Goal: Information Seeking & Learning: Learn about a topic

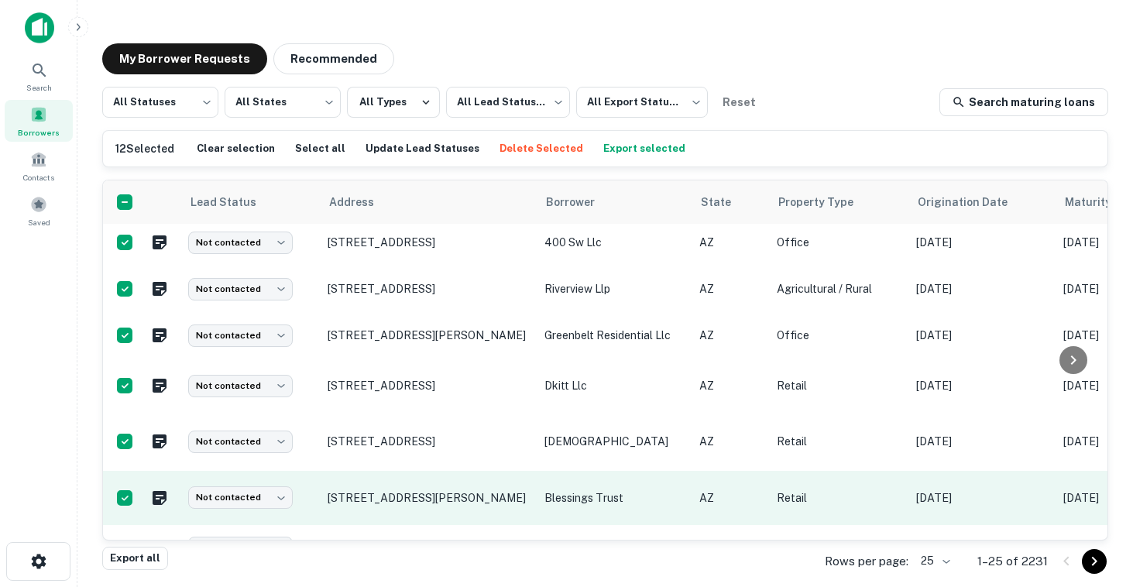
scroll to position [422, 0]
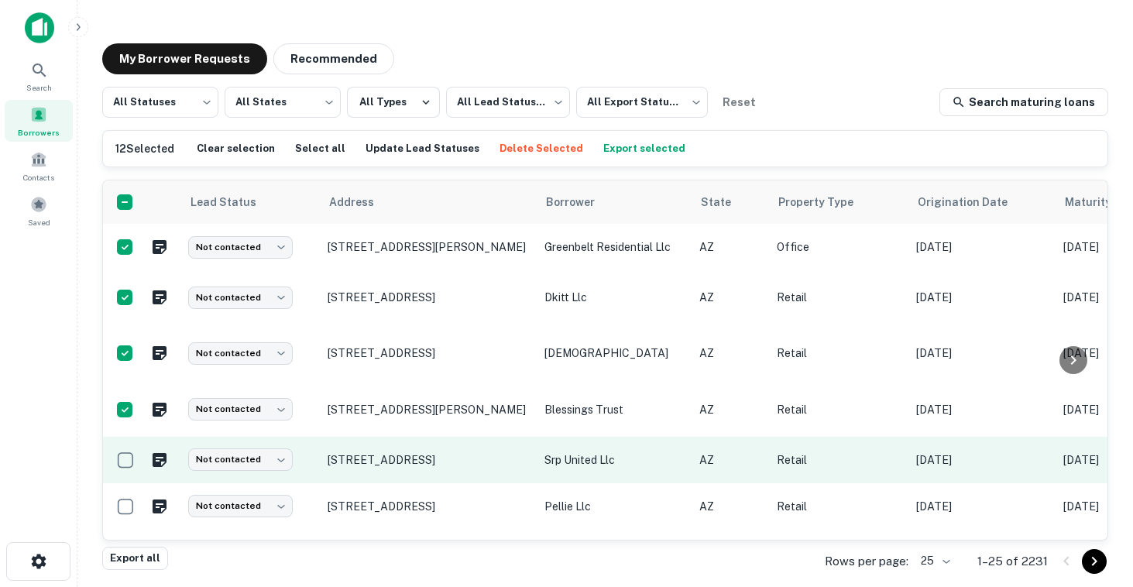
click at [125, 476] on td at bounding box center [141, 460] width 77 height 46
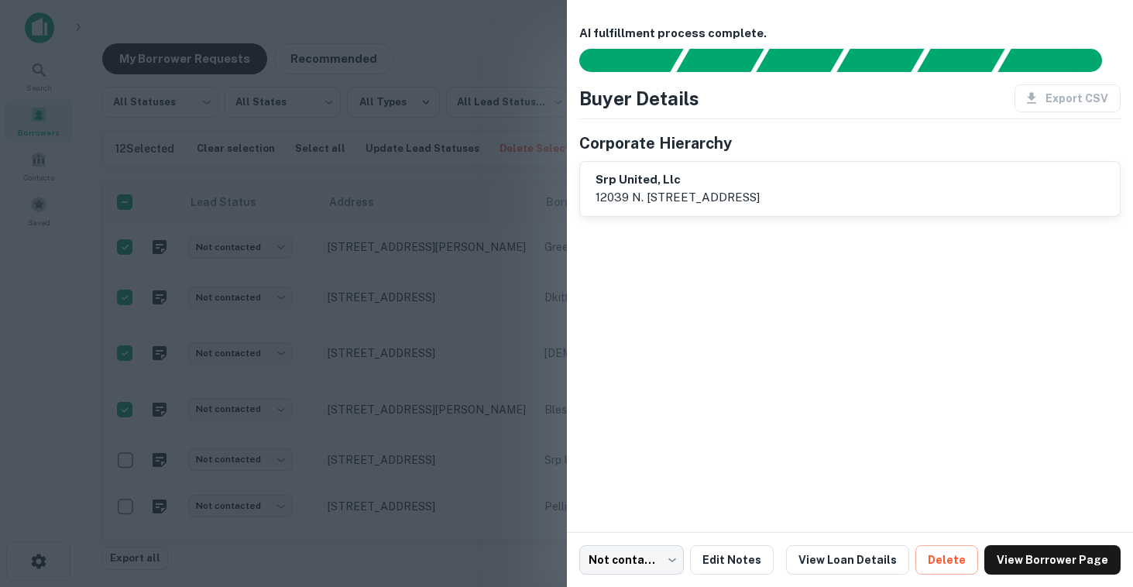
click at [125, 456] on div at bounding box center [566, 293] width 1133 height 587
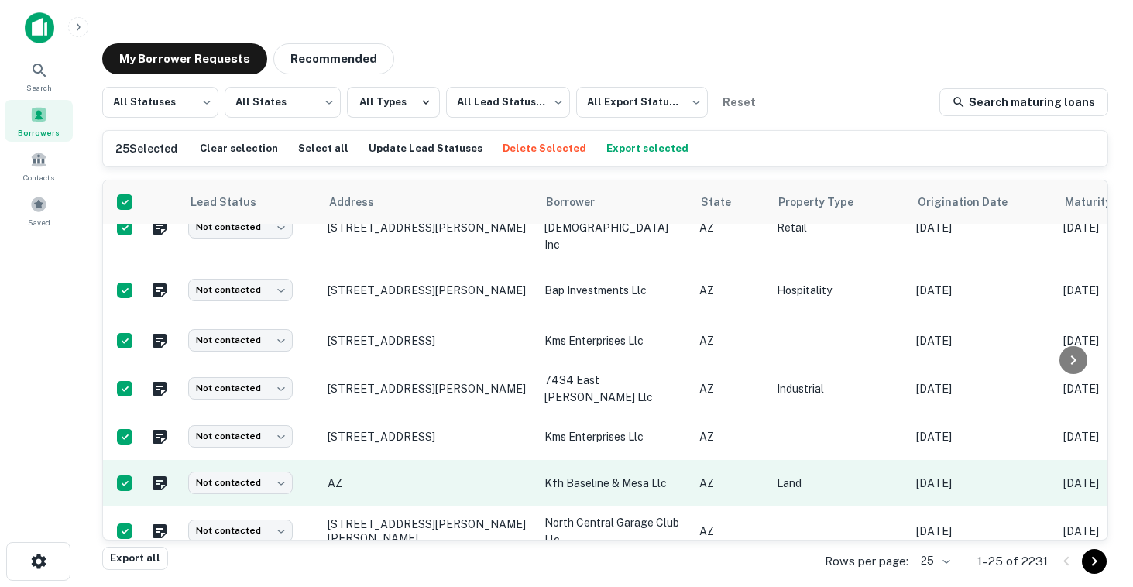
scroll to position [956, 0]
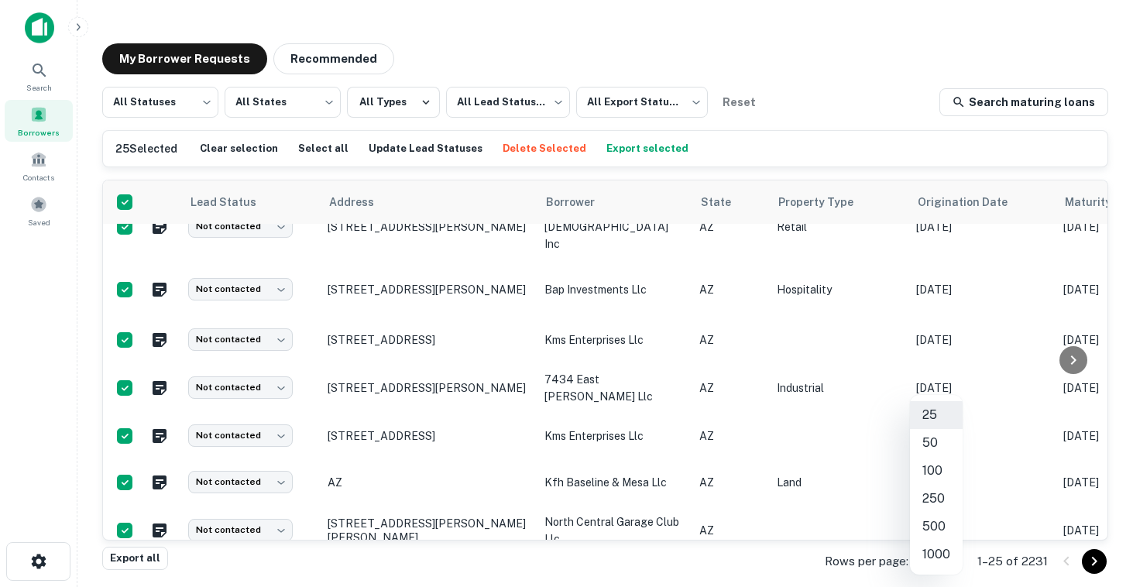
click at [943, 557] on body "Search Borrowers Contacts Saved My Borrower Requests Recommended All Statuses *…" at bounding box center [566, 293] width 1133 height 587
click at [933, 446] on li "50" at bounding box center [936, 443] width 53 height 28
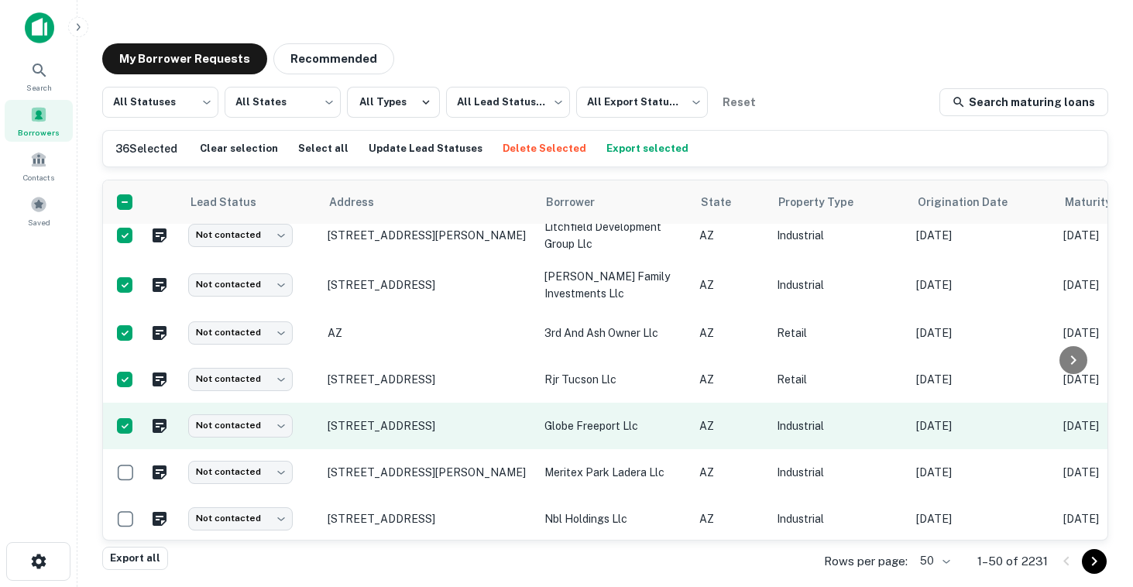
scroll to position [1620, 0]
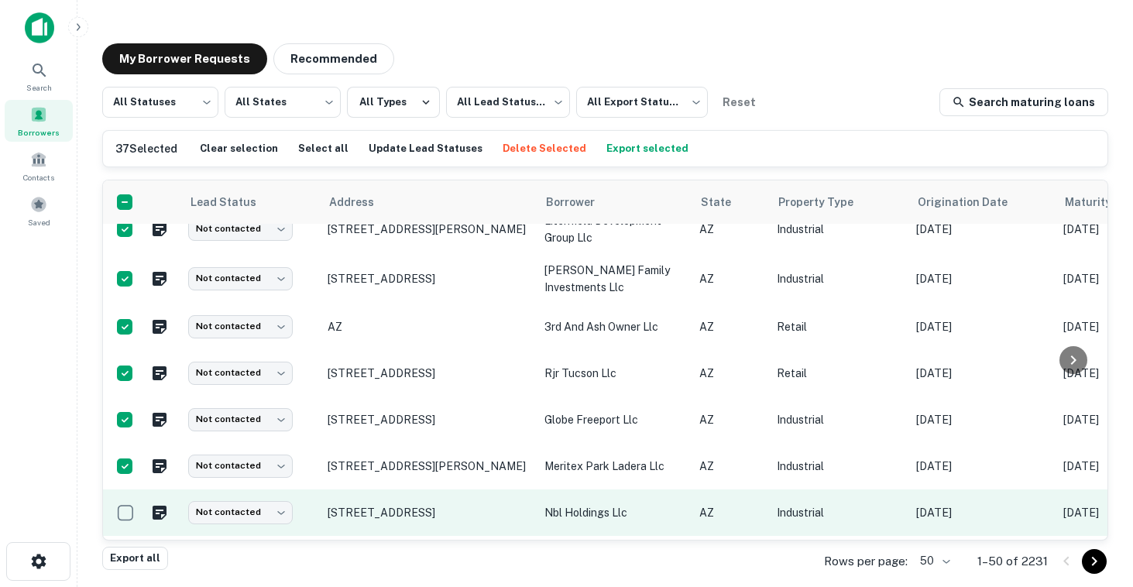
click at [124, 490] on td at bounding box center [141, 513] width 77 height 46
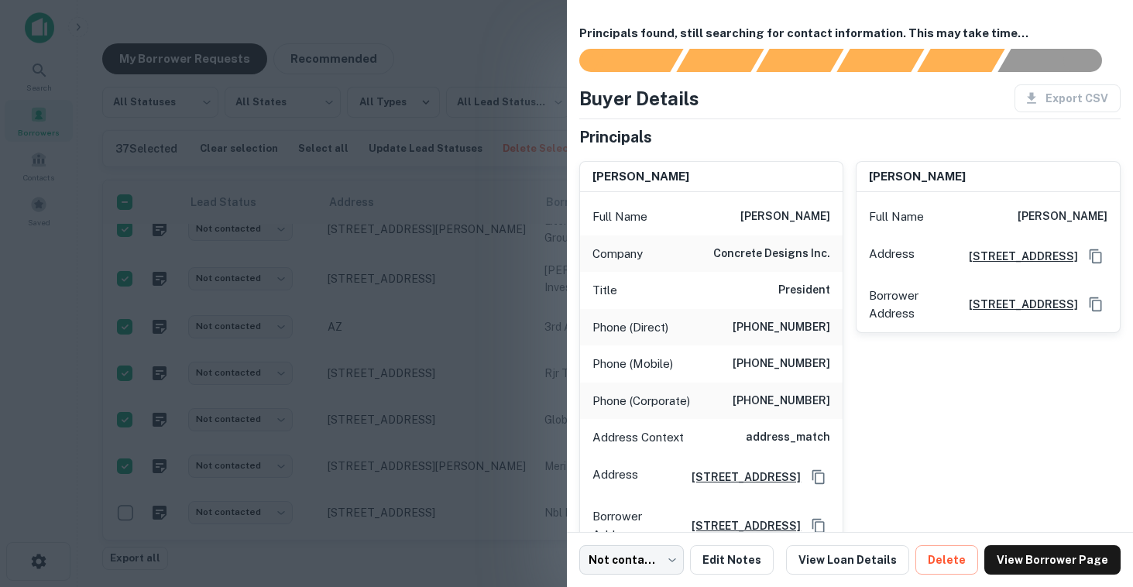
click at [124, 466] on div at bounding box center [566, 293] width 1133 height 587
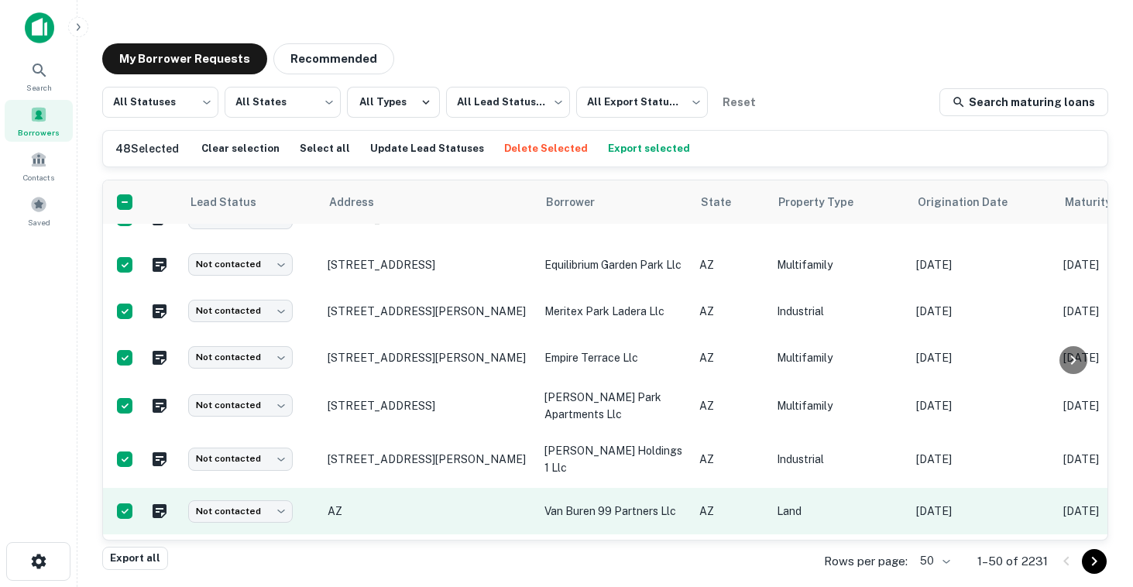
scroll to position [2173, 0]
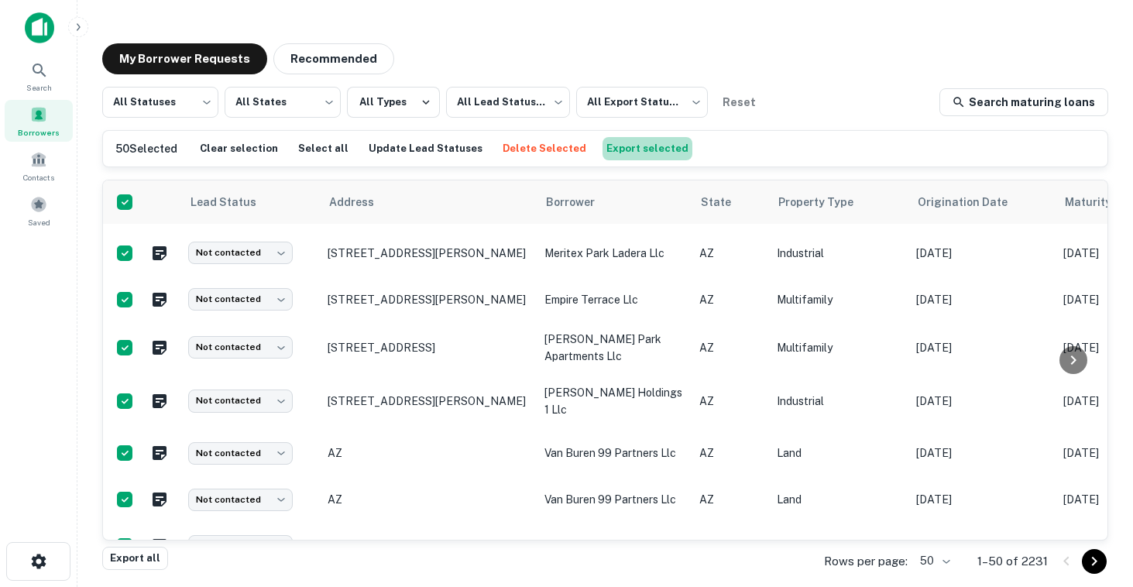
click at [648, 155] on button "Export selected" at bounding box center [648, 148] width 90 height 23
click at [53, 70] on div "Search" at bounding box center [39, 76] width 68 height 42
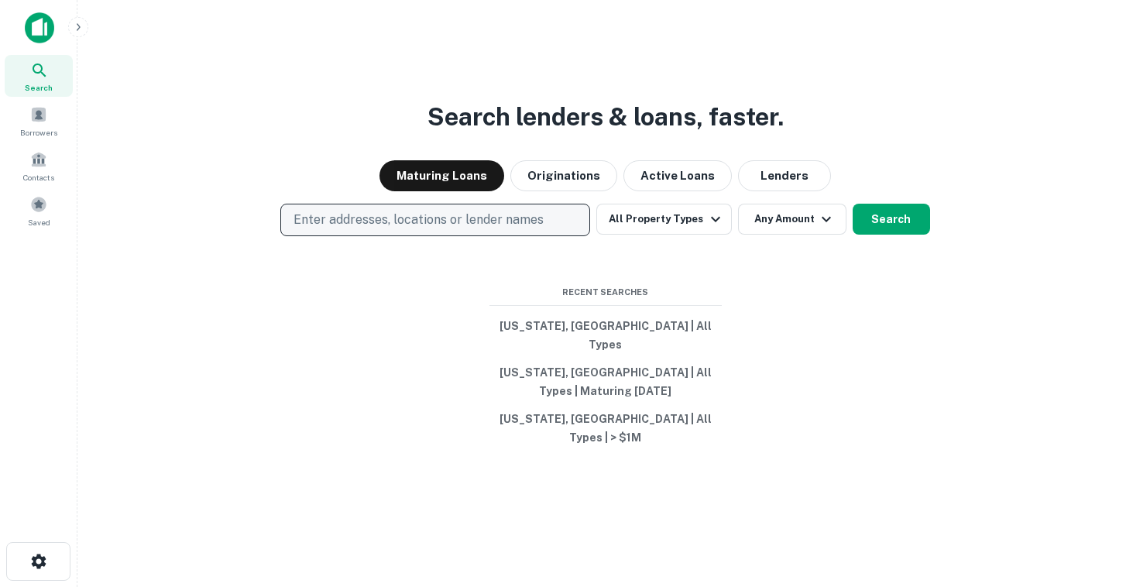
click at [395, 229] on p "Enter addresses, locations or lender names" at bounding box center [419, 220] width 250 height 19
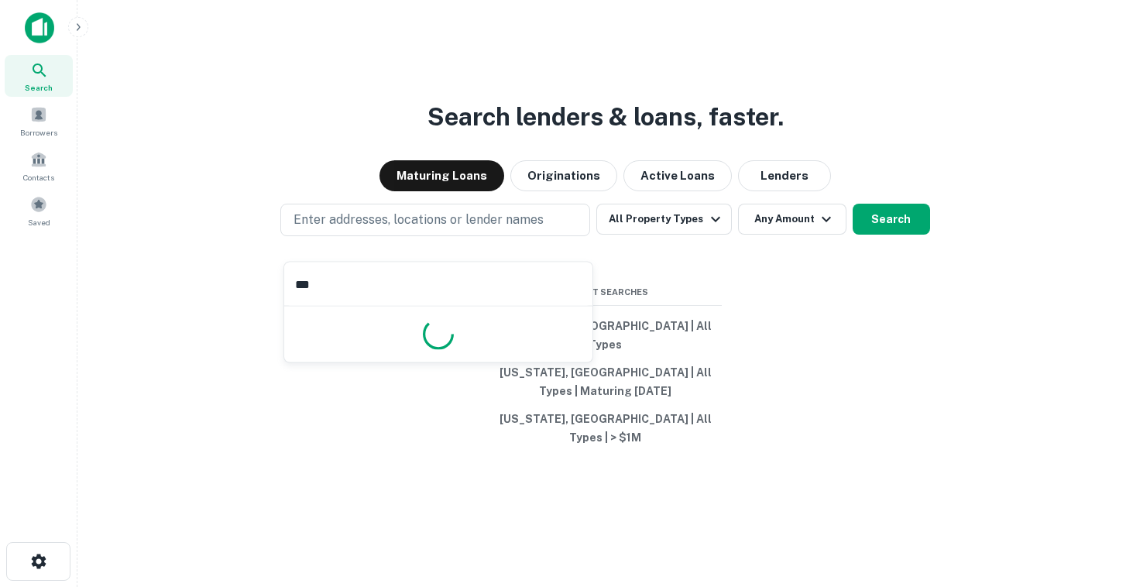
type input "***"
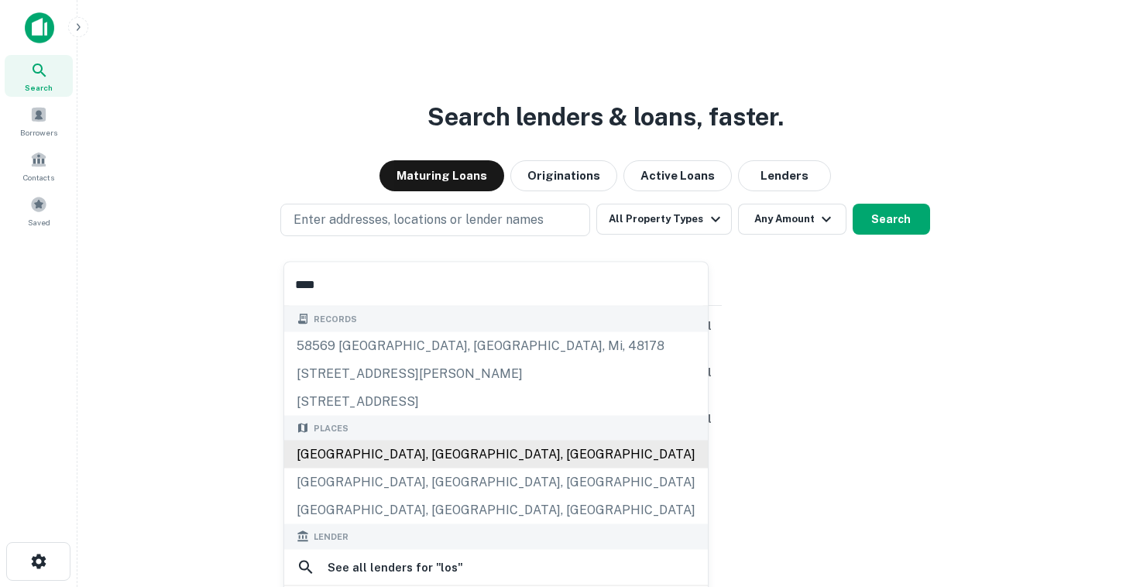
click at [412, 461] on div "[GEOGRAPHIC_DATA], [GEOGRAPHIC_DATA], [GEOGRAPHIC_DATA]" at bounding box center [496, 455] width 424 height 28
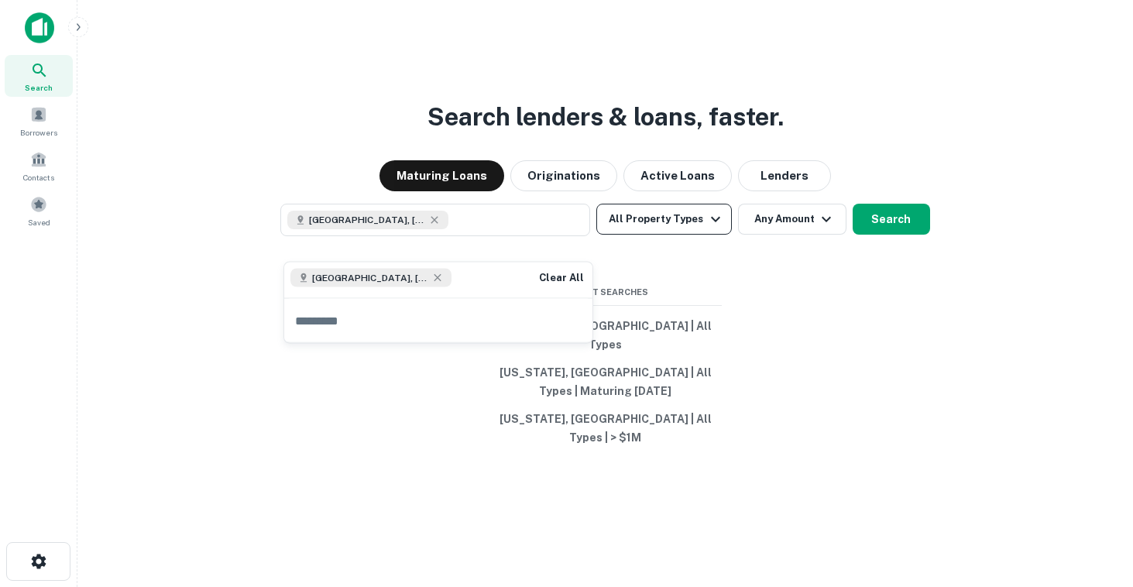
click at [674, 235] on button "All Property Types" at bounding box center [663, 219] width 135 height 31
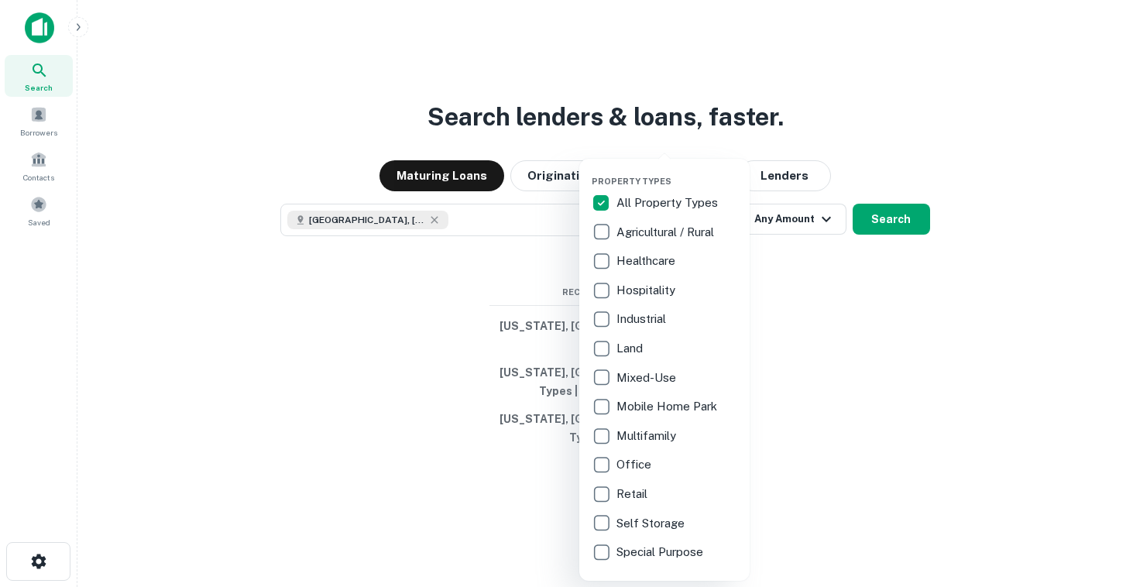
click at [820, 249] on div at bounding box center [566, 293] width 1133 height 587
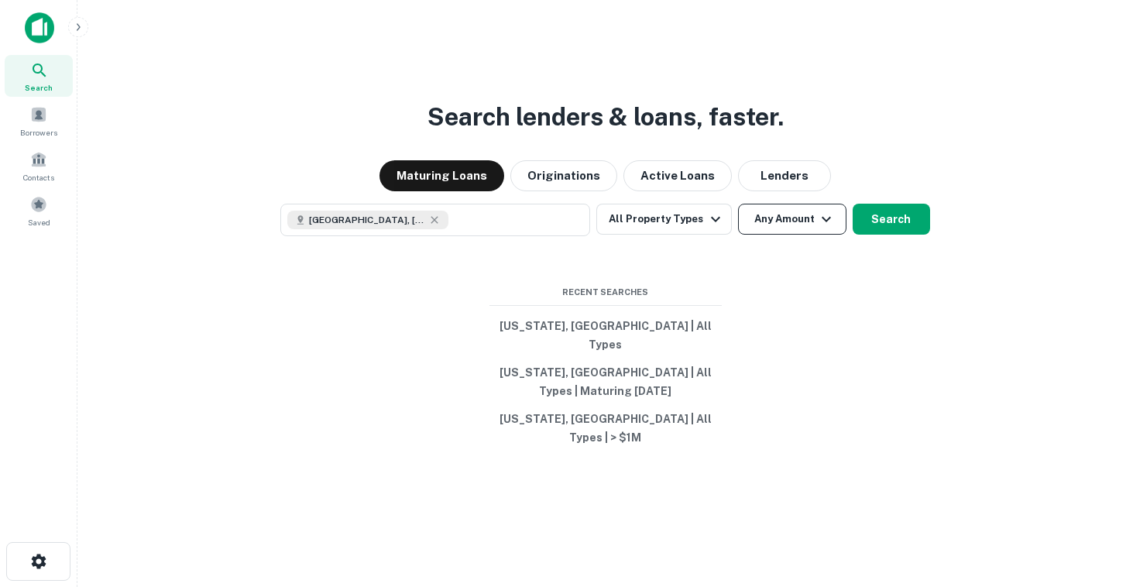
click at [805, 235] on button "Any Amount" at bounding box center [792, 219] width 108 height 31
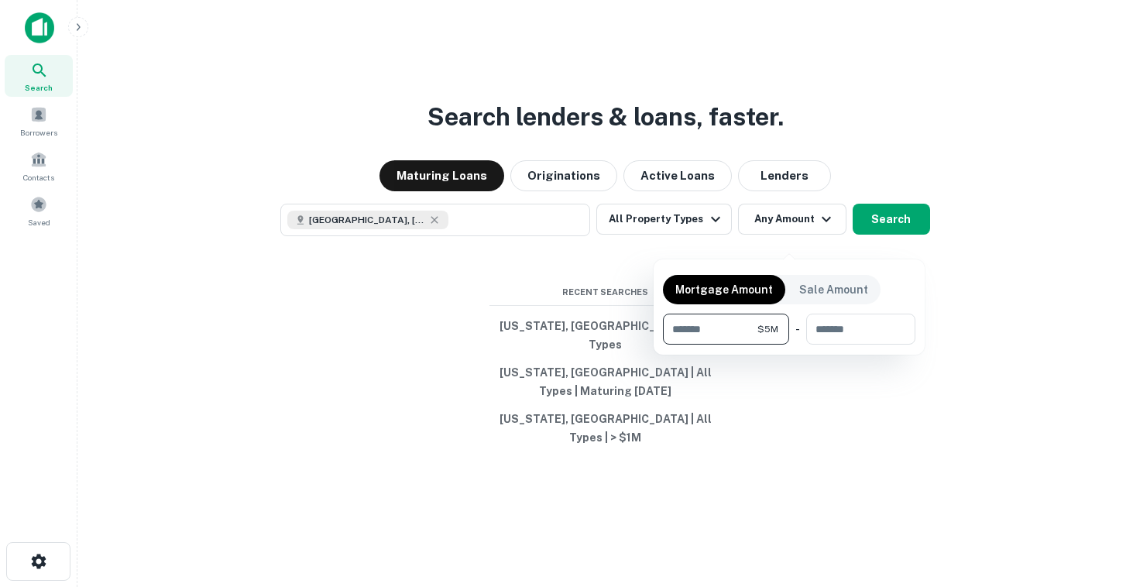
type input "*******"
click at [902, 233] on div at bounding box center [566, 293] width 1133 height 587
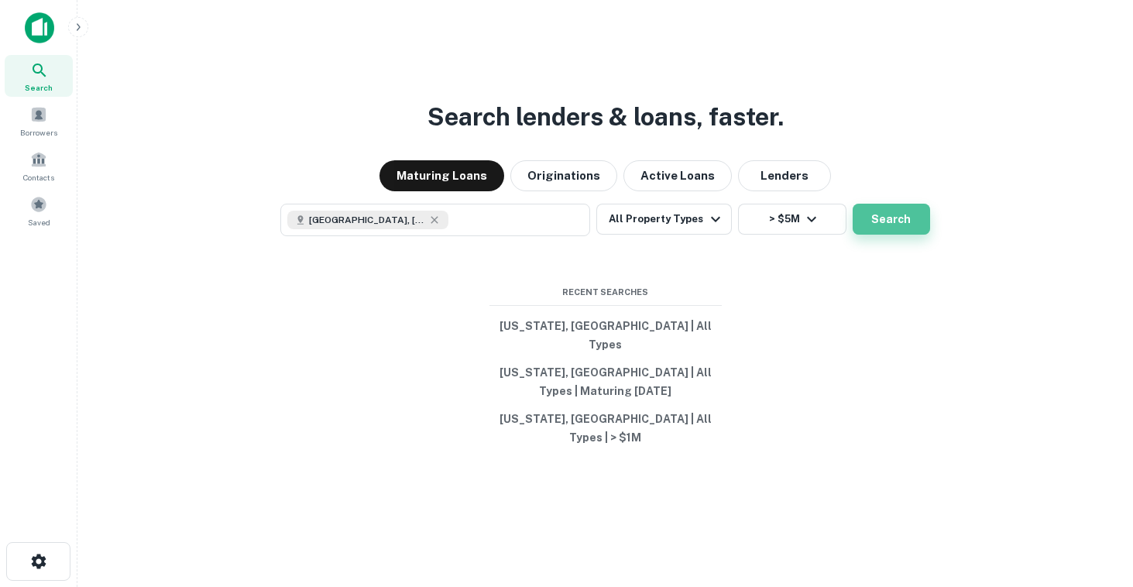
click at [894, 235] on button "Search" at bounding box center [891, 219] width 77 height 31
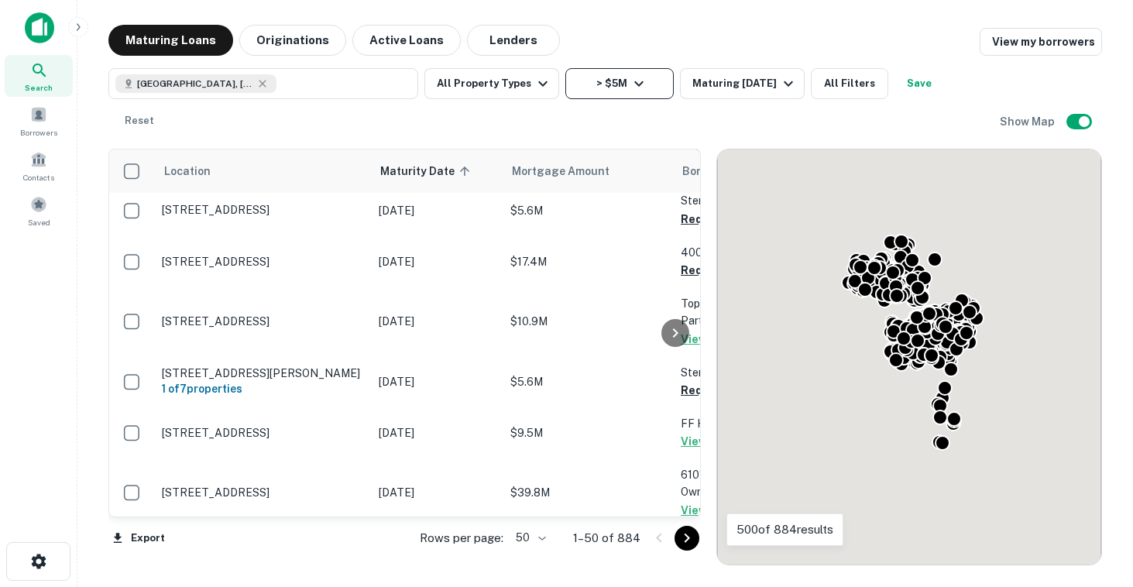
scroll to position [2173, 0]
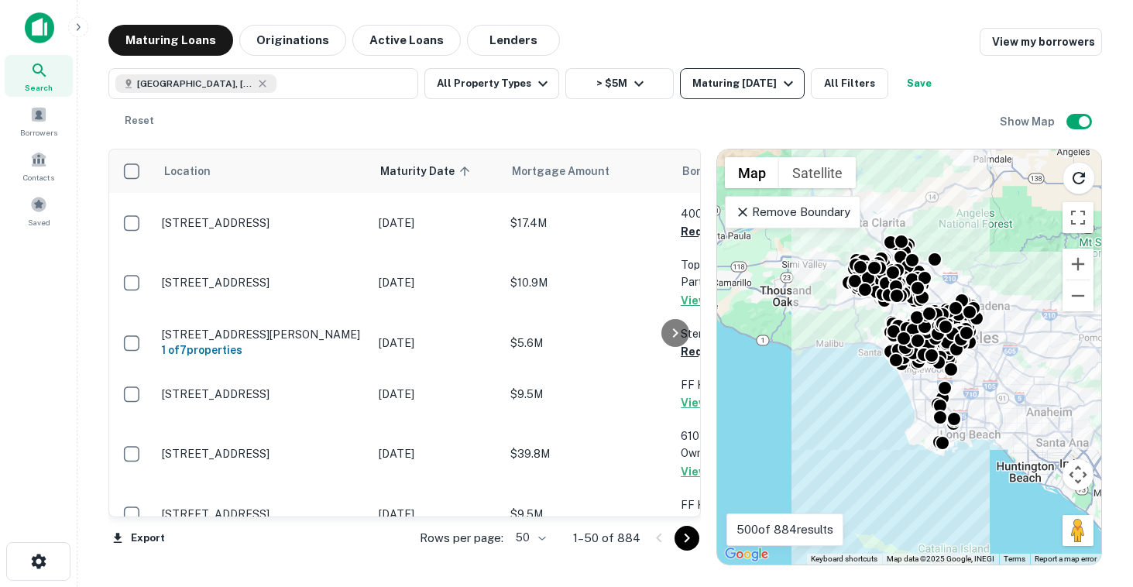
click at [780, 87] on icon "button" at bounding box center [788, 83] width 19 height 19
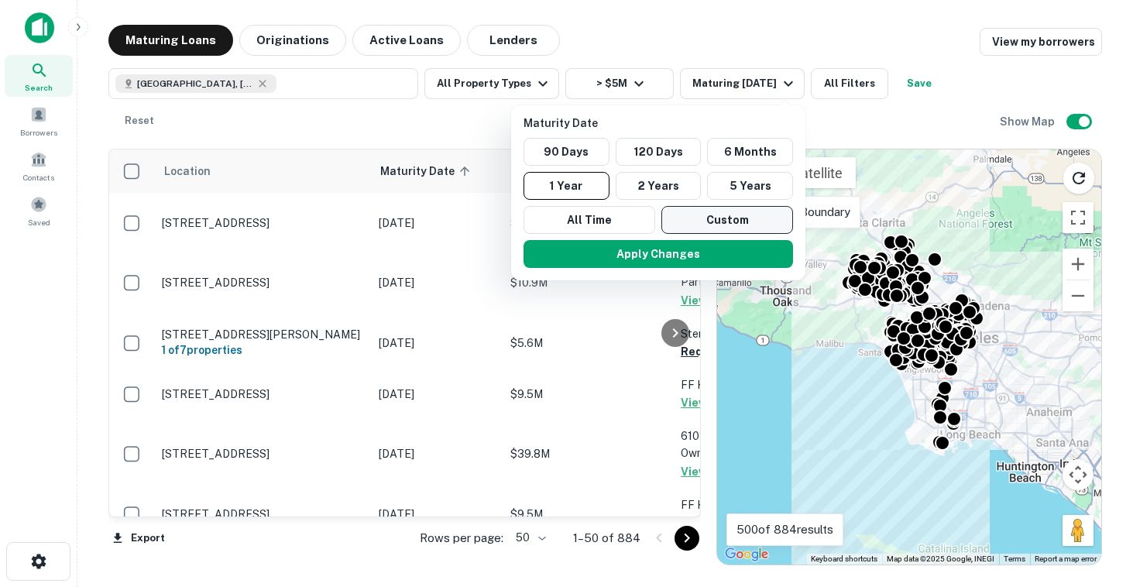
click at [695, 218] on button "Custom" at bounding box center [728, 220] width 132 height 28
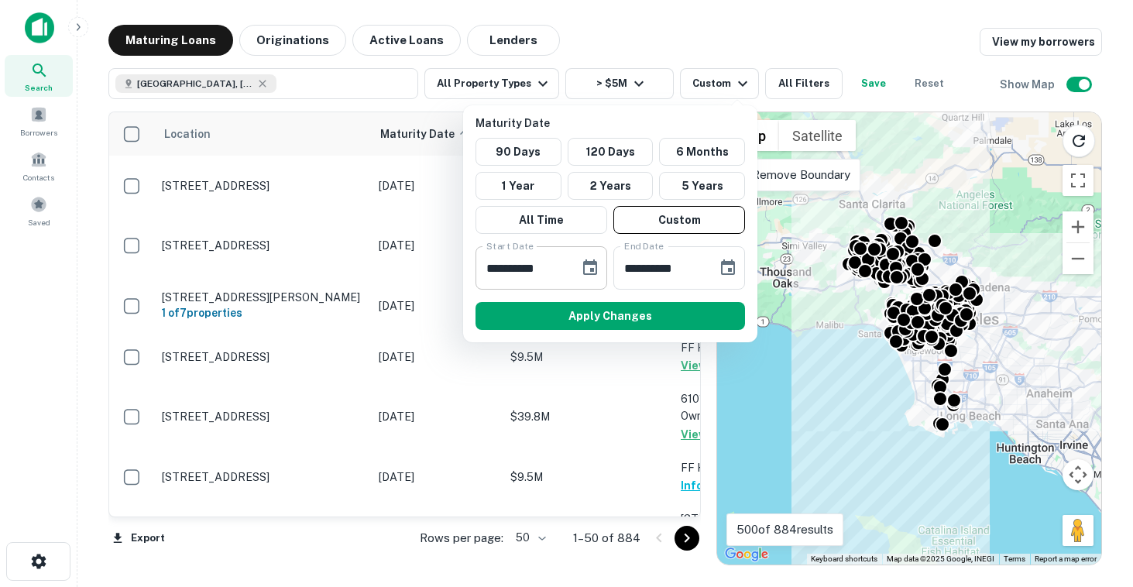
click at [600, 268] on button "Choose date, selected date is Sep 24, 2025" at bounding box center [590, 268] width 31 height 31
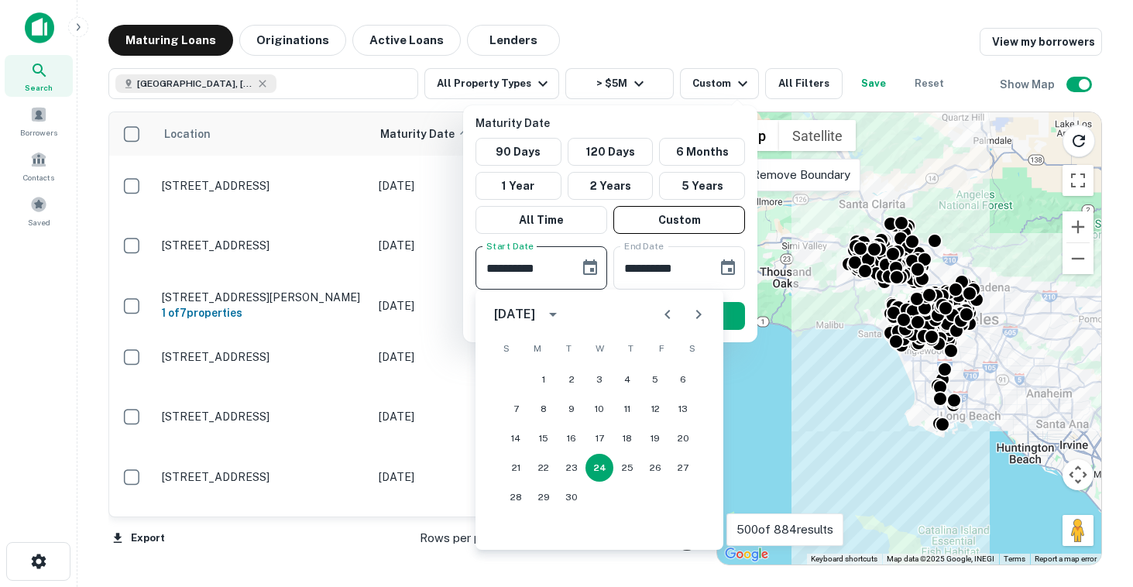
click at [700, 323] on icon "Next month" at bounding box center [698, 314] width 19 height 19
click at [575, 501] on button "30" at bounding box center [572, 497] width 28 height 28
type input "**********"
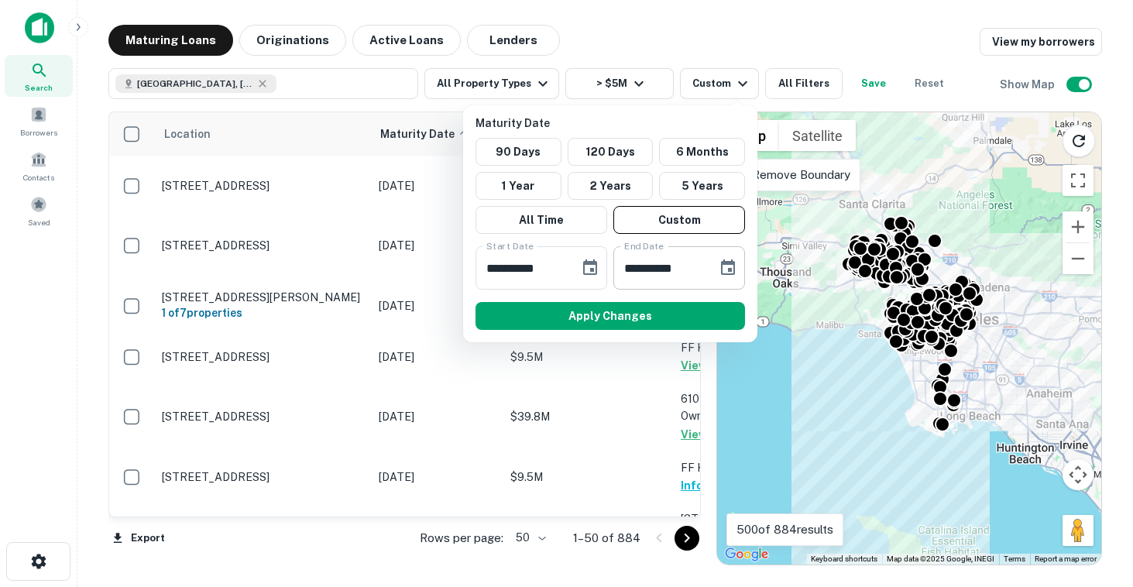
click at [723, 268] on icon "Choose date, selected date is Mar 23, 2026" at bounding box center [728, 268] width 19 height 19
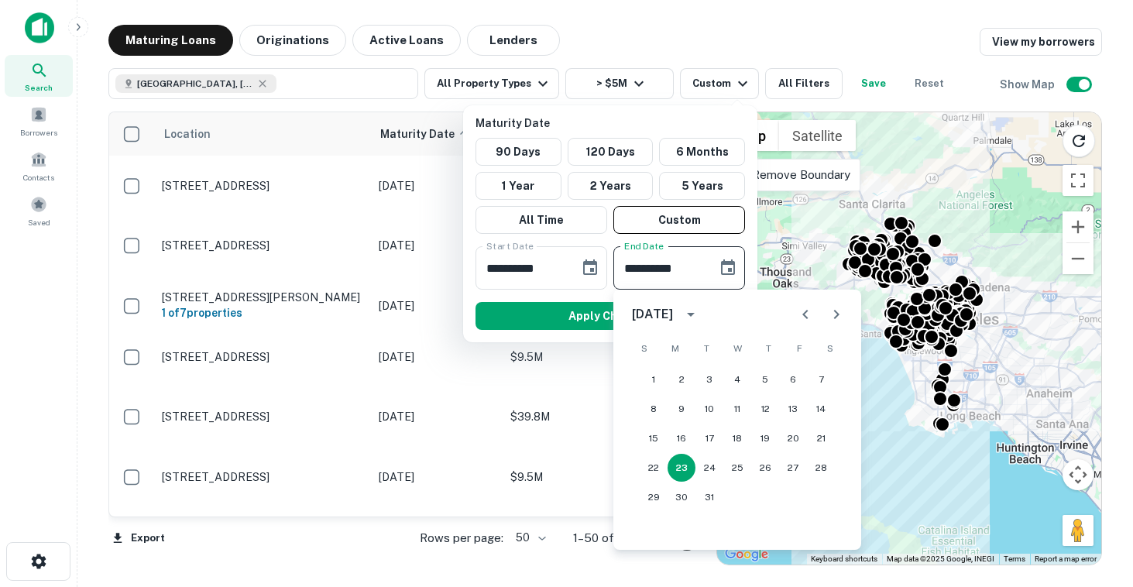
click at [812, 315] on icon "Previous month" at bounding box center [805, 314] width 19 height 19
click at [790, 500] on button "30" at bounding box center [793, 497] width 28 height 28
type input "**********"
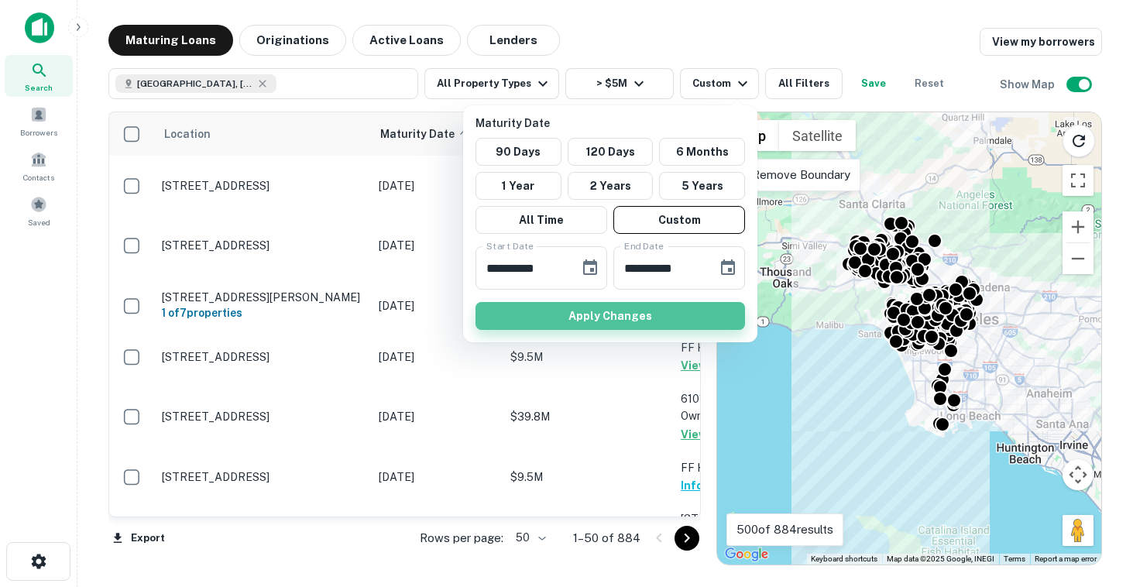
click at [607, 322] on button "Apply Changes" at bounding box center [611, 316] width 270 height 28
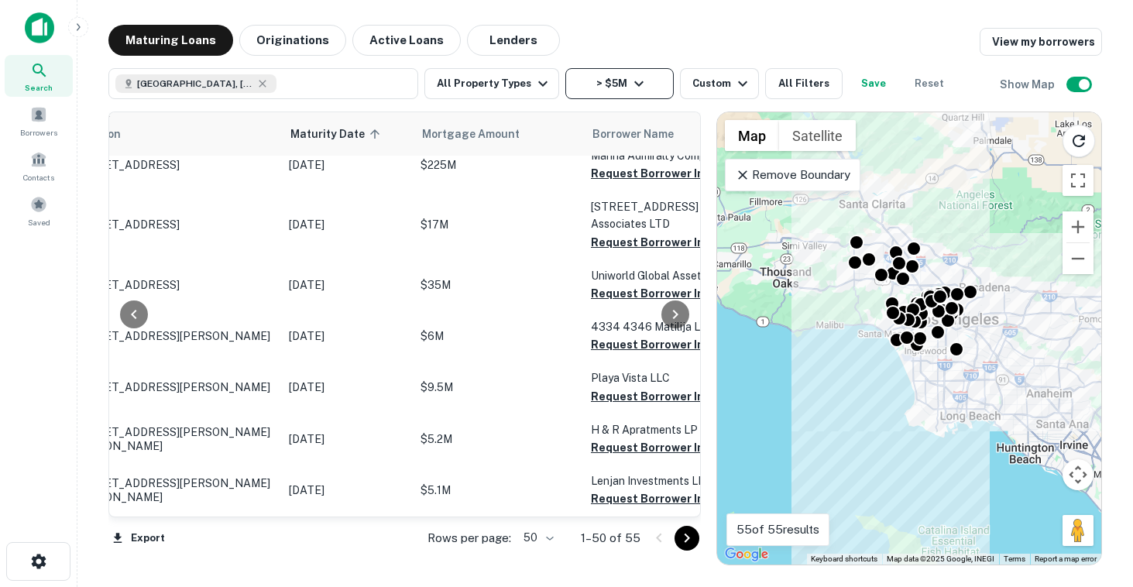
scroll to position [665, 90]
click at [634, 85] on icon "button" at bounding box center [638, 83] width 9 height 5
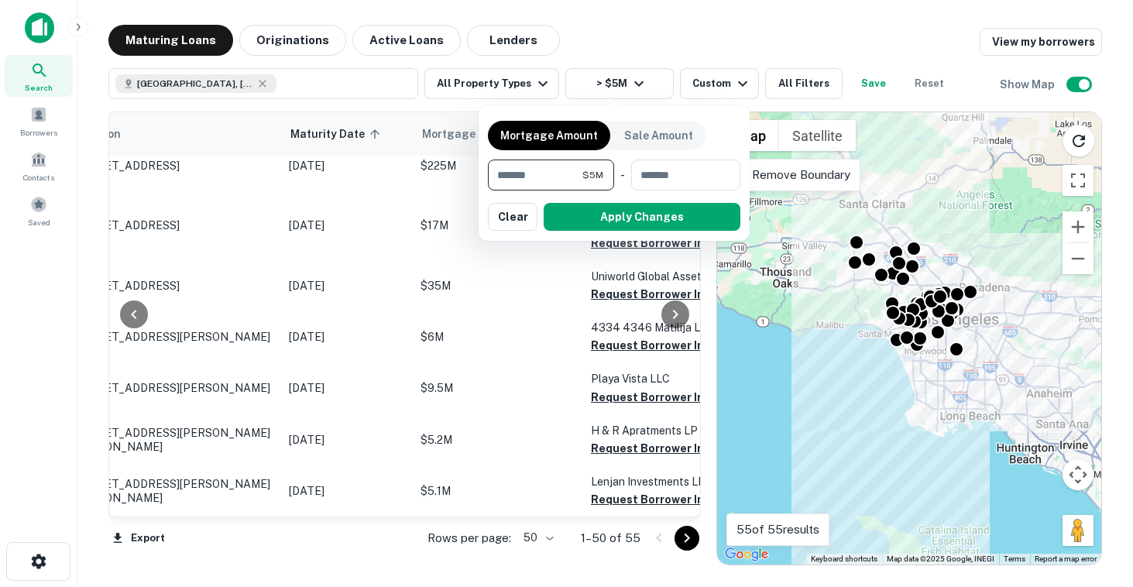
click at [709, 88] on div at bounding box center [566, 293] width 1133 height 587
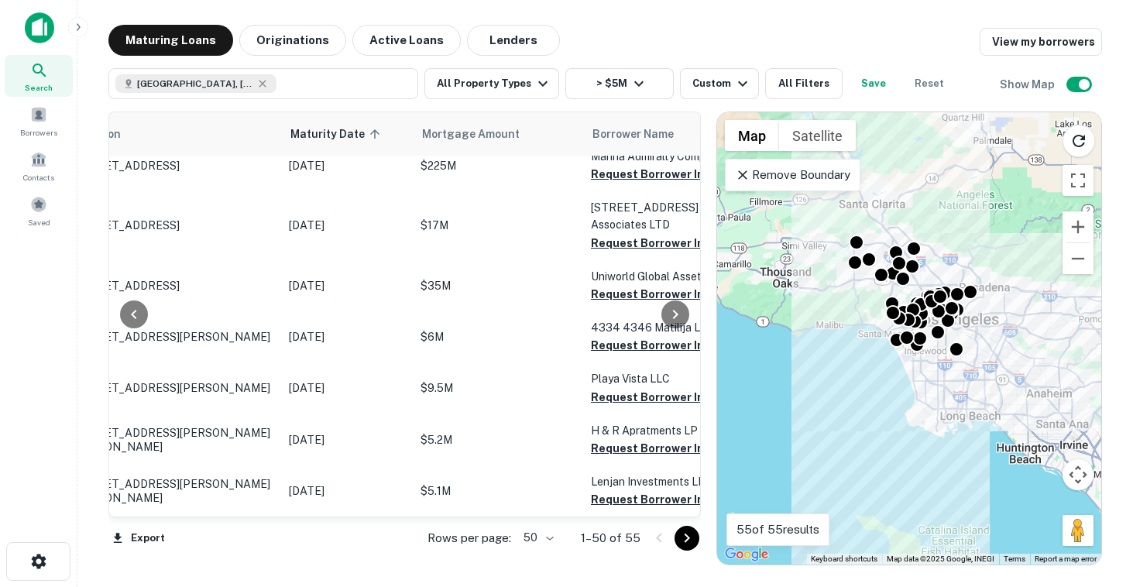
click at [718, 85] on div "Custom" at bounding box center [723, 83] width 60 height 19
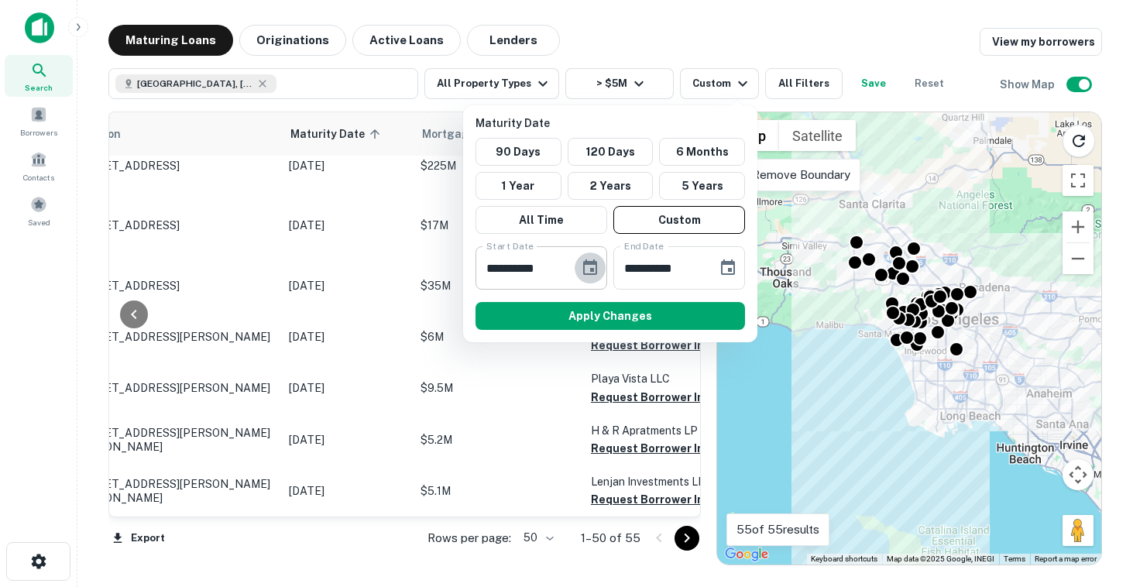
click at [596, 270] on icon "Choose date, selected date is Dec 30, 2025" at bounding box center [590, 267] width 14 height 15
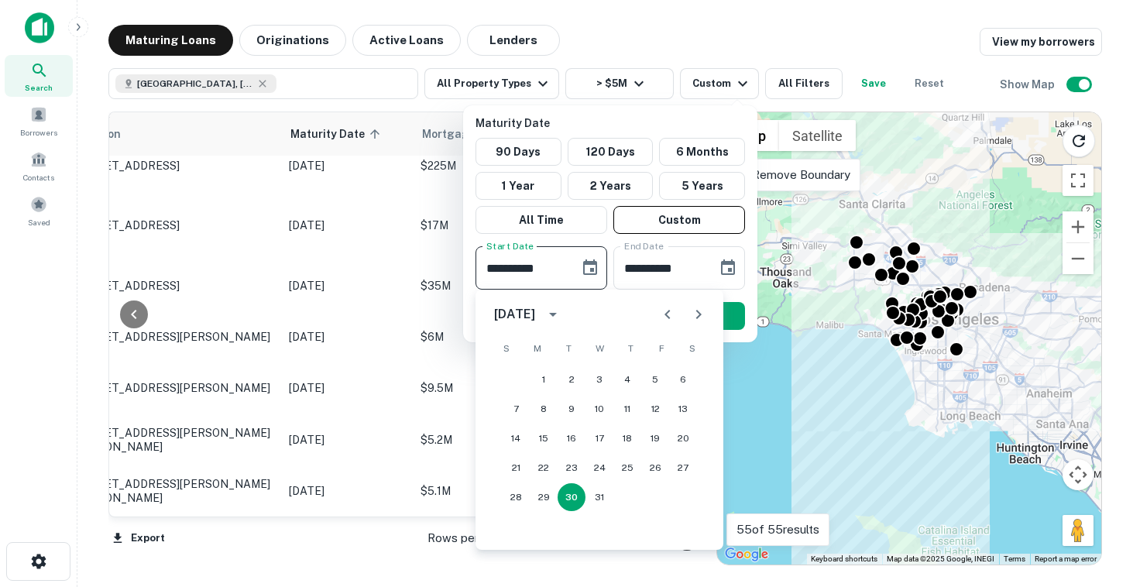
click at [697, 312] on icon "Next month" at bounding box center [698, 314] width 19 height 19
click at [658, 500] on button "30" at bounding box center [655, 497] width 28 height 28
type input "**********"
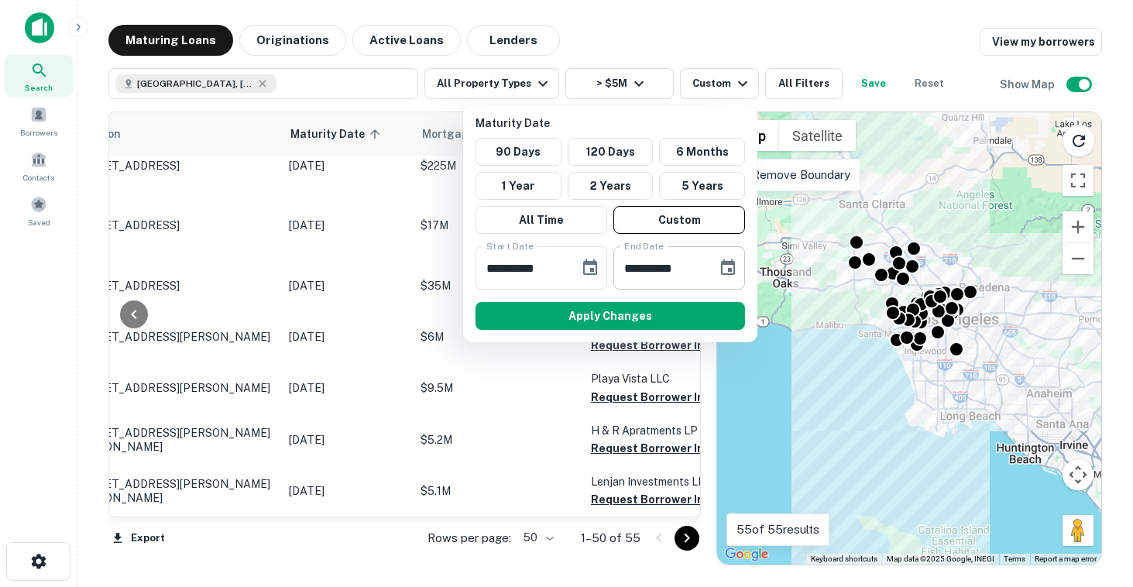
click at [726, 268] on icon "Choose date, selected date is Jan 30, 2026" at bounding box center [728, 268] width 19 height 19
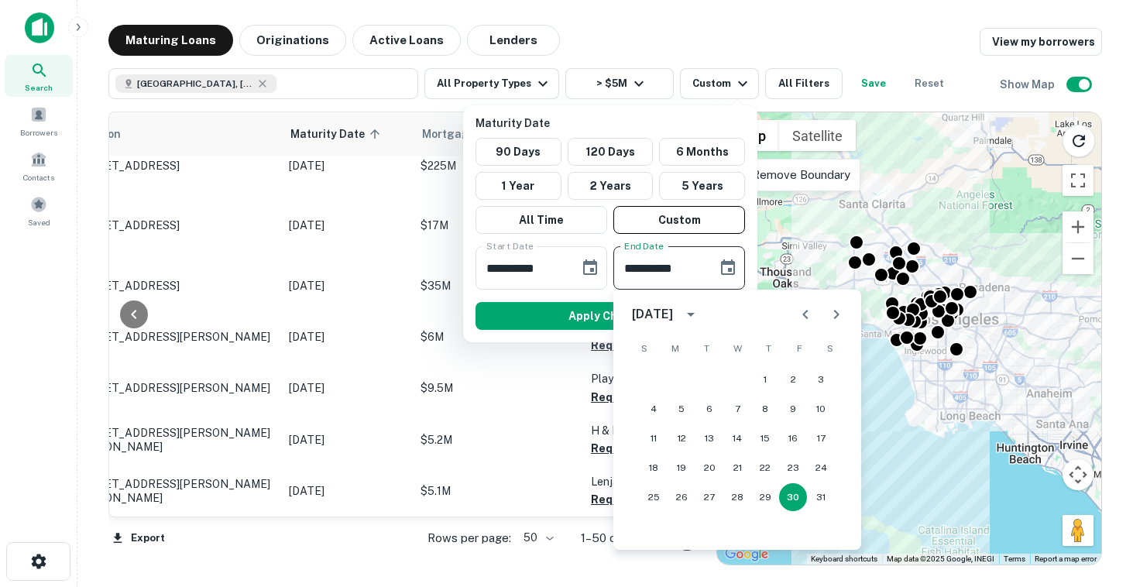
click at [838, 318] on icon "Next month" at bounding box center [836, 314] width 19 height 19
click at [676, 500] on button "30" at bounding box center [682, 497] width 28 height 28
type input "**********"
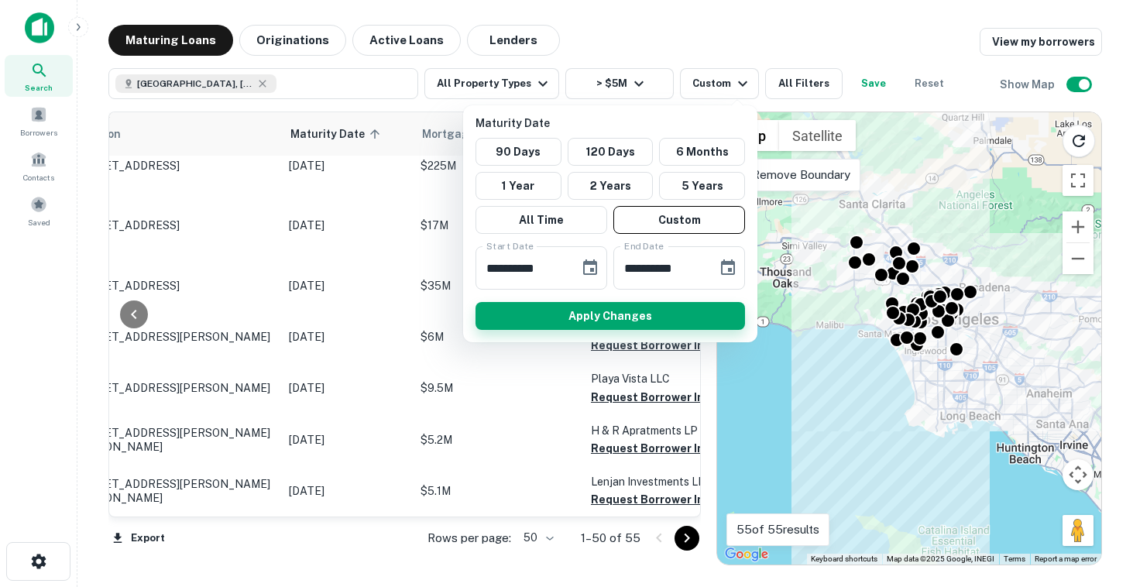
click at [607, 314] on button "Apply Changes" at bounding box center [611, 316] width 270 height 28
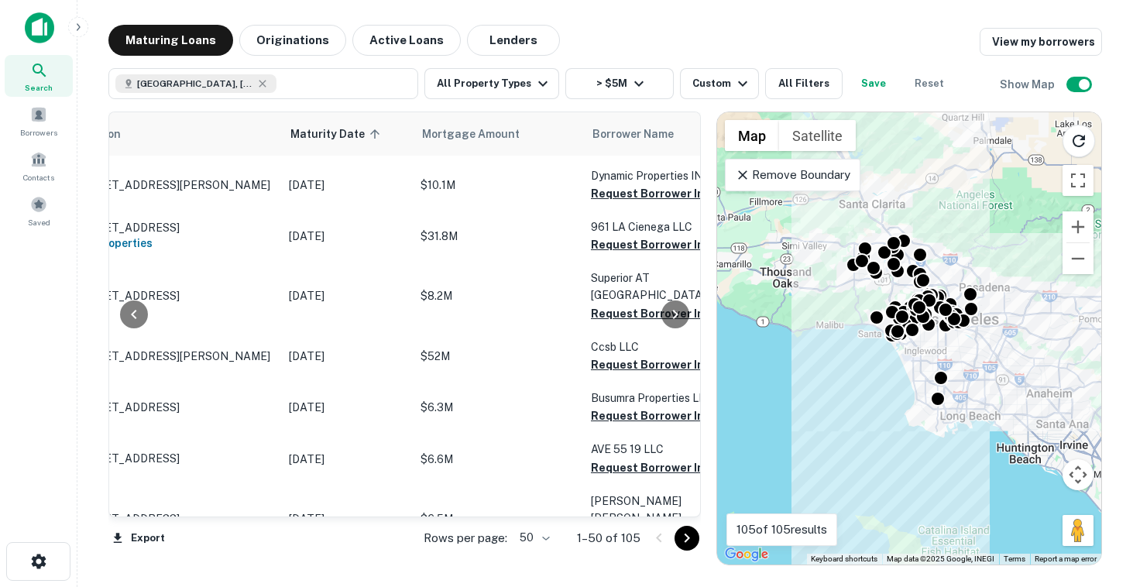
scroll to position [0, 90]
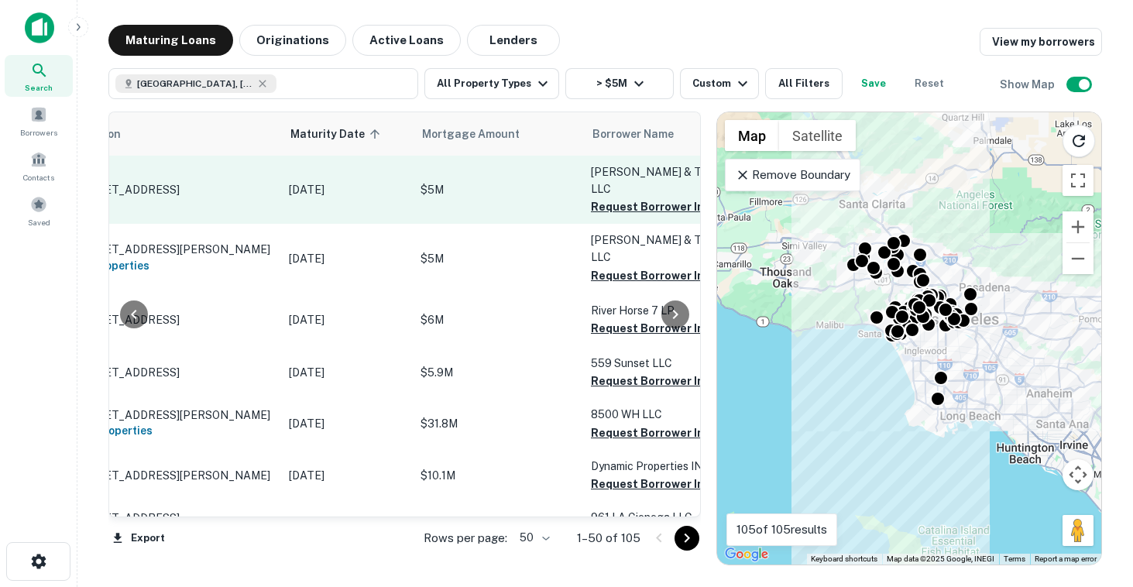
click at [655, 207] on td "[PERSON_NAME] & Temple LLC Request Borrower Info" at bounding box center [668, 190] width 170 height 68
click at [646, 204] on button "Request Borrower Info" at bounding box center [653, 207] width 125 height 19
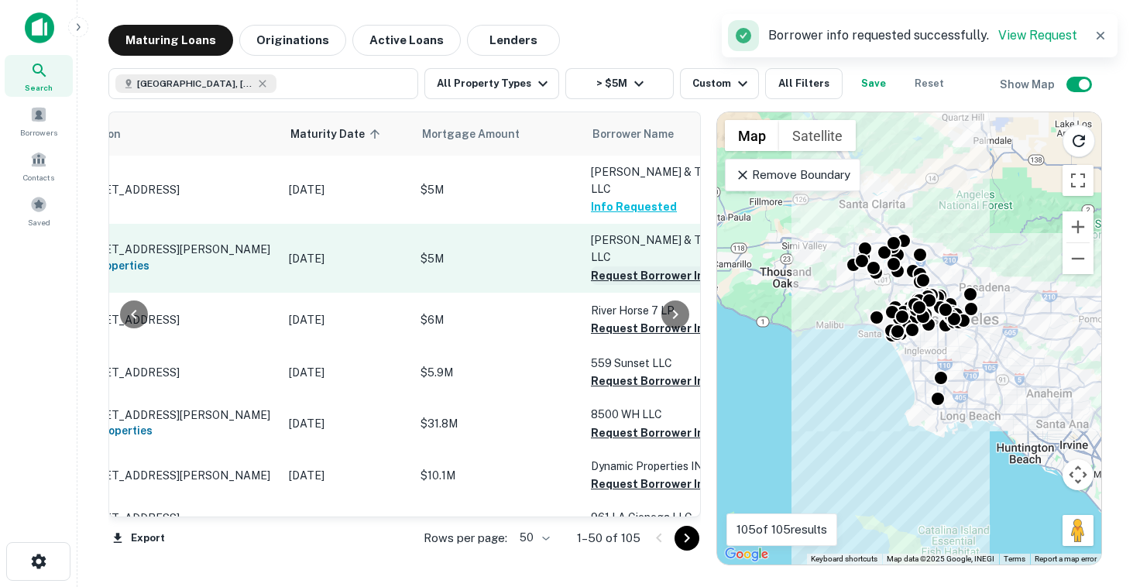
click at [629, 266] on button "Request Borrower Info" at bounding box center [653, 275] width 125 height 19
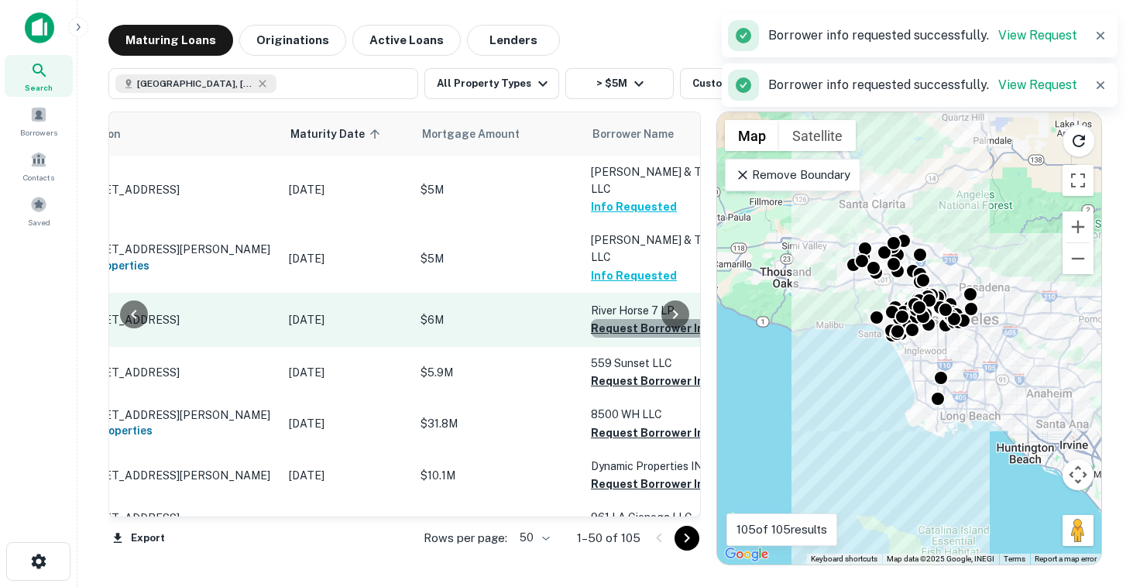
click at [616, 321] on button "Request Borrower Info" at bounding box center [653, 328] width 125 height 19
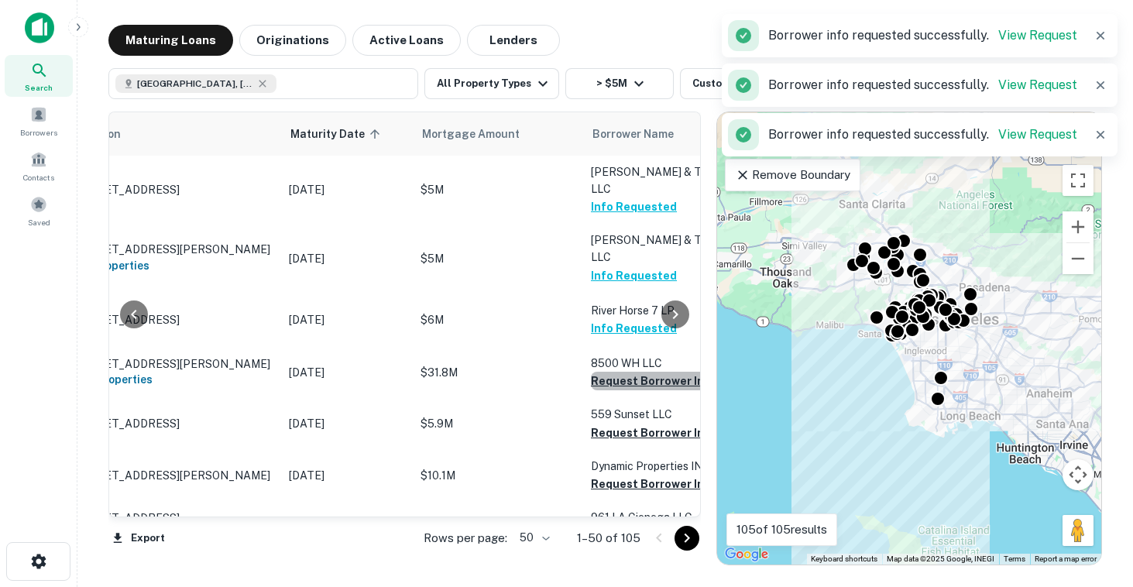
click at [614, 390] on button "Request Borrower Info" at bounding box center [653, 381] width 125 height 19
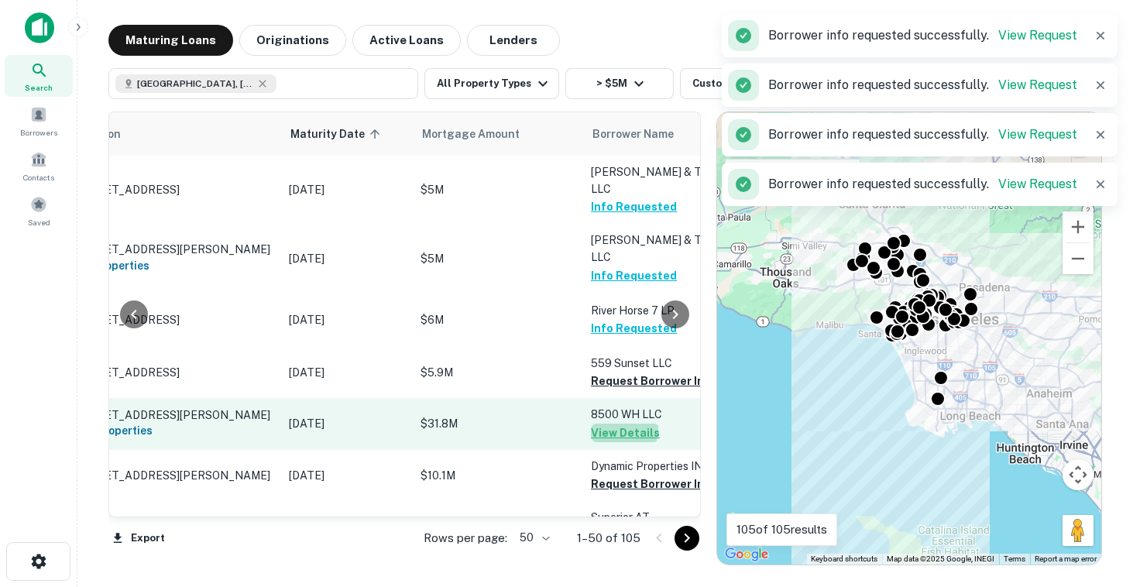
click at [615, 442] on button "View Details" at bounding box center [625, 433] width 69 height 19
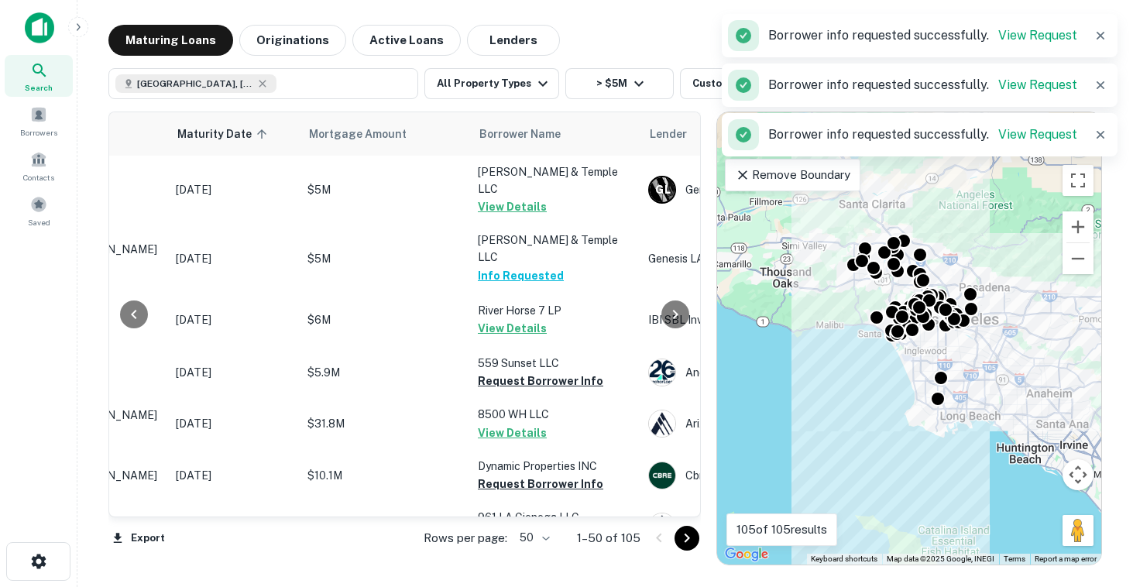
scroll to position [0, 231]
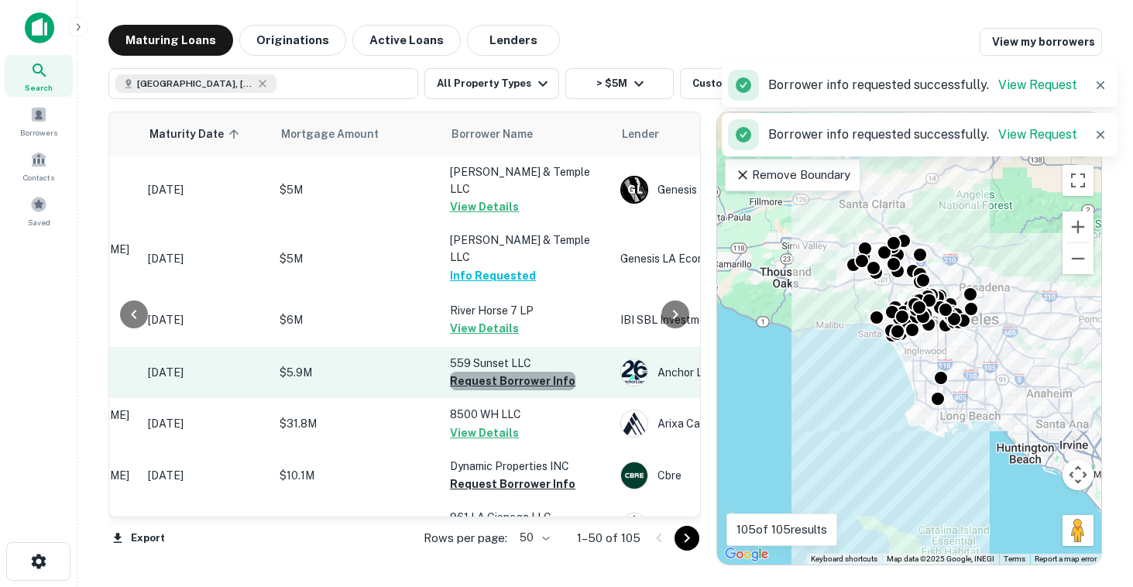
click at [527, 387] on button "Request Borrower Info" at bounding box center [512, 381] width 125 height 19
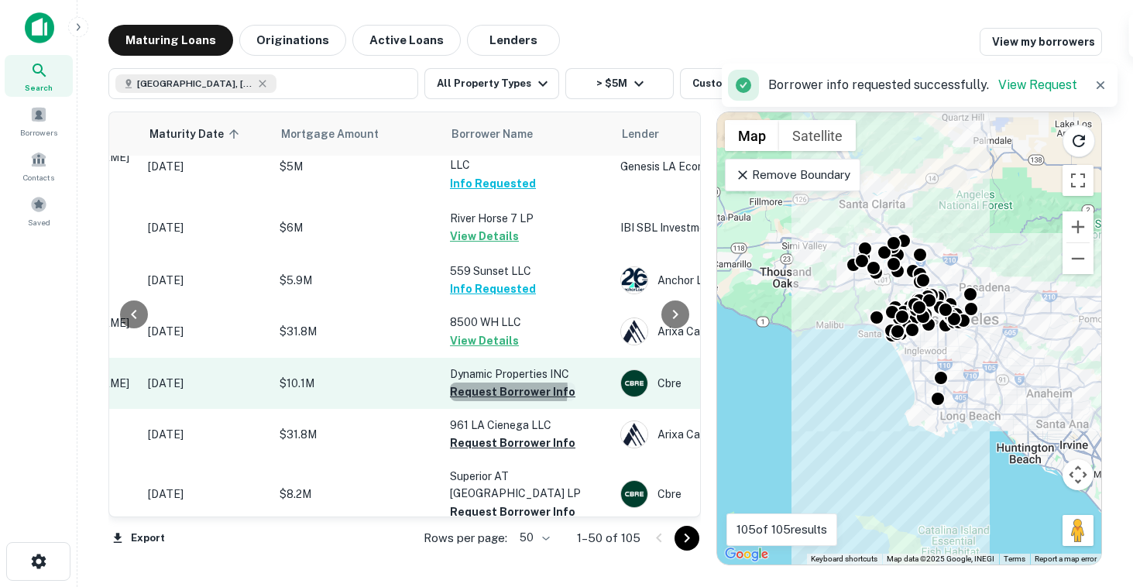
click at [494, 401] on button "Request Borrower Info" at bounding box center [512, 392] width 125 height 19
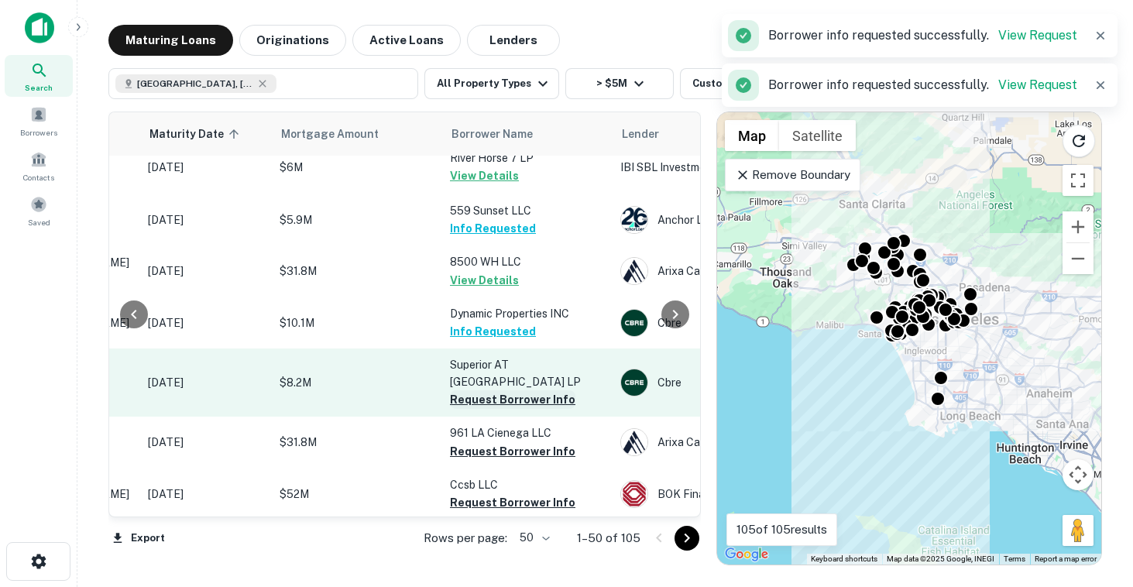
scroll to position [156, 231]
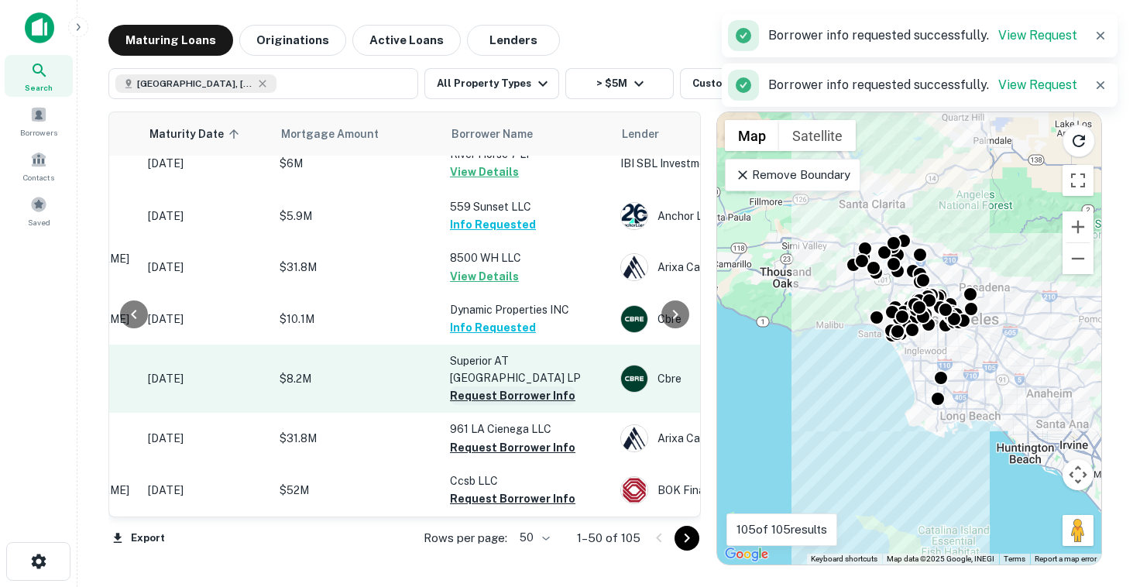
click at [490, 405] on button "Request Borrower Info" at bounding box center [512, 396] width 125 height 19
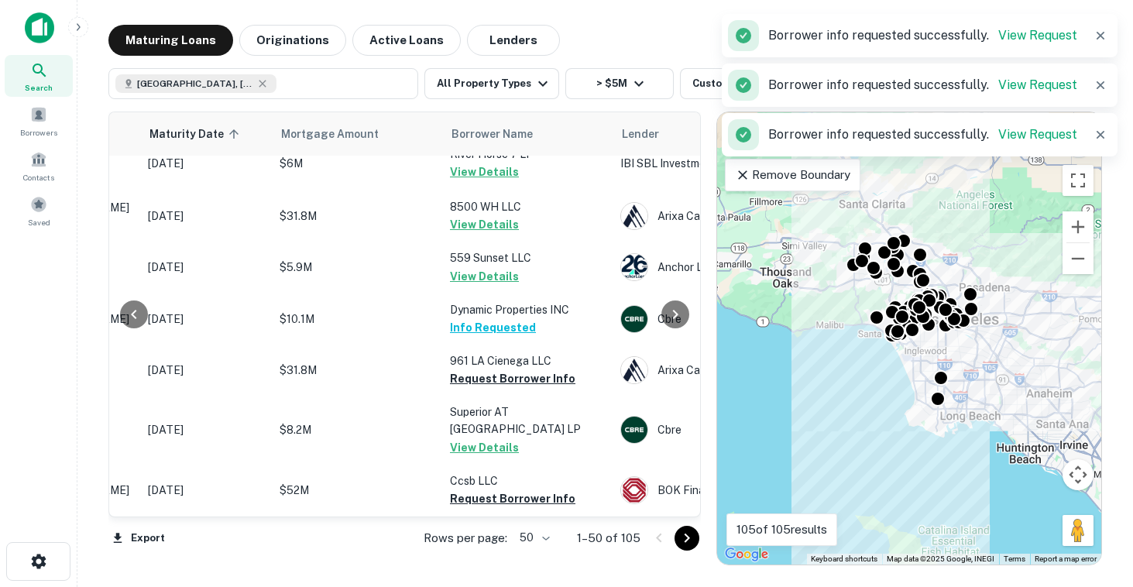
scroll to position [215, 231]
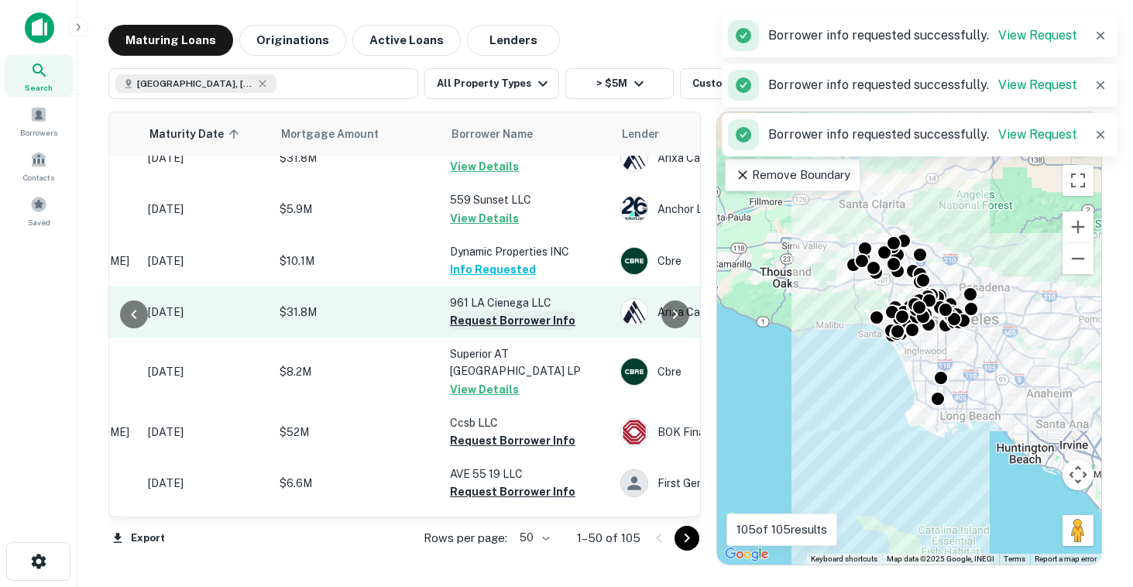
click at [481, 330] on button "Request Borrower Info" at bounding box center [512, 320] width 125 height 19
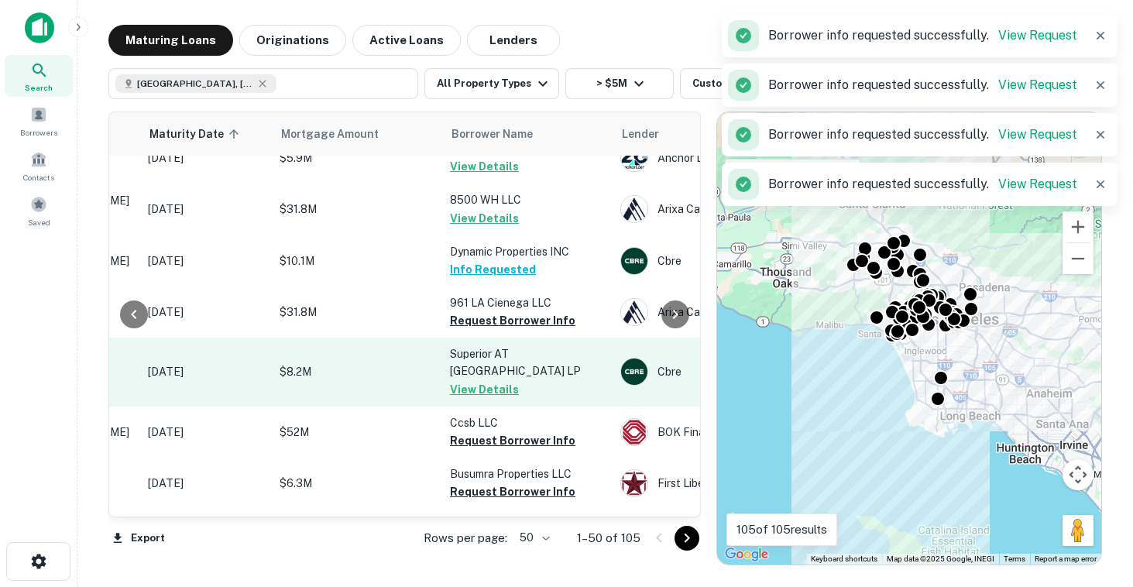
scroll to position [321, 231]
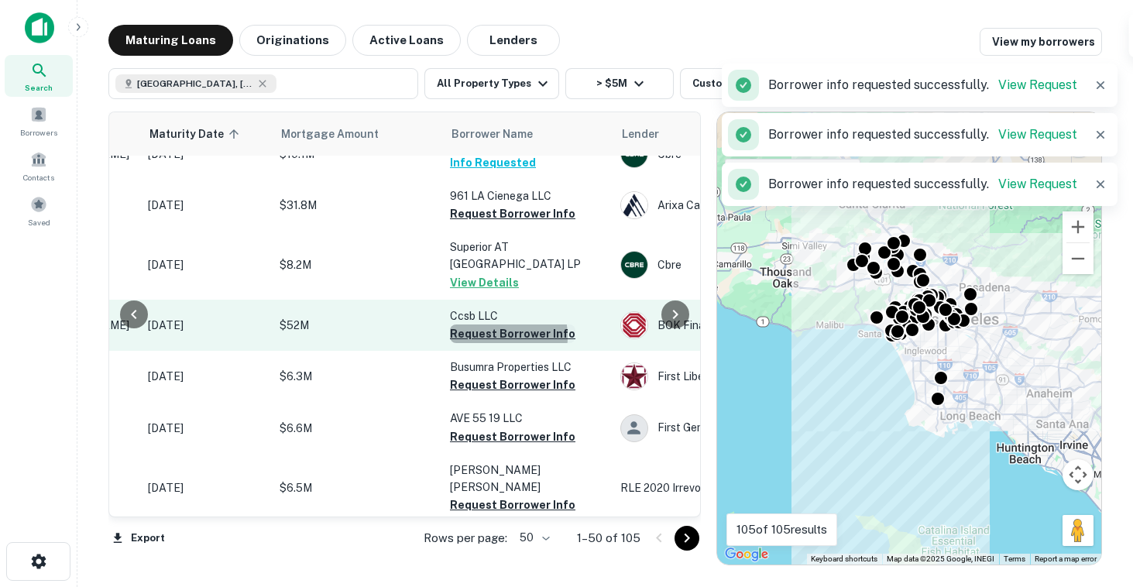
click at [480, 343] on button "Request Borrower Info" at bounding box center [512, 334] width 125 height 19
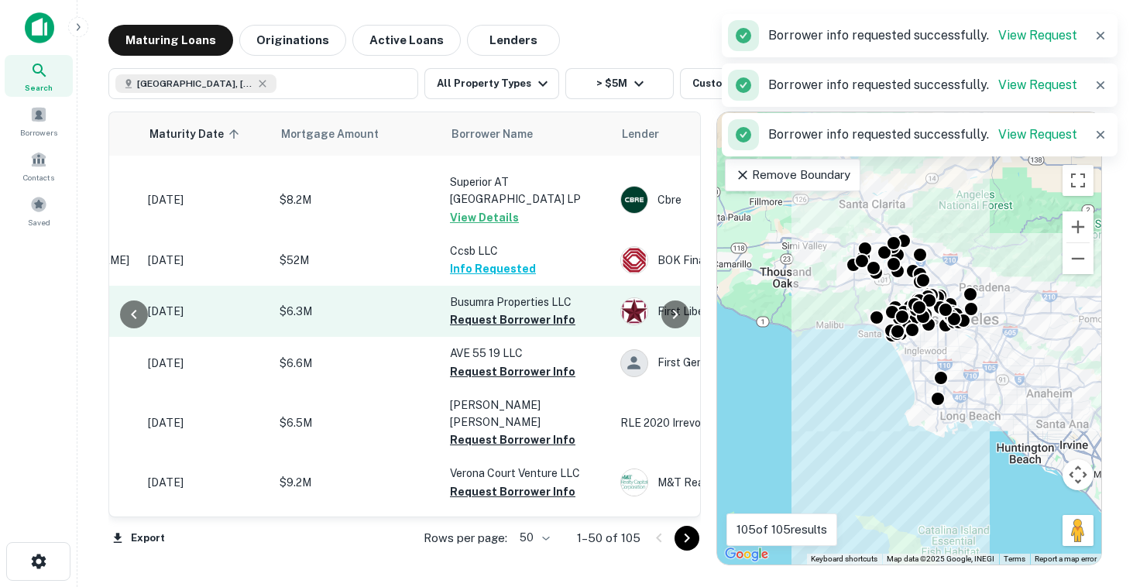
scroll to position [393, 231]
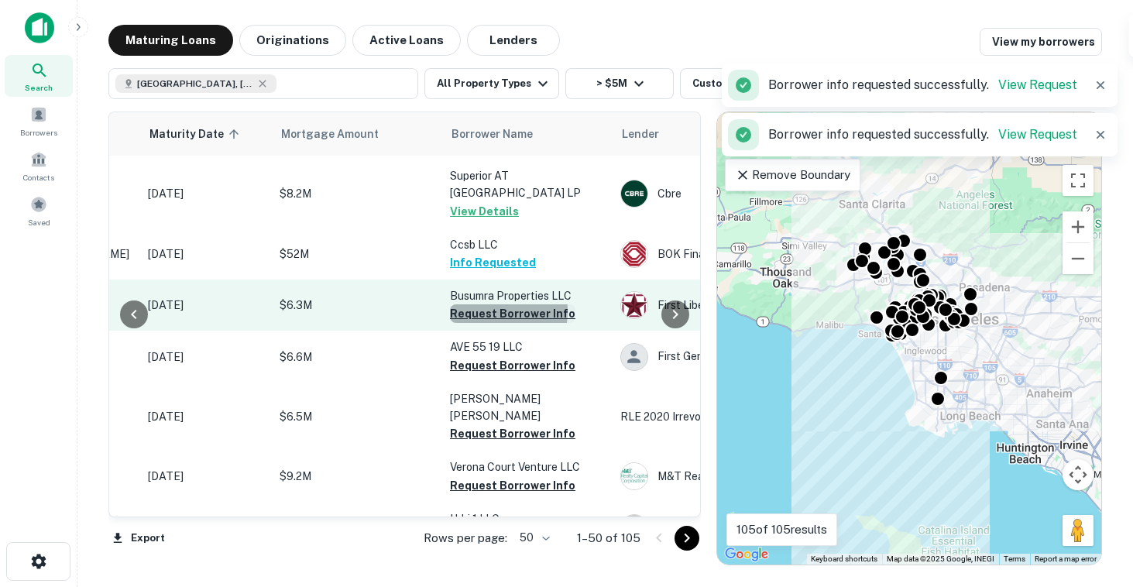
click at [484, 323] on button "Request Borrower Info" at bounding box center [512, 313] width 125 height 19
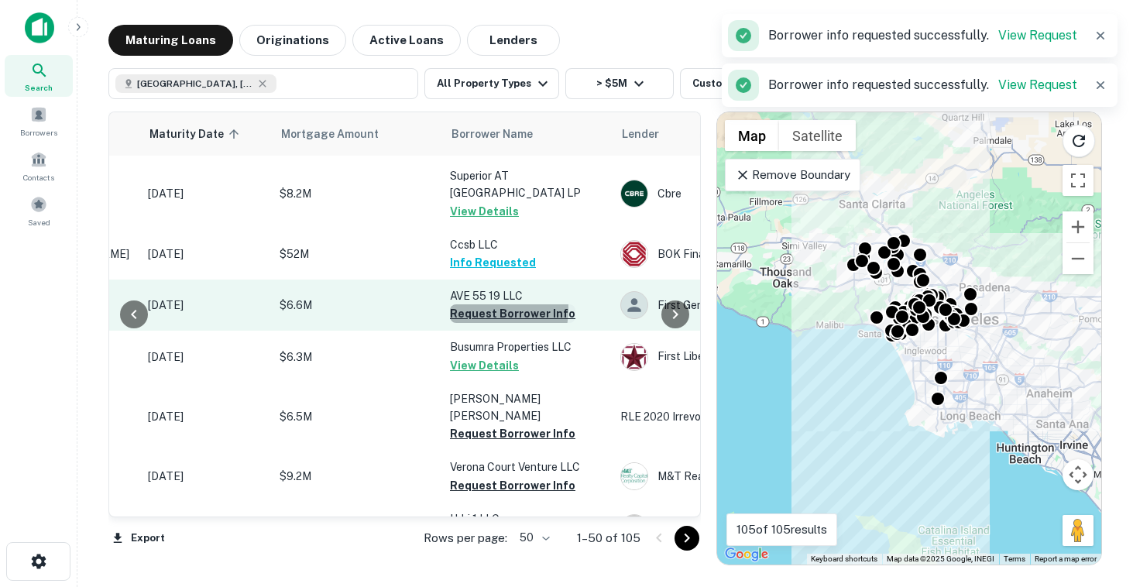
click at [479, 323] on button "Request Borrower Info" at bounding box center [512, 313] width 125 height 19
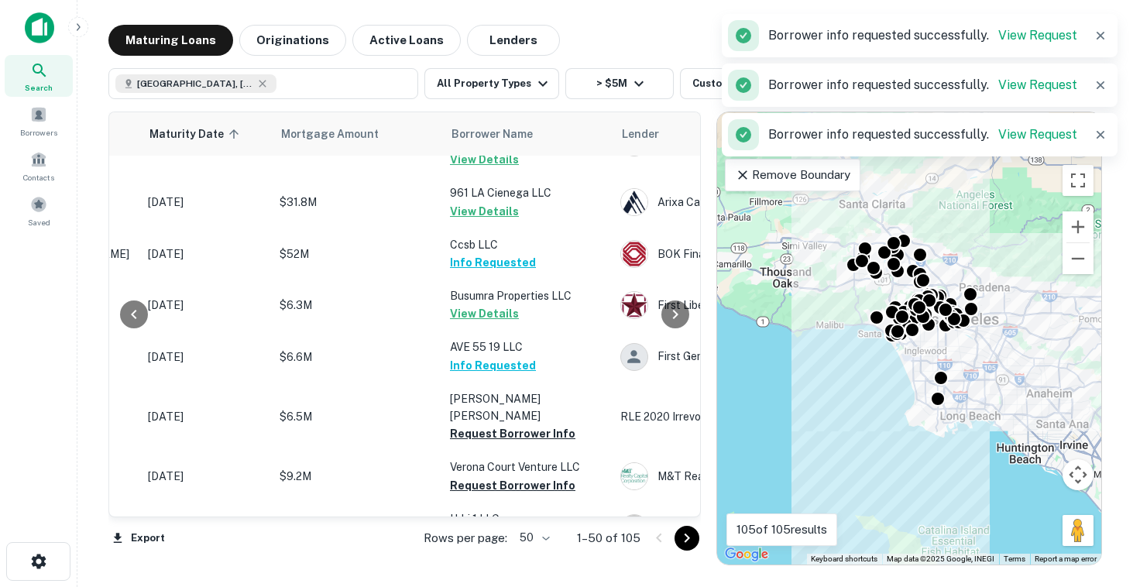
scroll to position [448, 231]
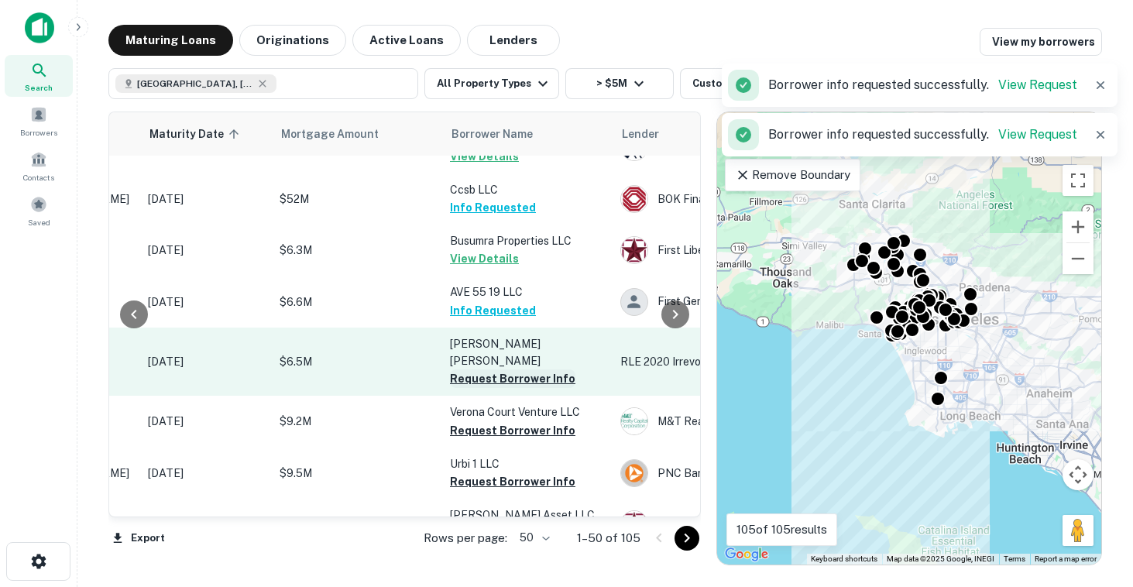
click at [527, 388] on button "Request Borrower Info" at bounding box center [512, 379] width 125 height 19
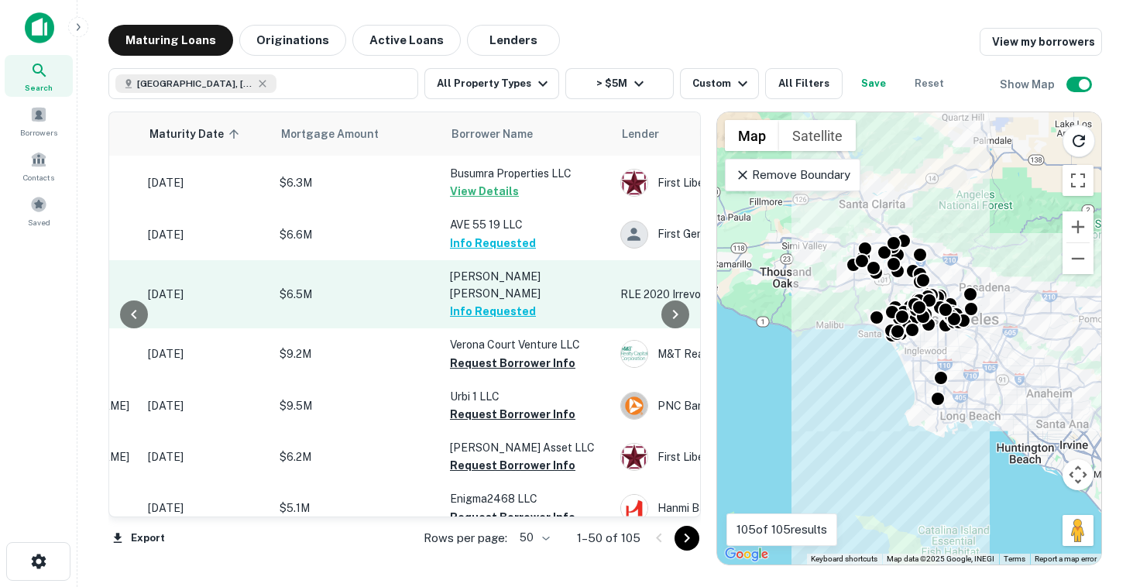
scroll to position [525, 231]
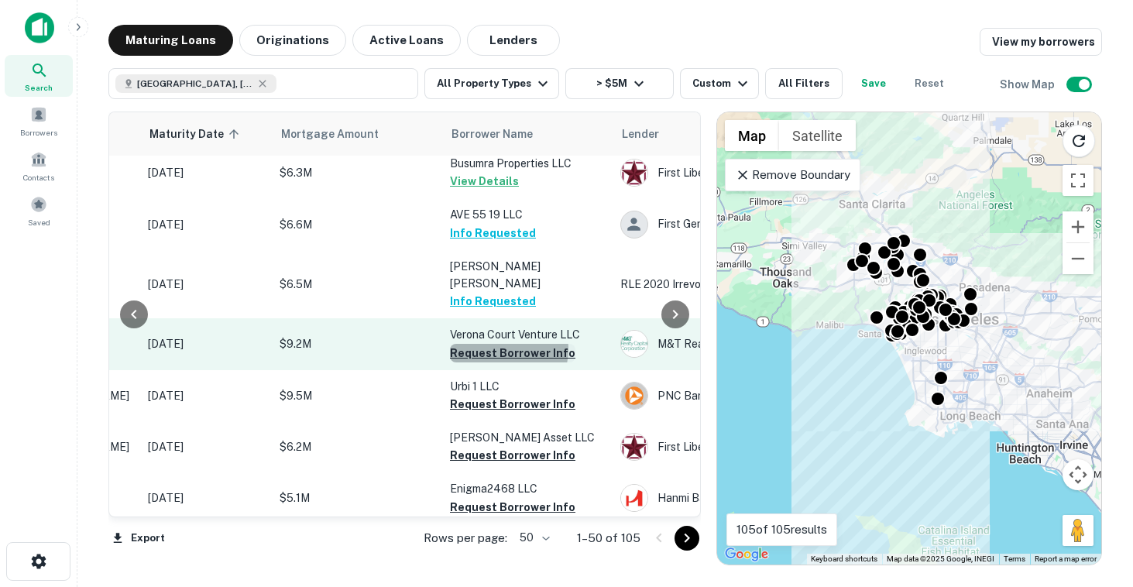
click at [504, 363] on button "Request Borrower Info" at bounding box center [512, 353] width 125 height 19
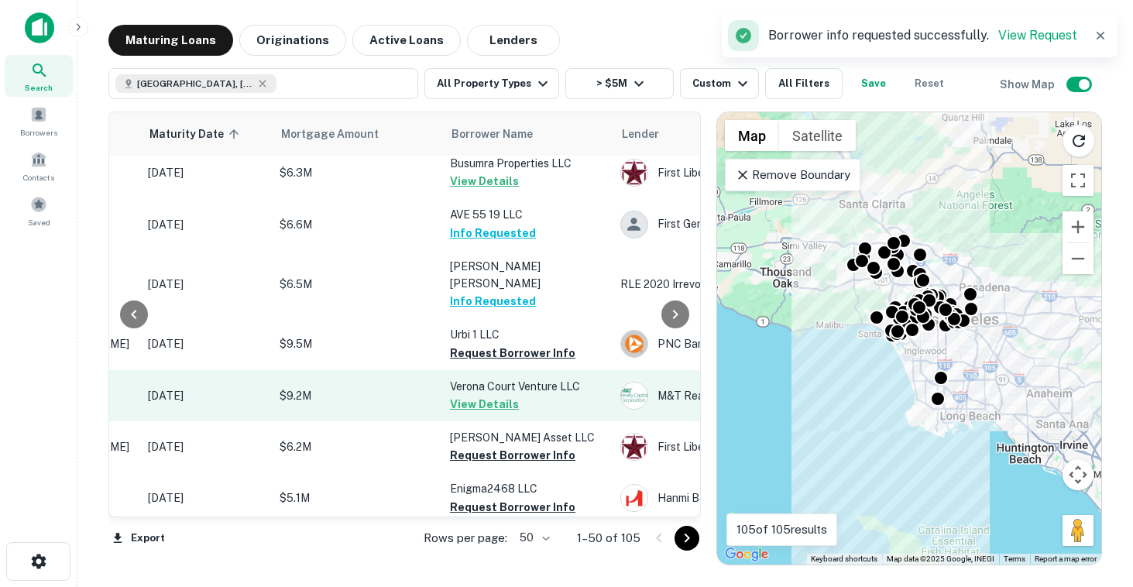
click at [497, 395] on p "Verona Court Venture LLC" at bounding box center [527, 386] width 155 height 17
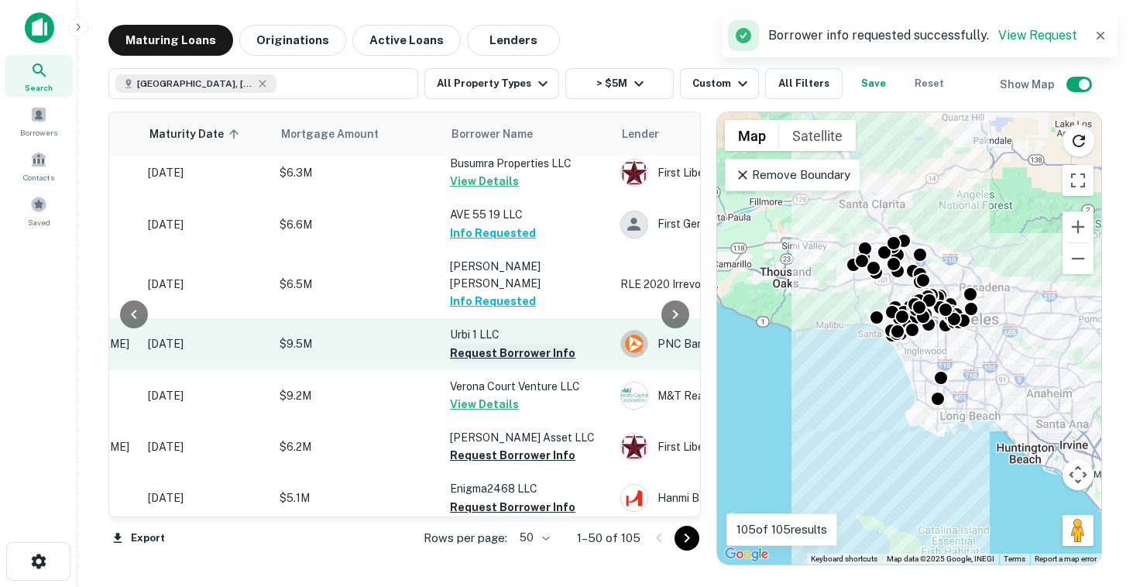
click at [505, 363] on button "Request Borrower Info" at bounding box center [512, 353] width 125 height 19
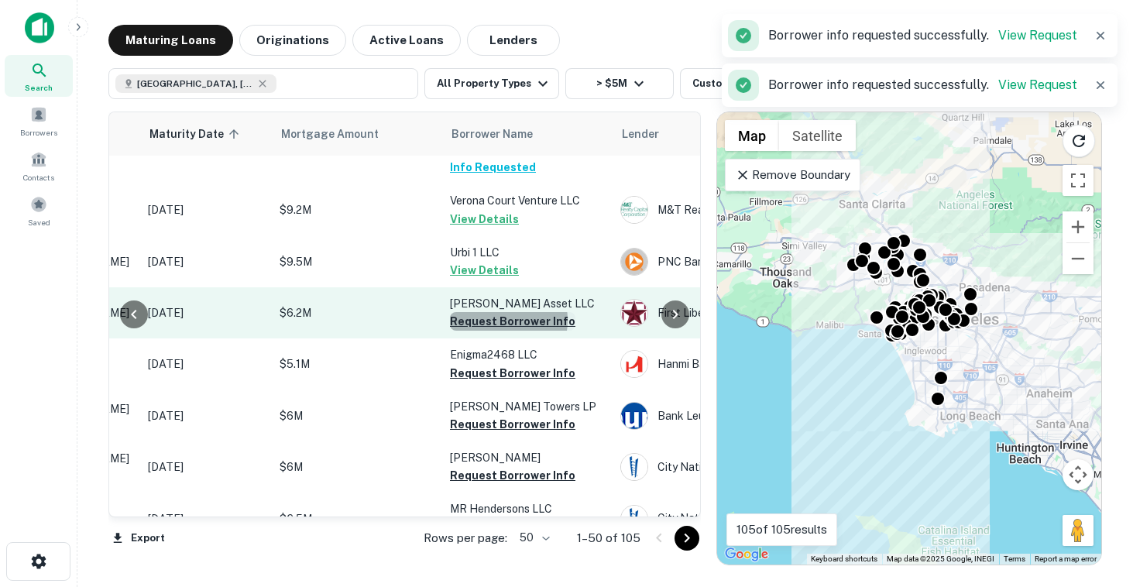
click at [500, 331] on button "Request Borrower Info" at bounding box center [512, 321] width 125 height 19
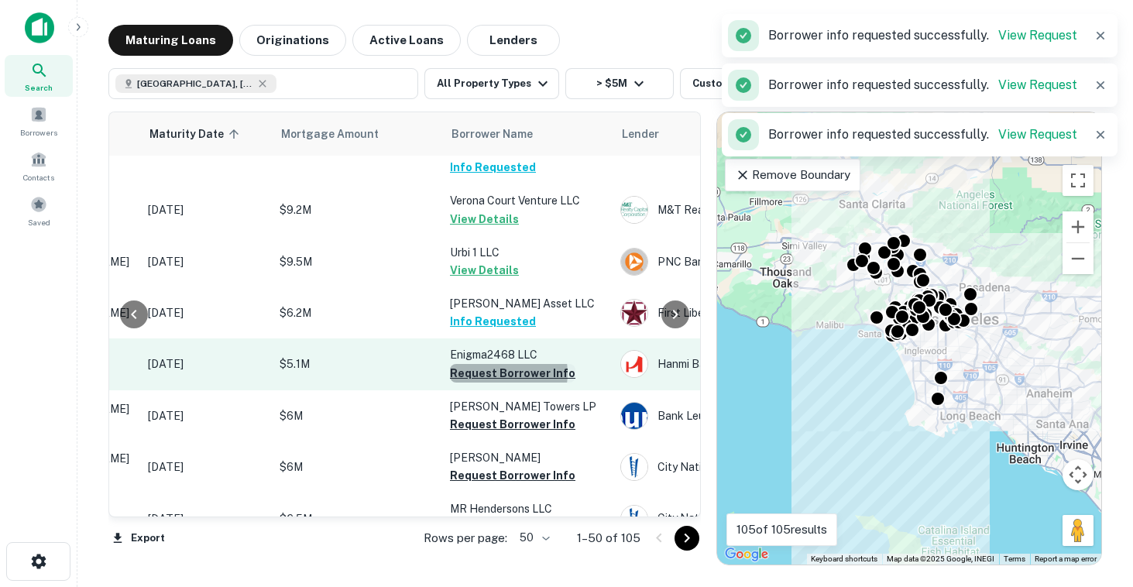
click at [499, 383] on button "Request Borrower Info" at bounding box center [512, 373] width 125 height 19
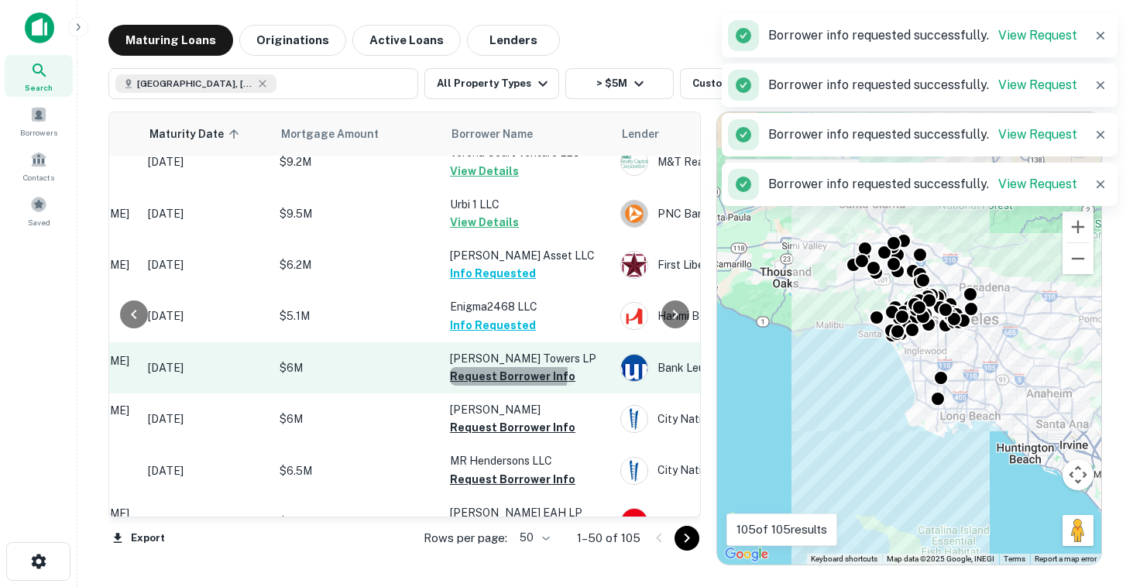
click at [500, 386] on button "Request Borrower Info" at bounding box center [512, 376] width 125 height 19
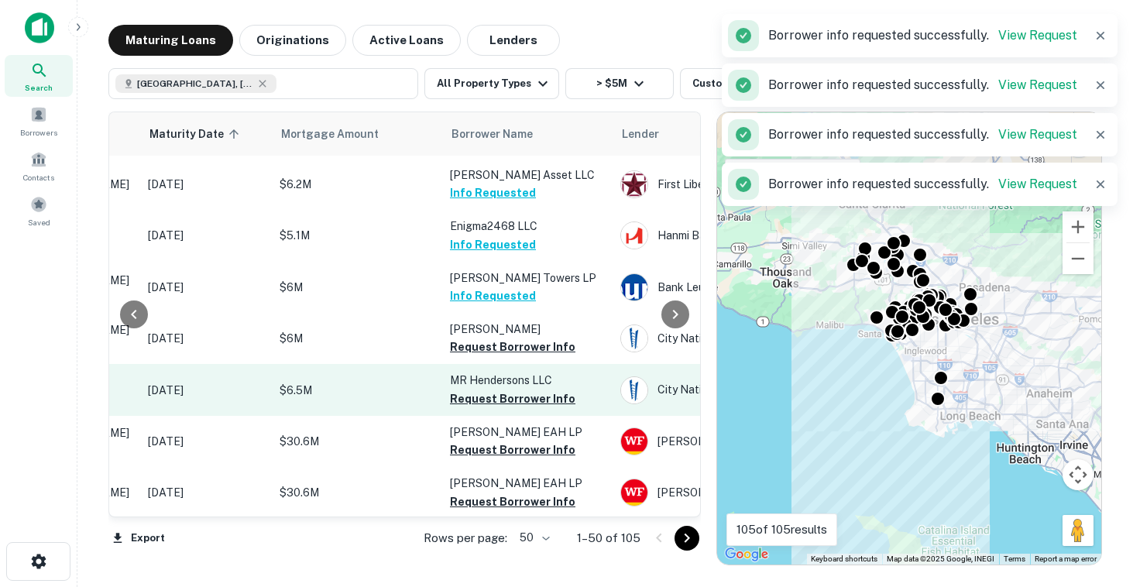
scroll to position [808, 231]
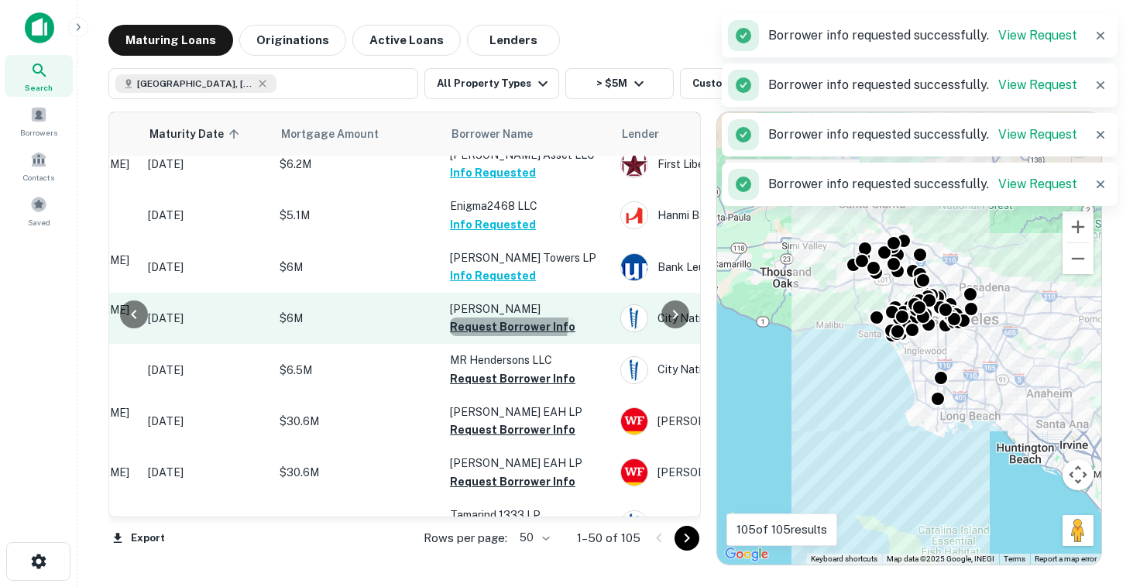
click at [486, 336] on button "Request Borrower Info" at bounding box center [512, 327] width 125 height 19
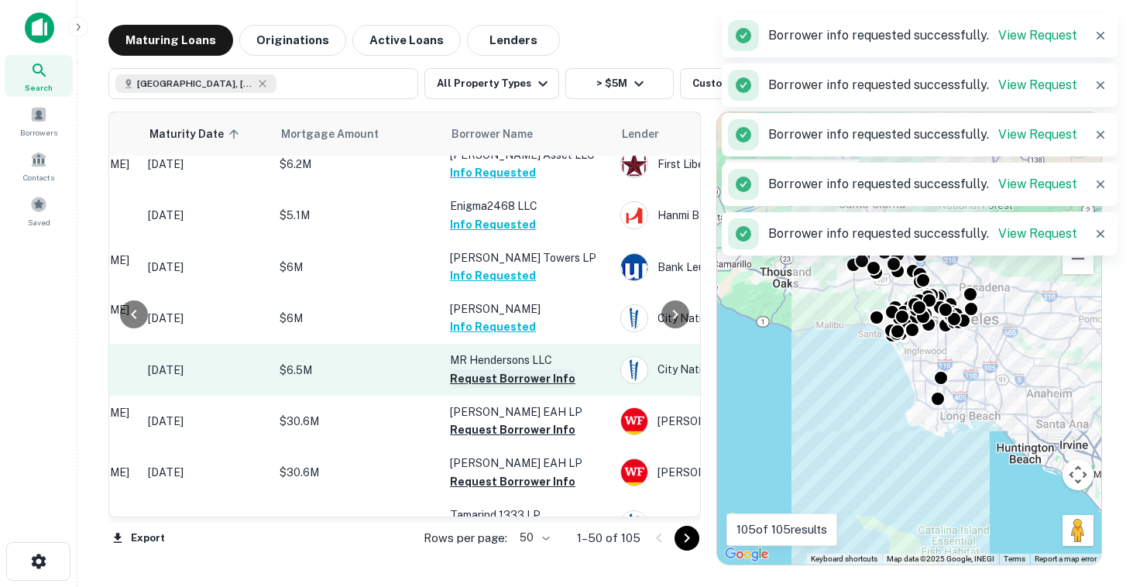
click at [486, 388] on button "Request Borrower Info" at bounding box center [512, 379] width 125 height 19
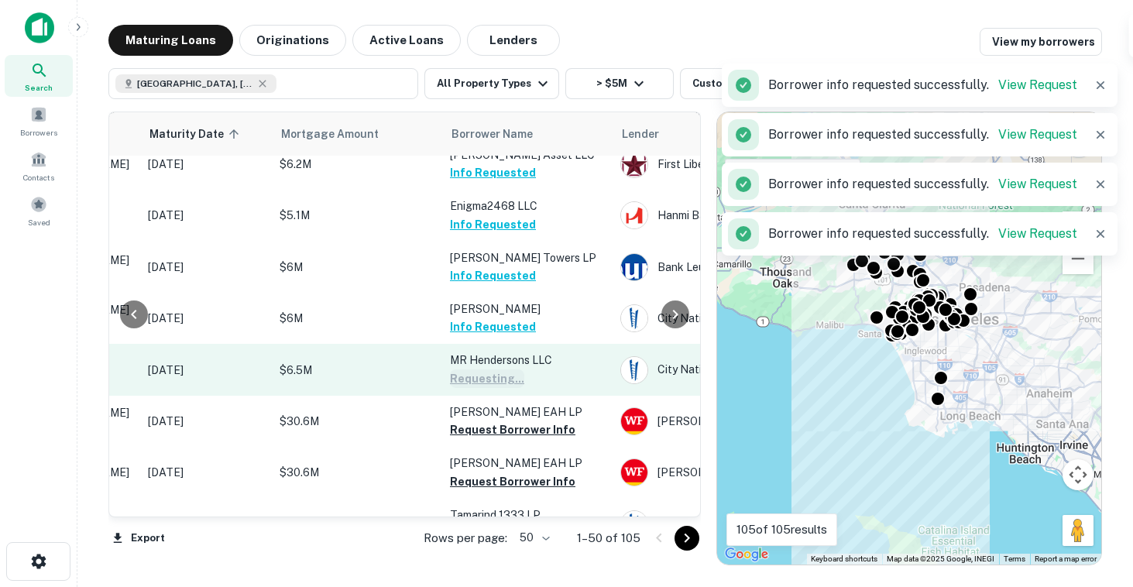
scroll to position [889, 231]
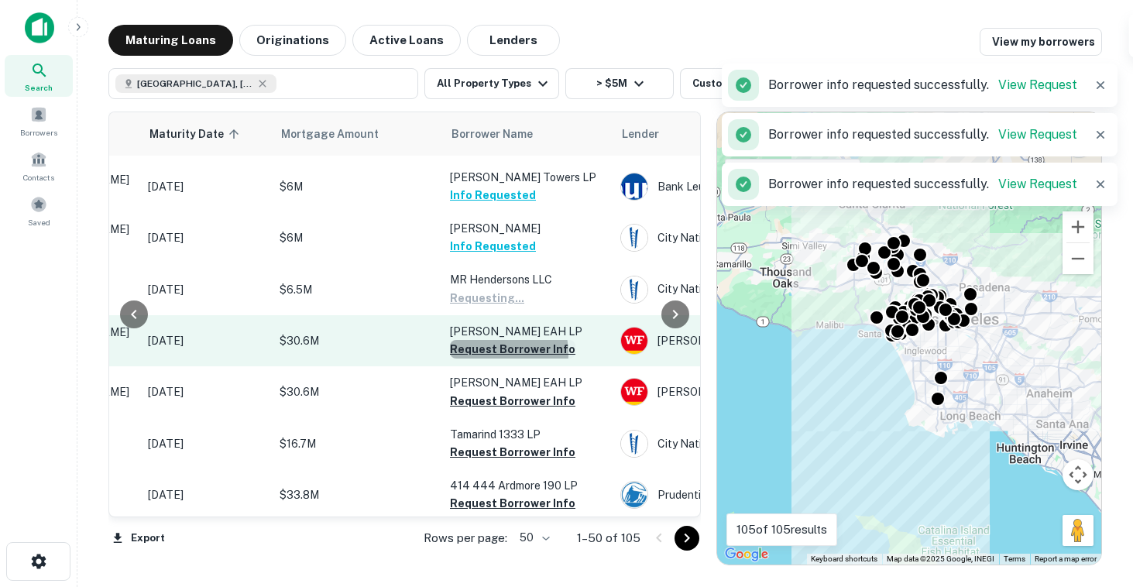
click at [486, 359] on button "Request Borrower Info" at bounding box center [512, 349] width 125 height 19
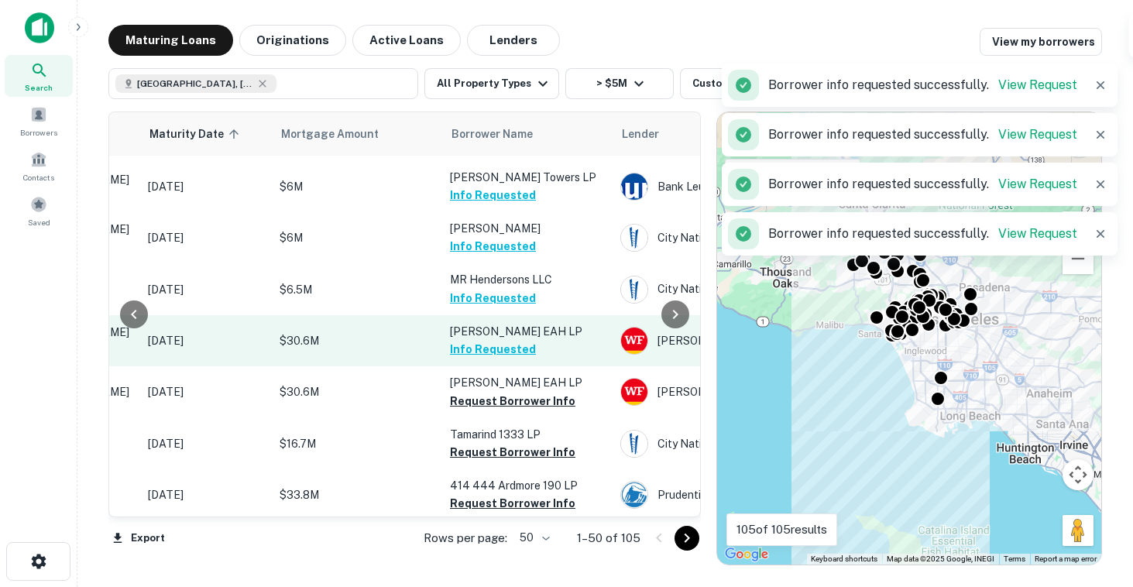
scroll to position [967, 231]
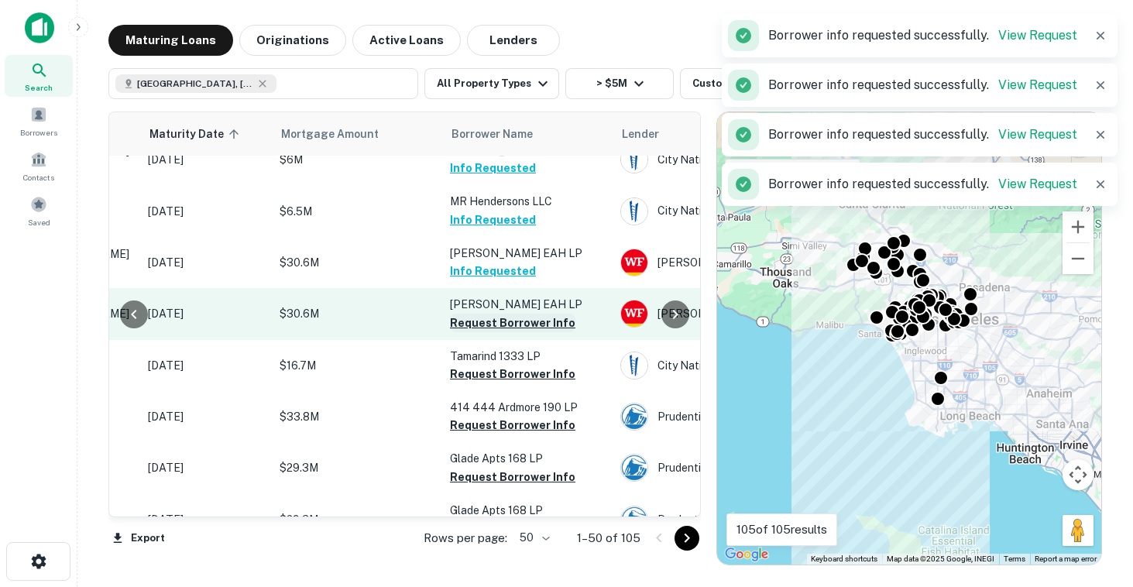
click at [487, 332] on button "Request Borrower Info" at bounding box center [512, 323] width 125 height 19
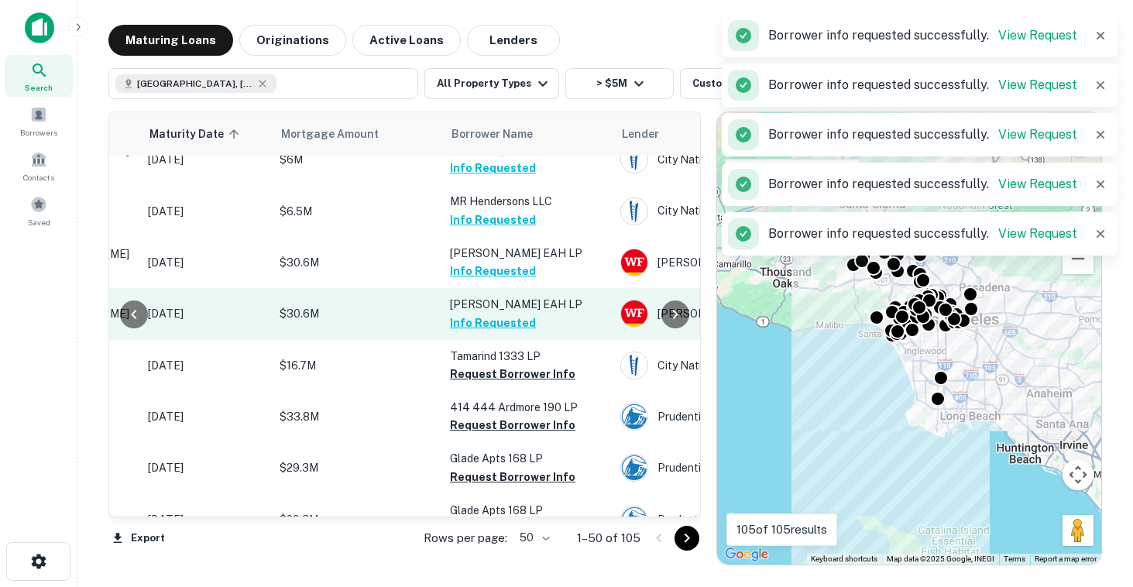
scroll to position [1033, 231]
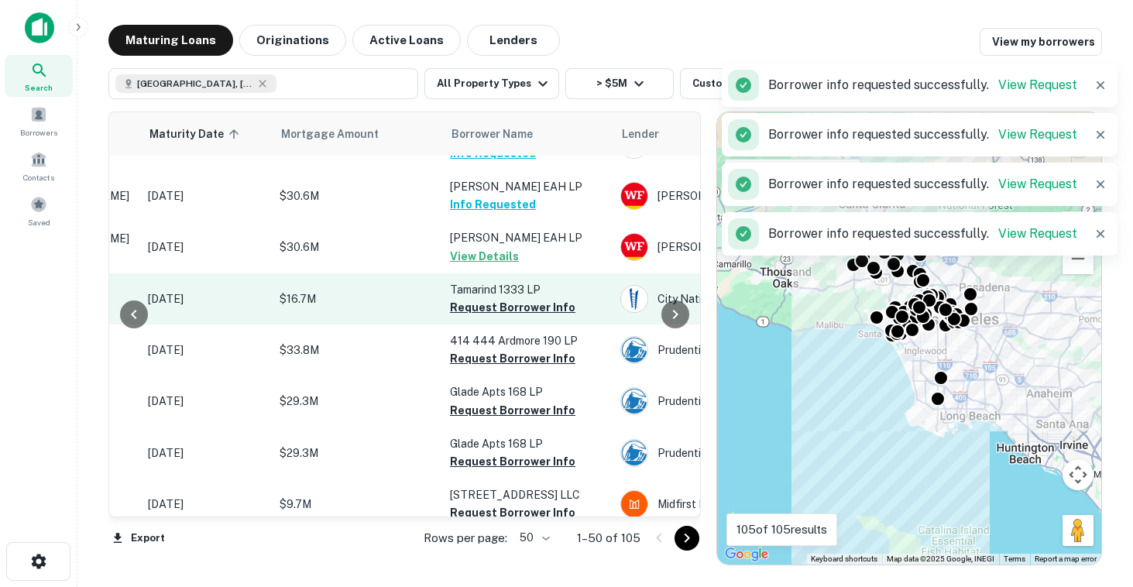
click at [487, 325] on td "Tamarind 1333 LP Request Borrower Info" at bounding box center [527, 298] width 170 height 51
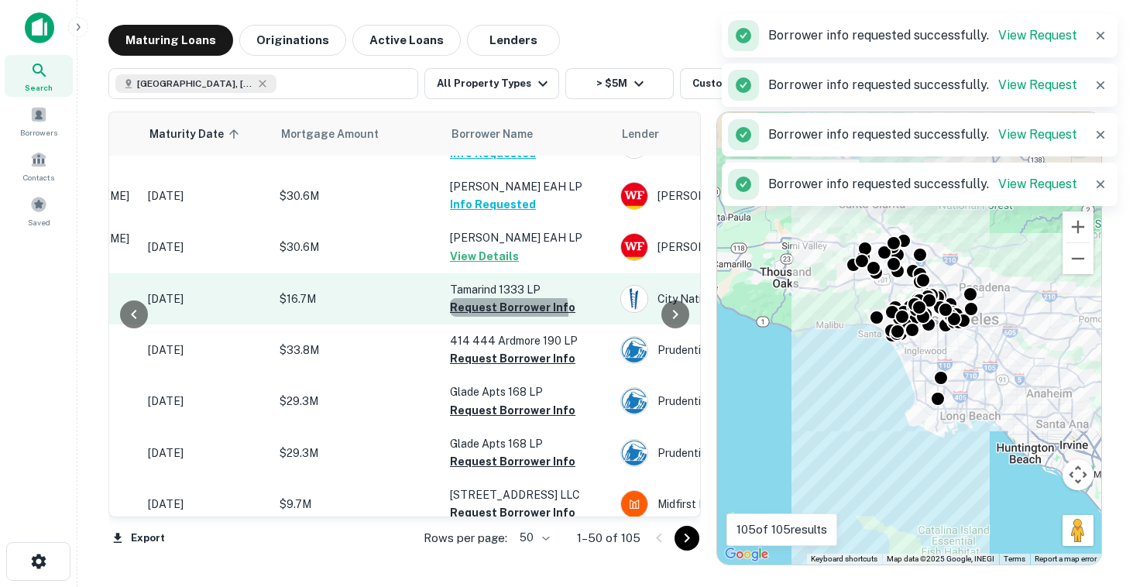
click at [486, 317] on button "Request Borrower Info" at bounding box center [512, 307] width 125 height 19
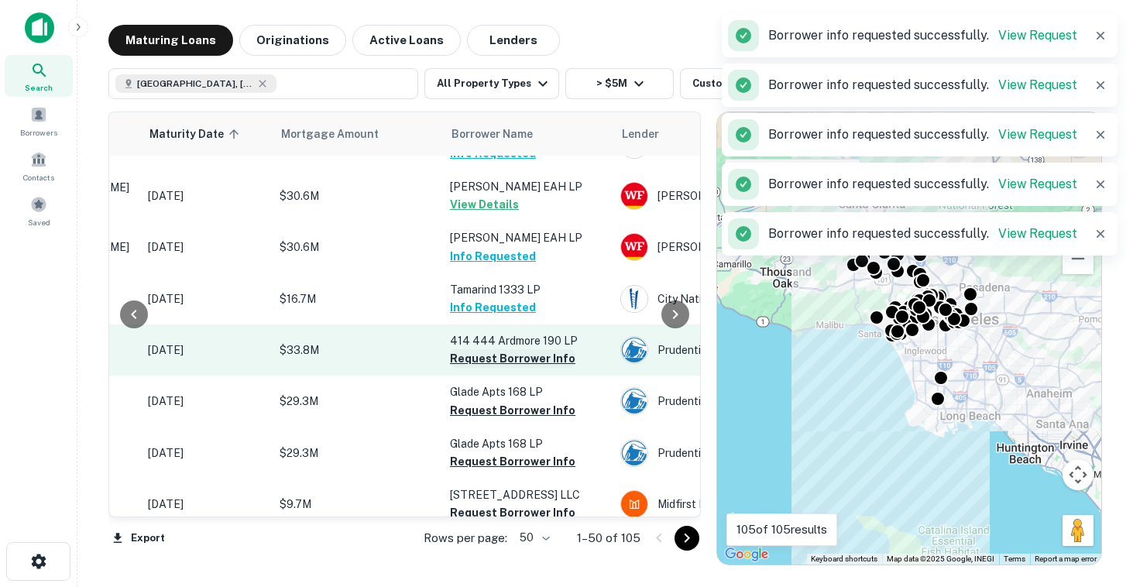
click at [493, 368] on button "Request Borrower Info" at bounding box center [512, 358] width 125 height 19
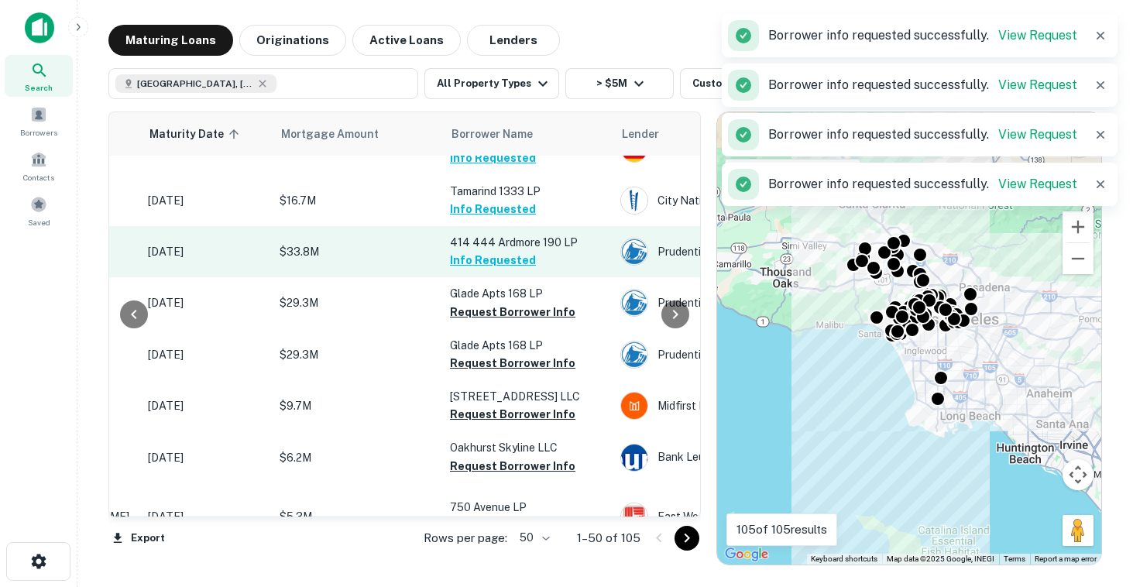
scroll to position [1131, 231]
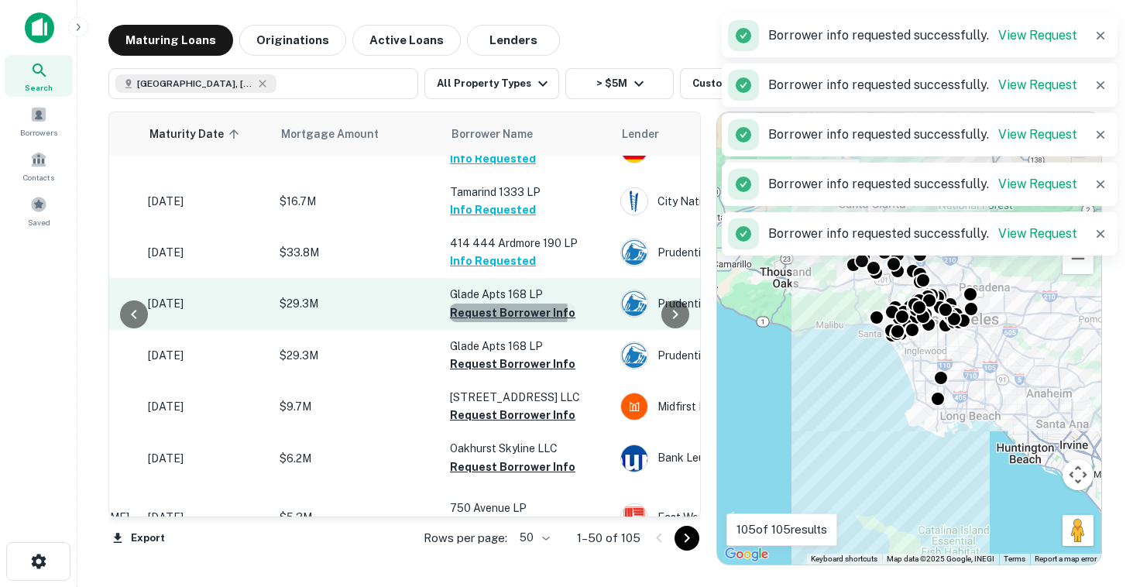
click at [490, 322] on button "Request Borrower Info" at bounding box center [512, 313] width 125 height 19
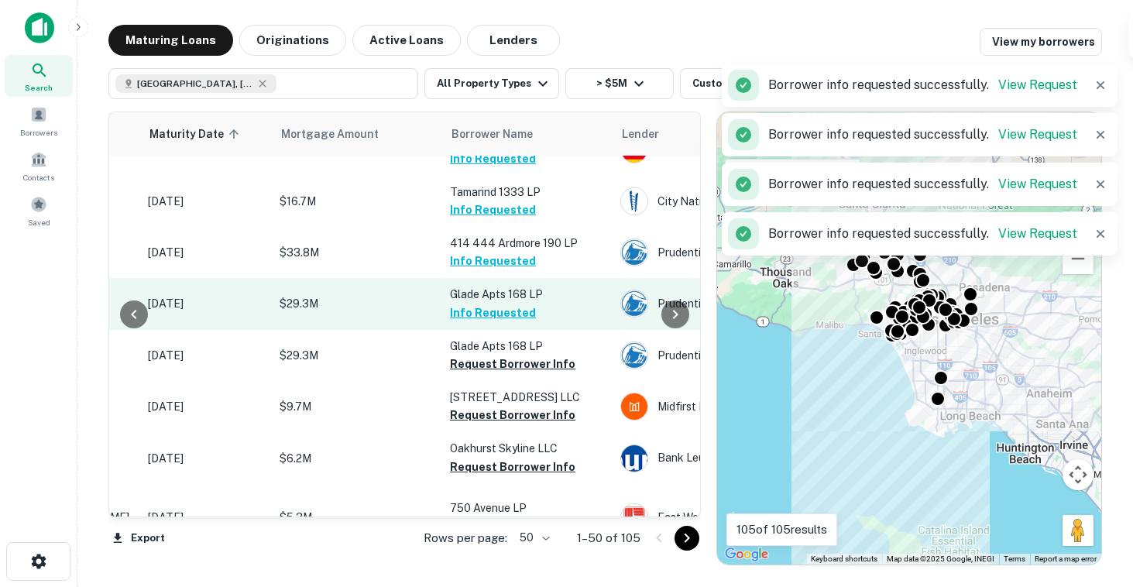
scroll to position [1234, 231]
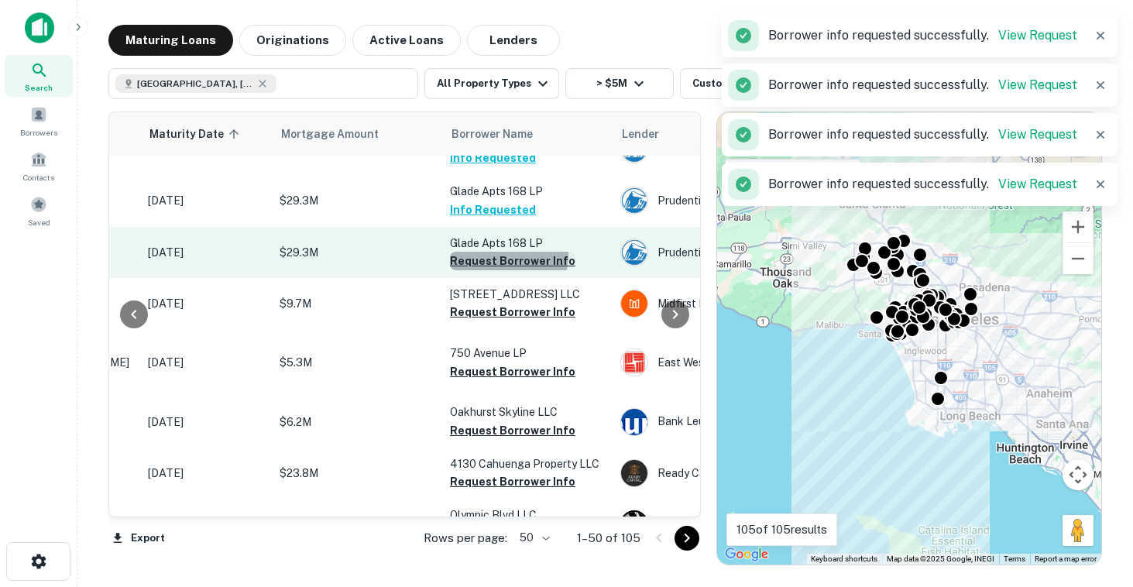
click at [504, 270] on button "Request Borrower Info" at bounding box center [512, 261] width 125 height 19
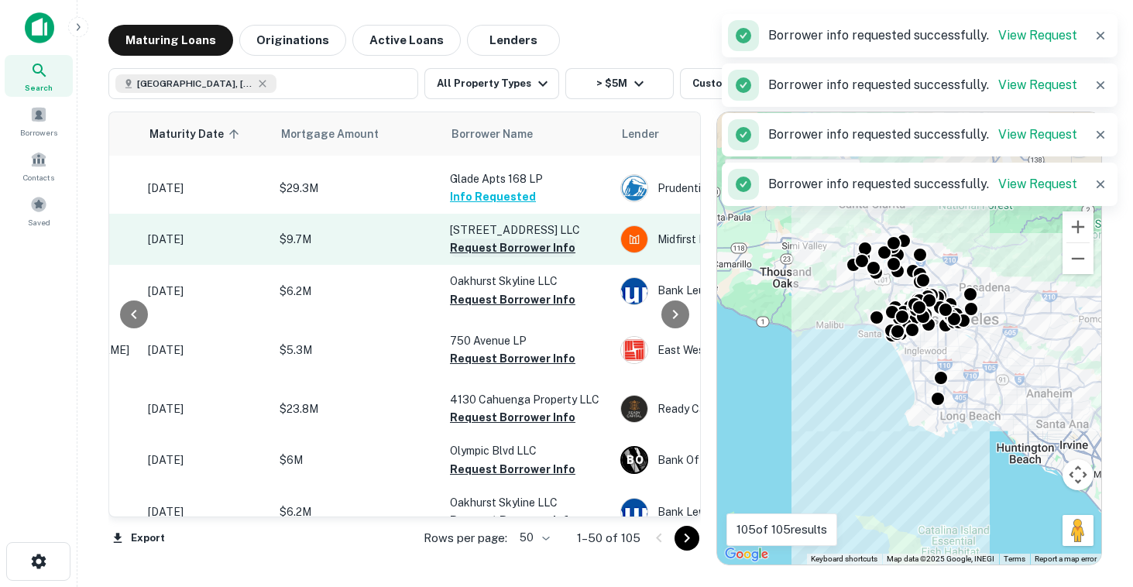
click at [502, 257] on button "Request Borrower Info" at bounding box center [512, 248] width 125 height 19
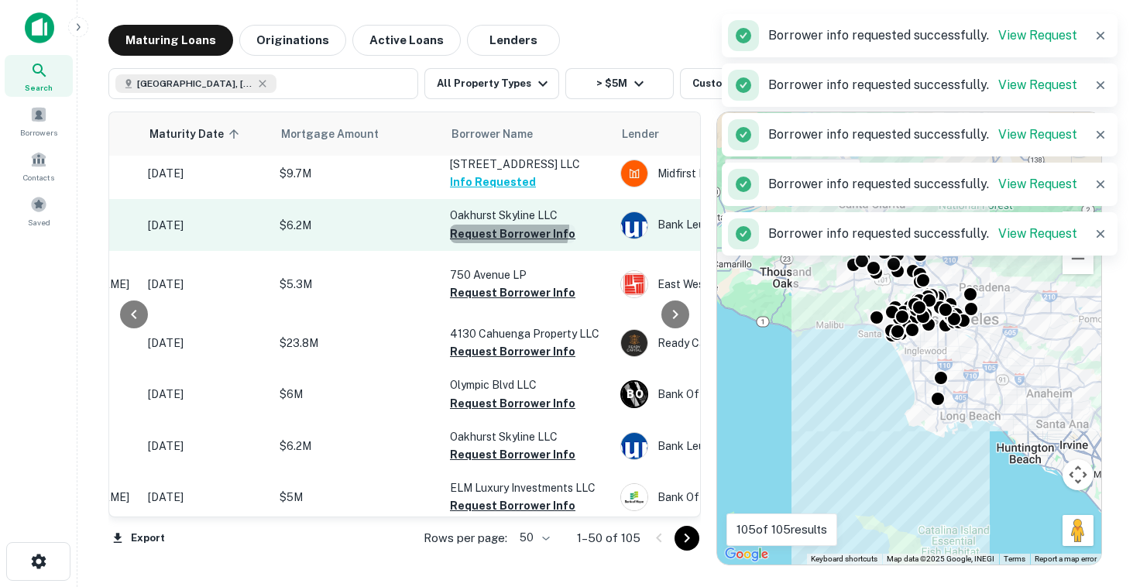
click at [505, 243] on button "Request Borrower Info" at bounding box center [512, 234] width 125 height 19
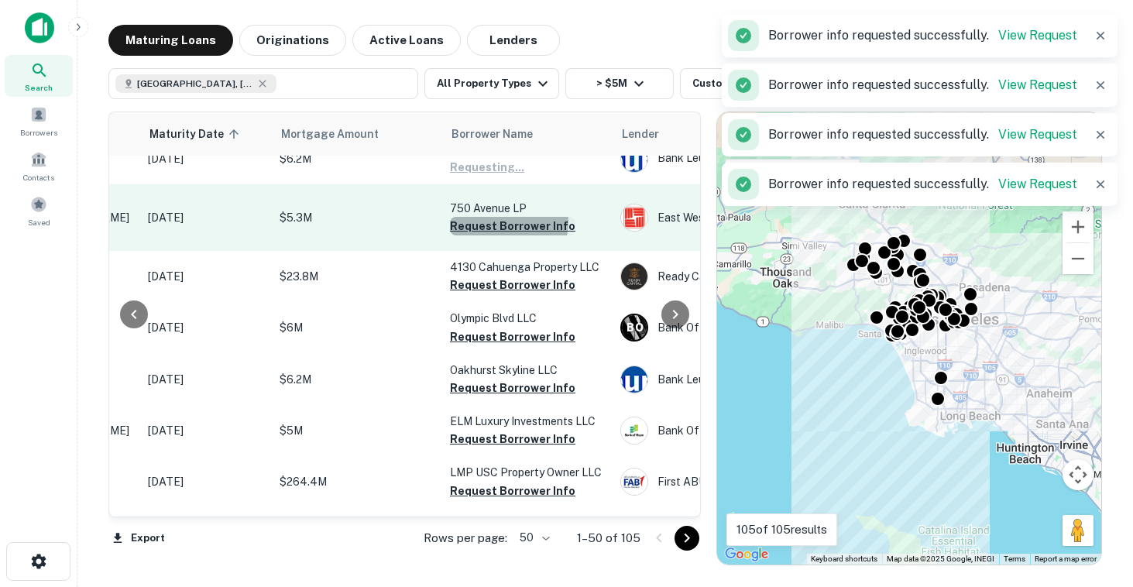
click at [504, 236] on button "Request Borrower Info" at bounding box center [512, 226] width 125 height 19
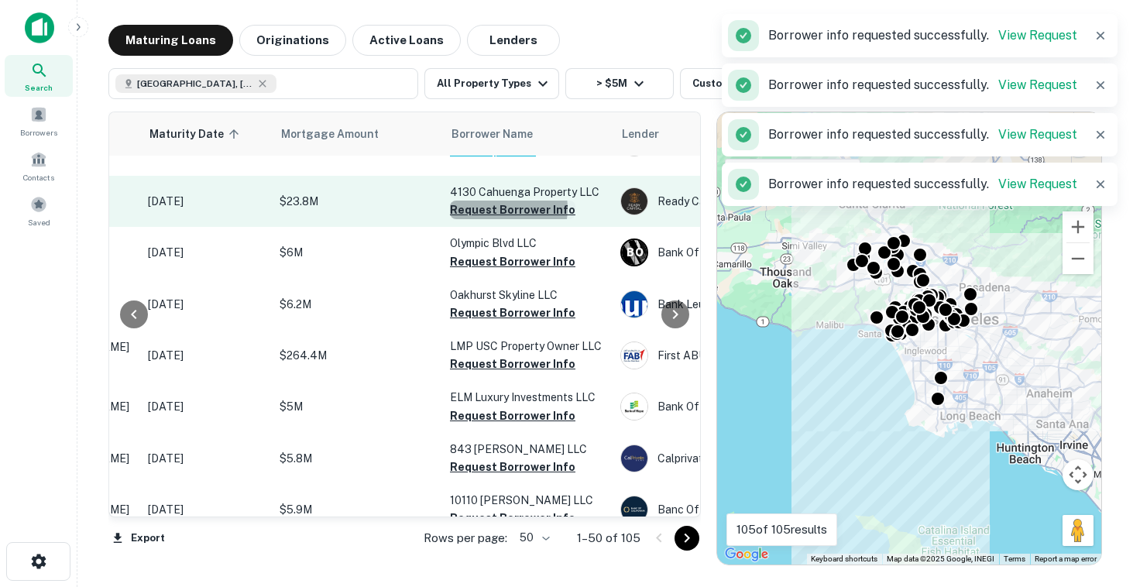
click at [504, 219] on button "Request Borrower Info" at bounding box center [512, 210] width 125 height 19
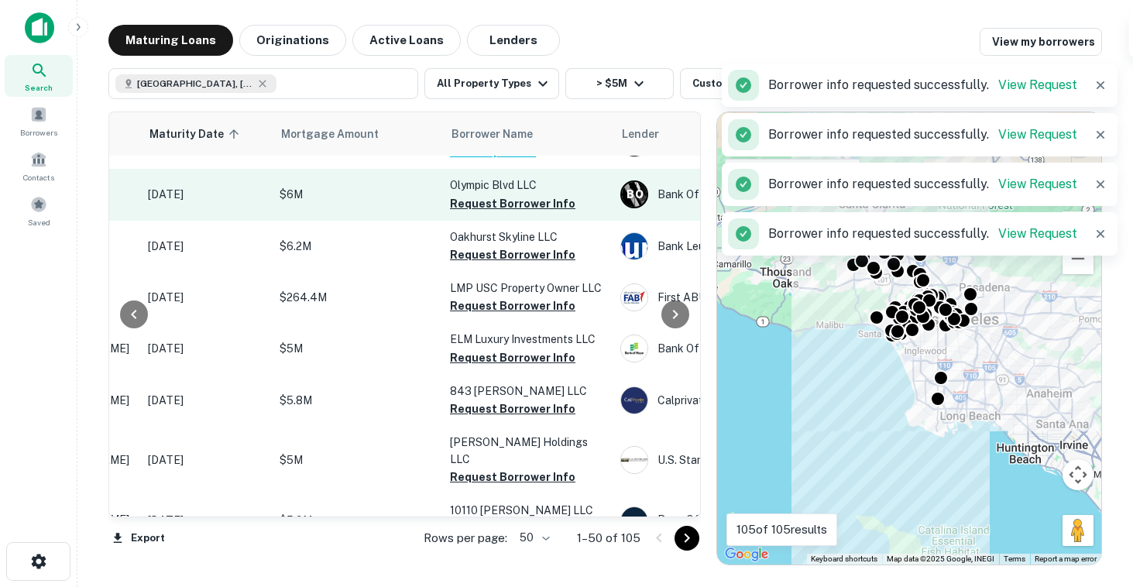
scroll to position [1571, 231]
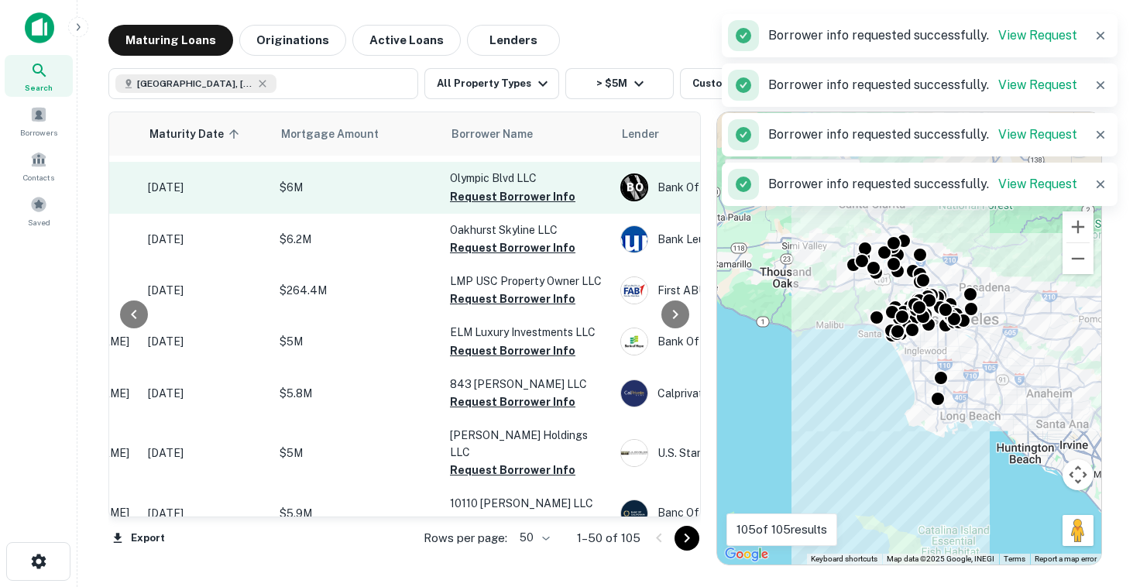
click at [504, 213] on td "Olympic Blvd LLC Request Borrower Info" at bounding box center [527, 187] width 170 height 51
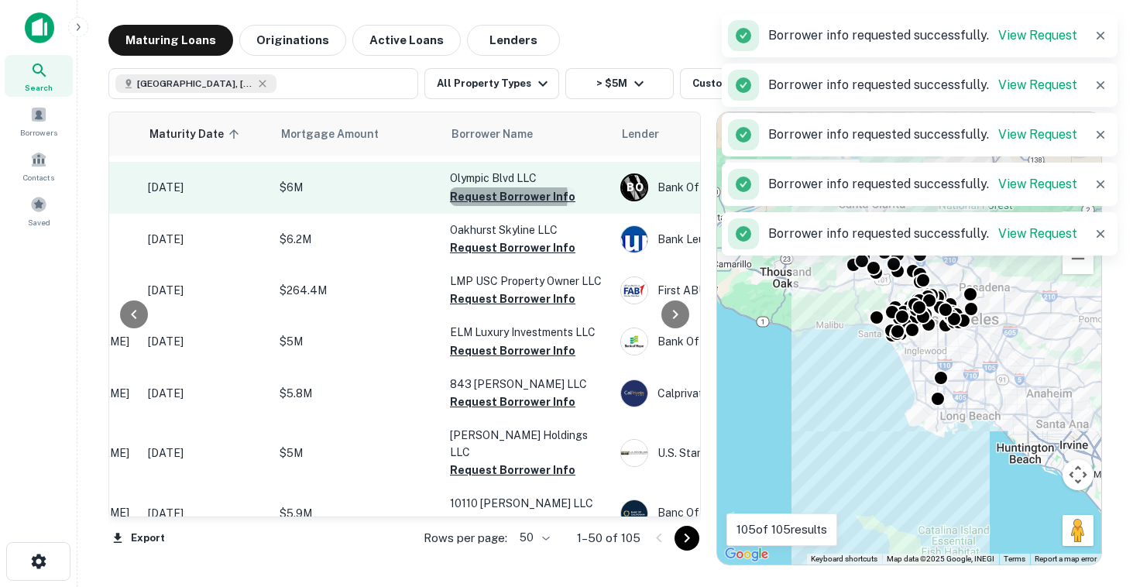
click at [500, 206] on button "Request Borrower Info" at bounding box center [512, 196] width 125 height 19
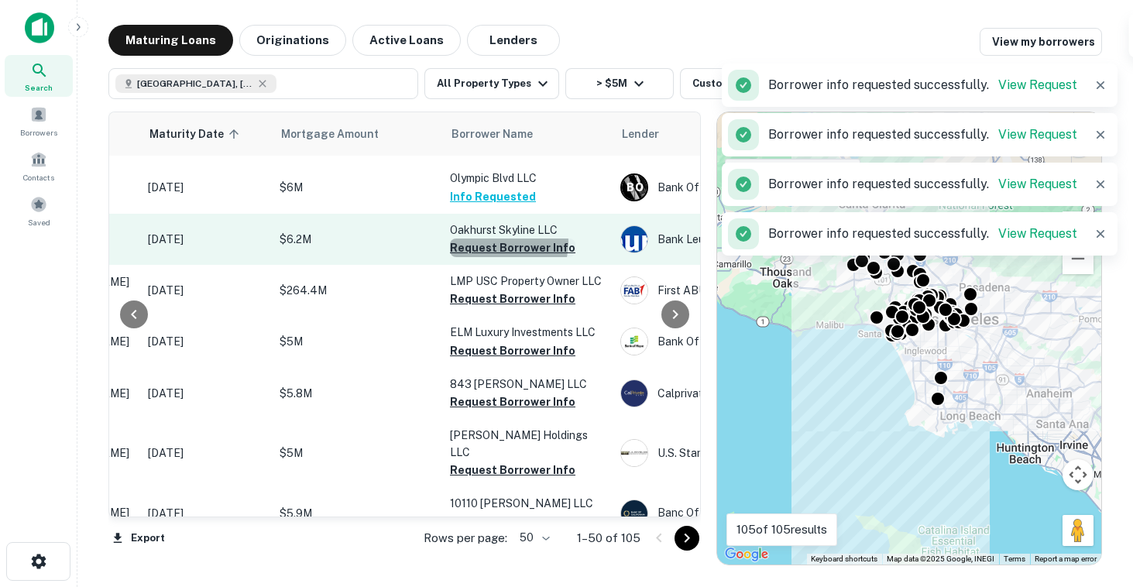
click at [500, 257] on button "Request Borrower Info" at bounding box center [512, 248] width 125 height 19
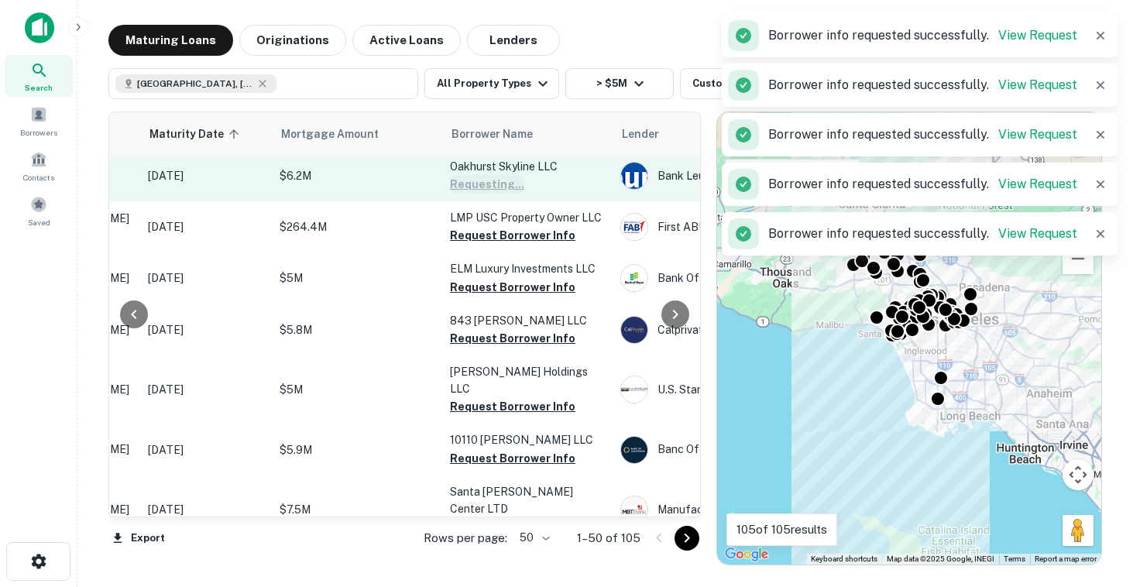
scroll to position [1642, 231]
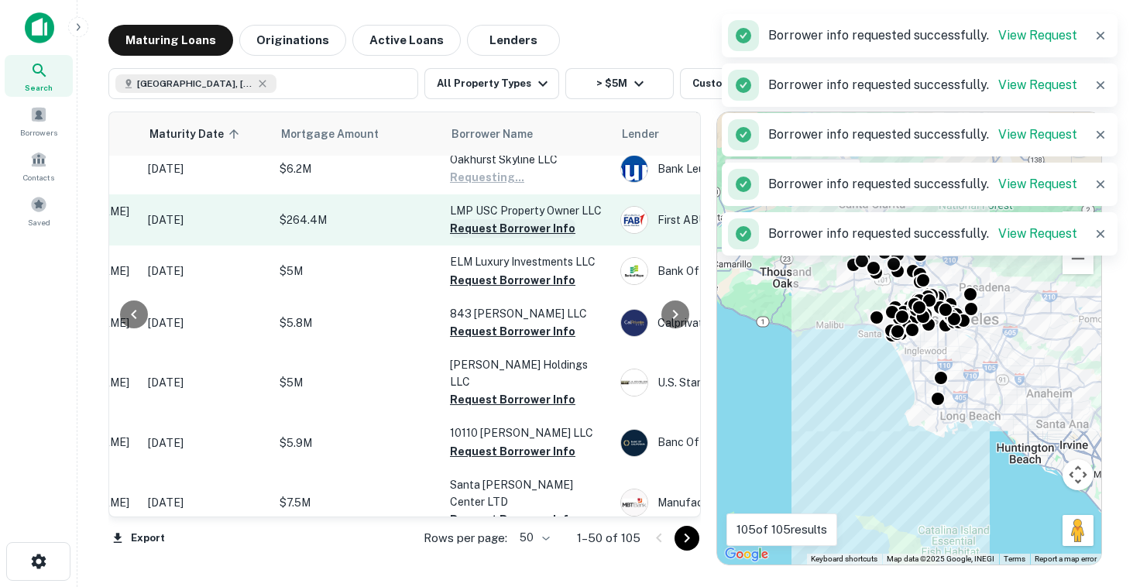
click at [504, 238] on button "Request Borrower Info" at bounding box center [512, 228] width 125 height 19
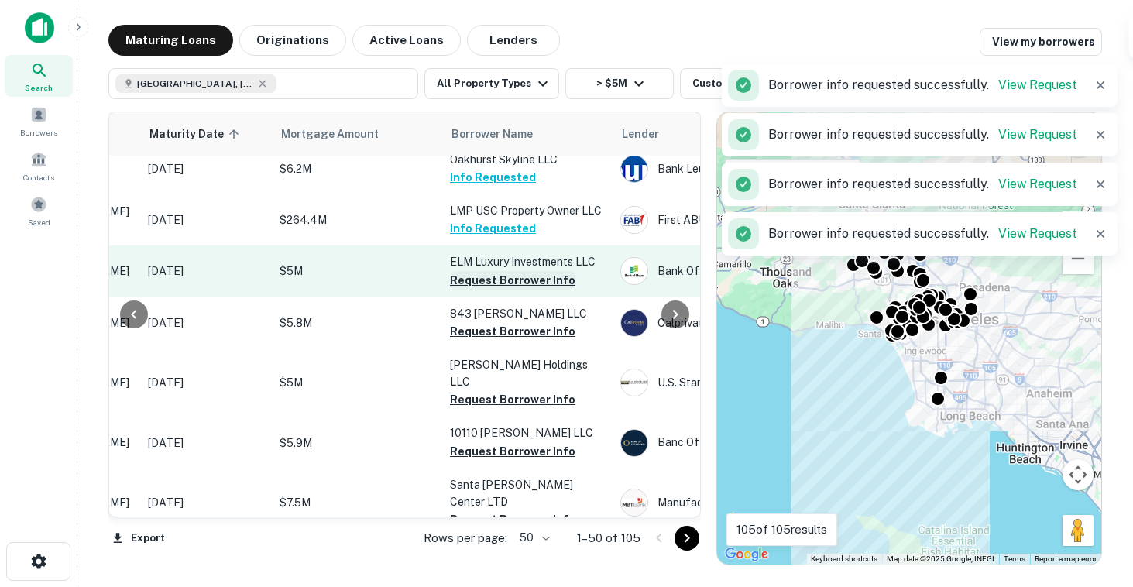
click at [504, 290] on button "Request Borrower Info" at bounding box center [512, 280] width 125 height 19
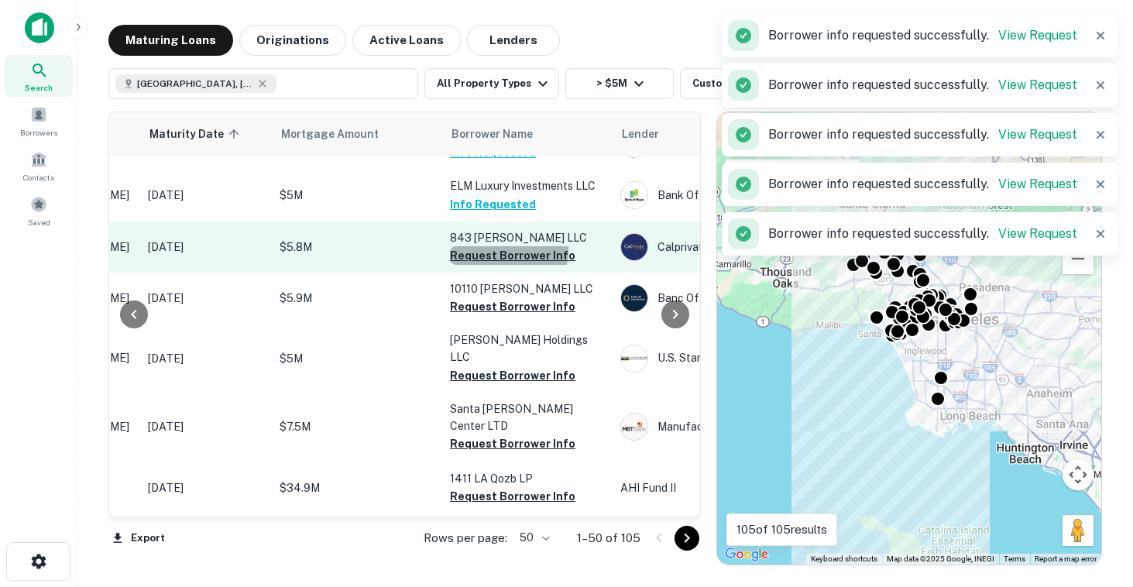
click at [504, 265] on button "Request Borrower Info" at bounding box center [512, 255] width 125 height 19
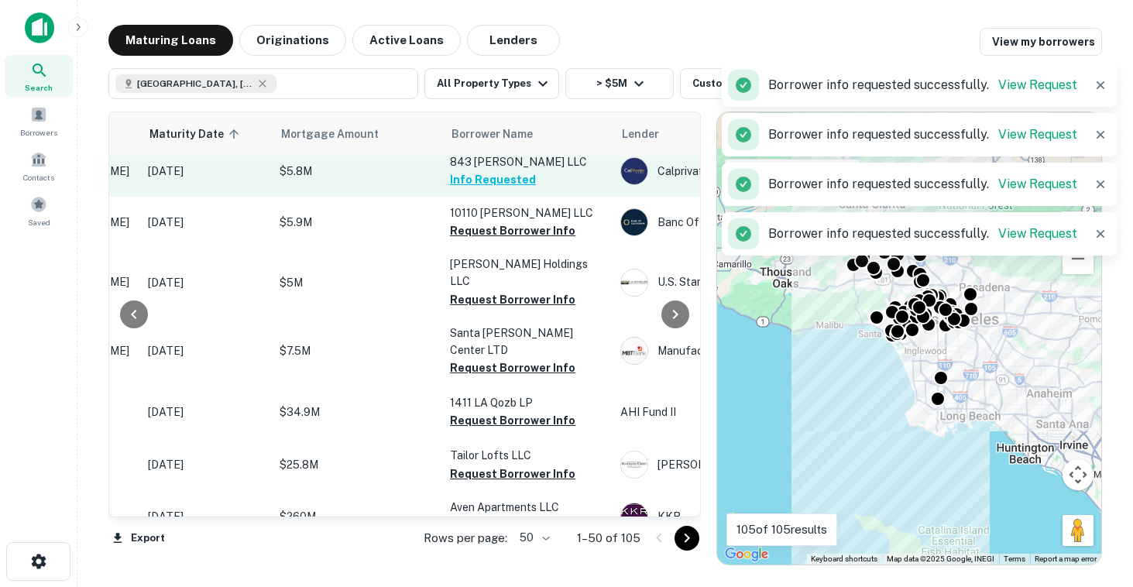
scroll to position [1809, 231]
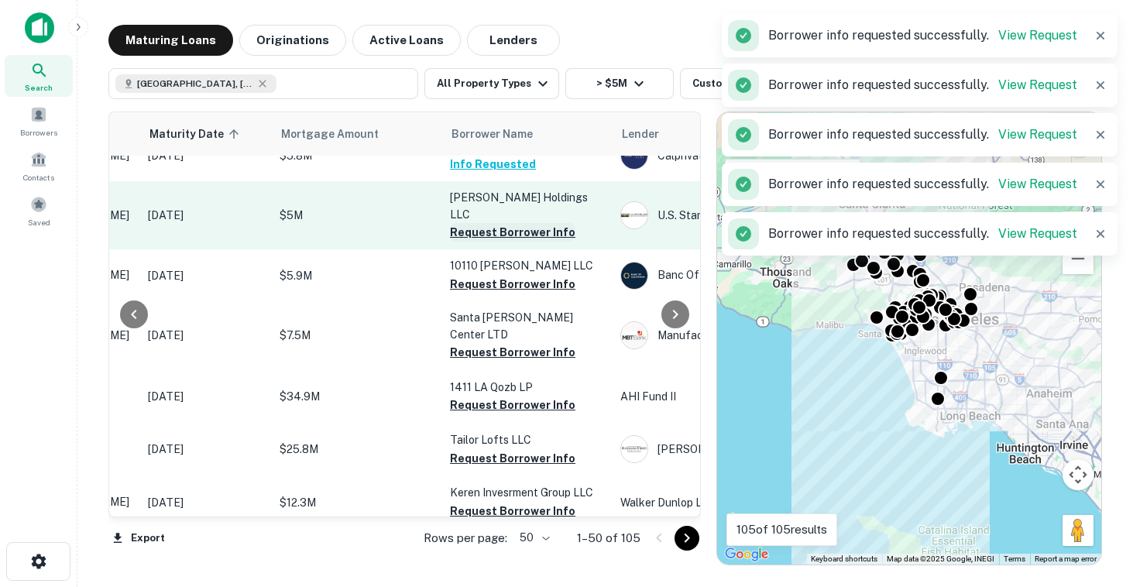
click at [495, 242] on button "Request Borrower Info" at bounding box center [512, 232] width 125 height 19
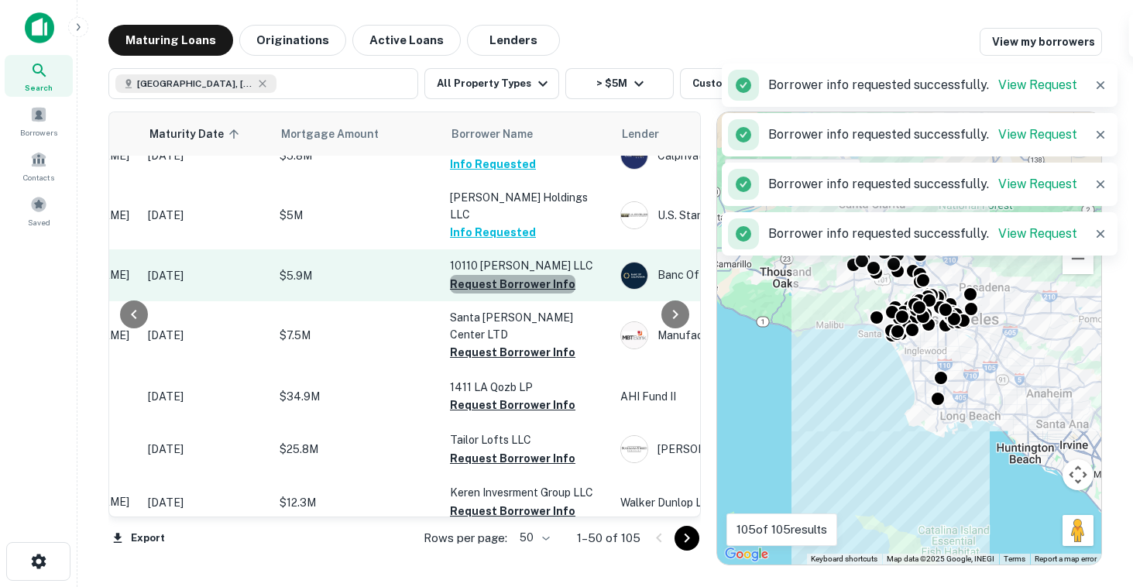
click at [539, 294] on button "Request Borrower Info" at bounding box center [512, 284] width 125 height 19
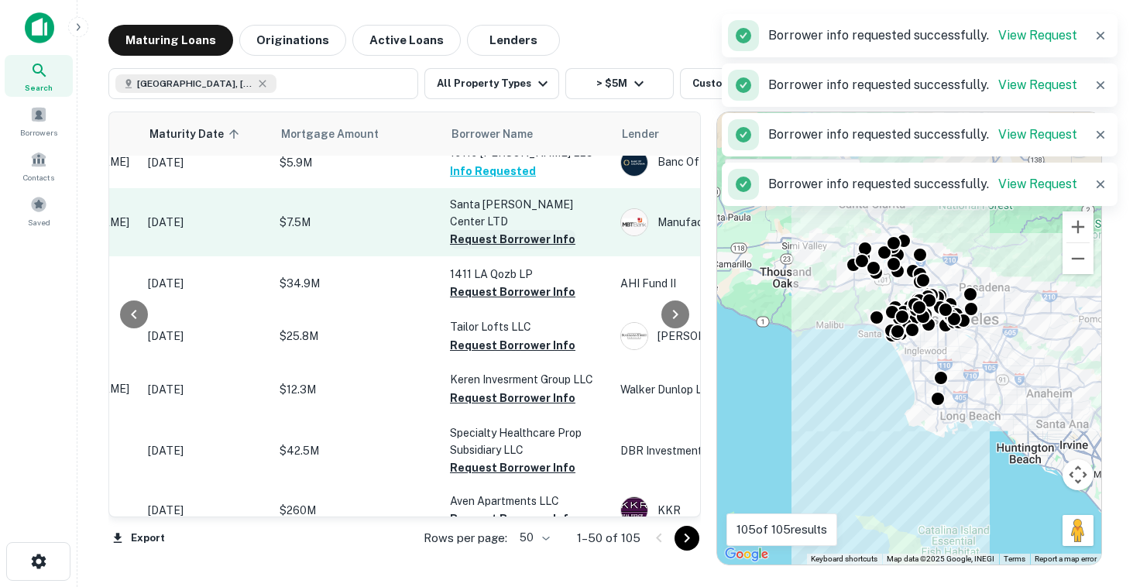
click at [525, 249] on button "Request Borrower Info" at bounding box center [512, 239] width 125 height 19
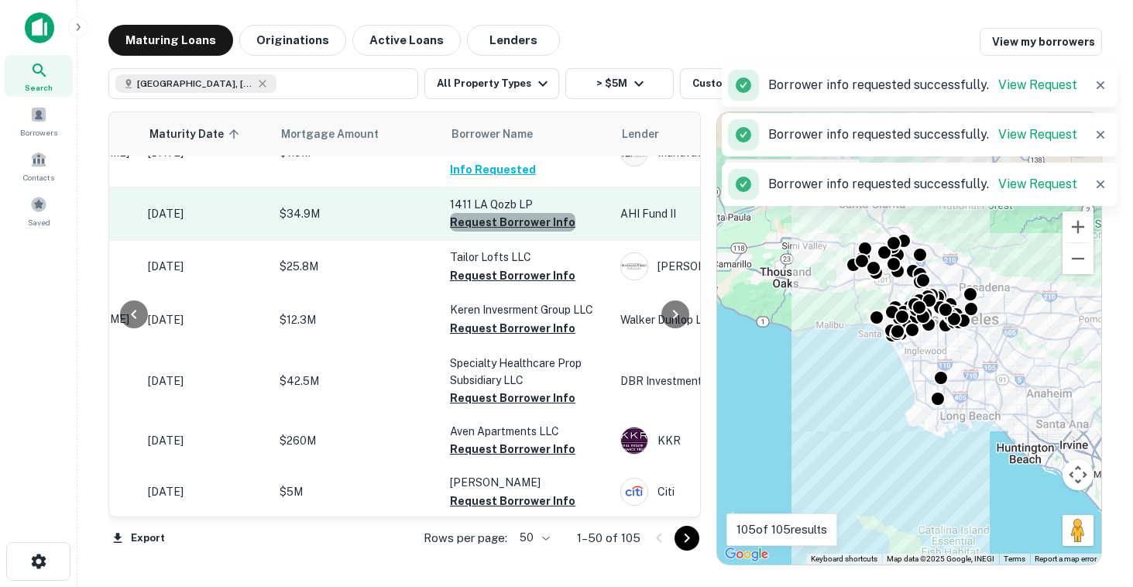
click at [524, 232] on button "Request Borrower Info" at bounding box center [512, 222] width 125 height 19
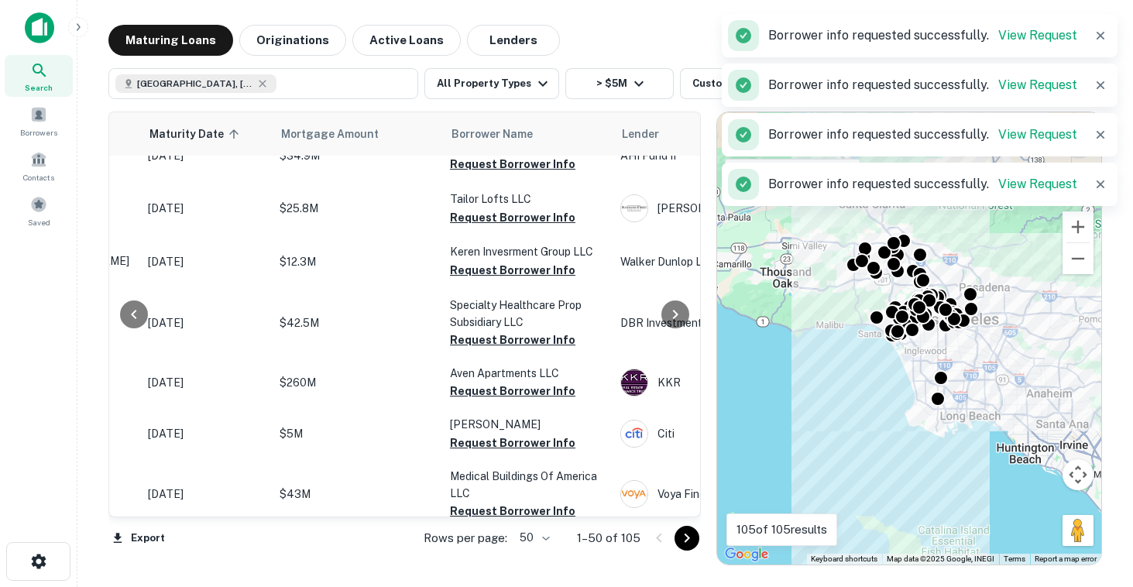
scroll to position [2051, 231]
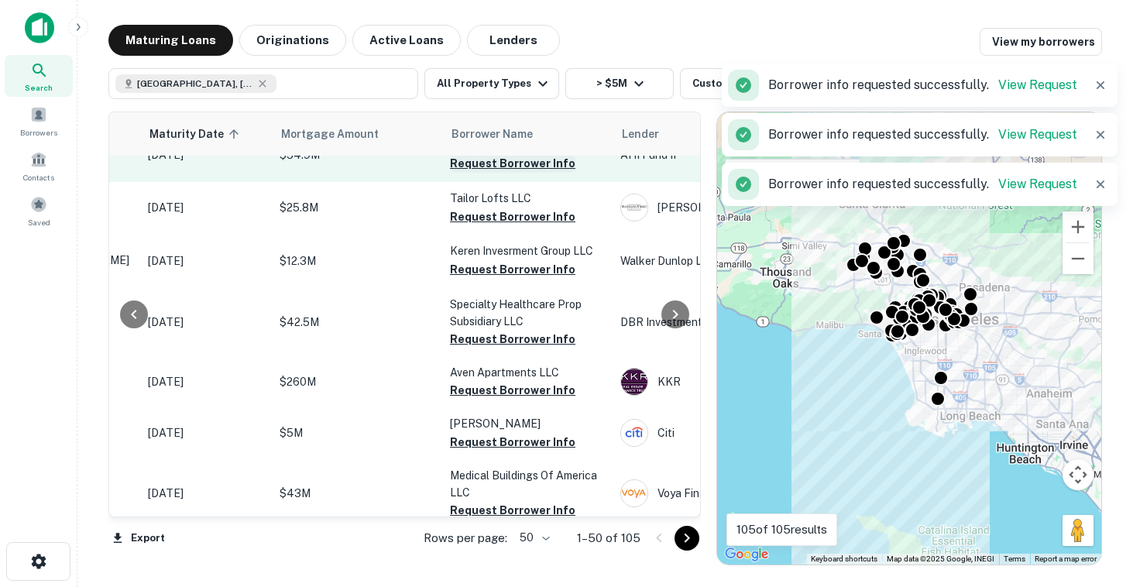
click at [507, 173] on button "Request Borrower Info" at bounding box center [512, 163] width 125 height 19
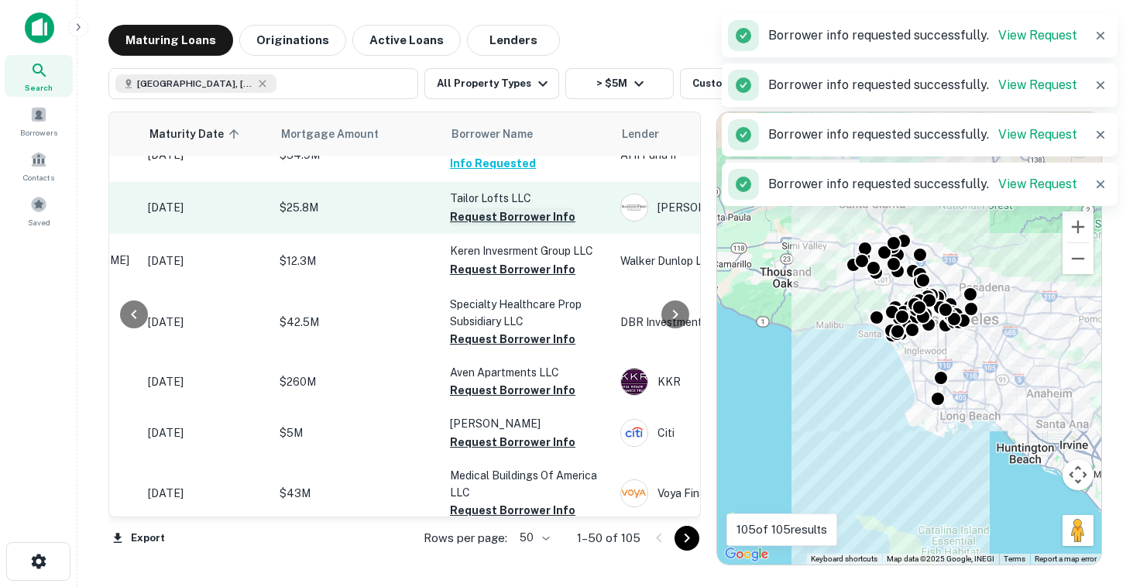
scroll to position [2057, 231]
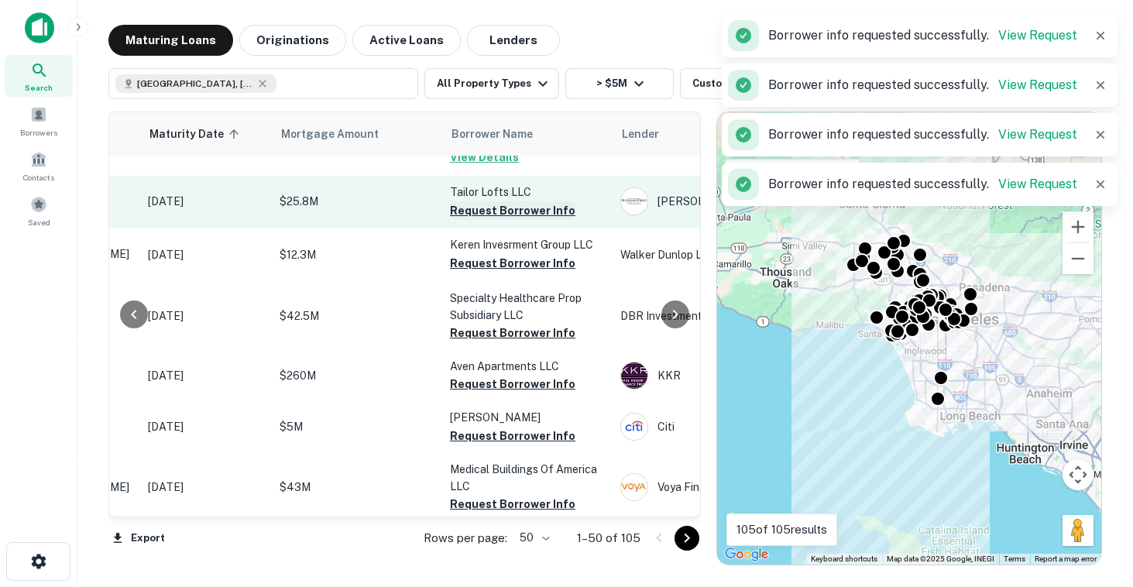
click at [504, 220] on button "Request Borrower Info" at bounding box center [512, 210] width 125 height 19
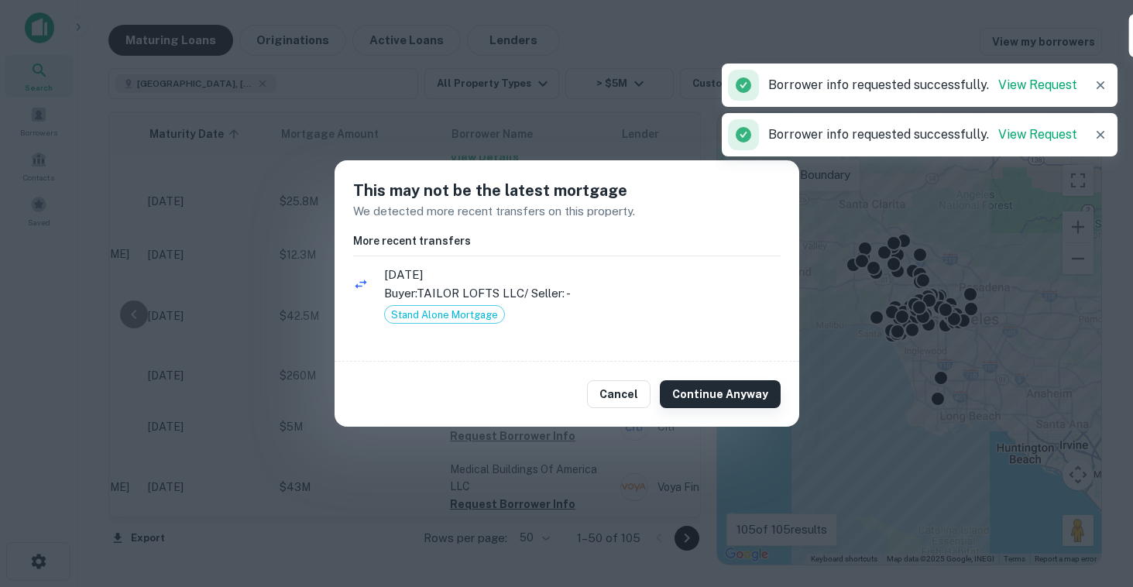
click at [713, 398] on button "Continue Anyway" at bounding box center [720, 394] width 121 height 28
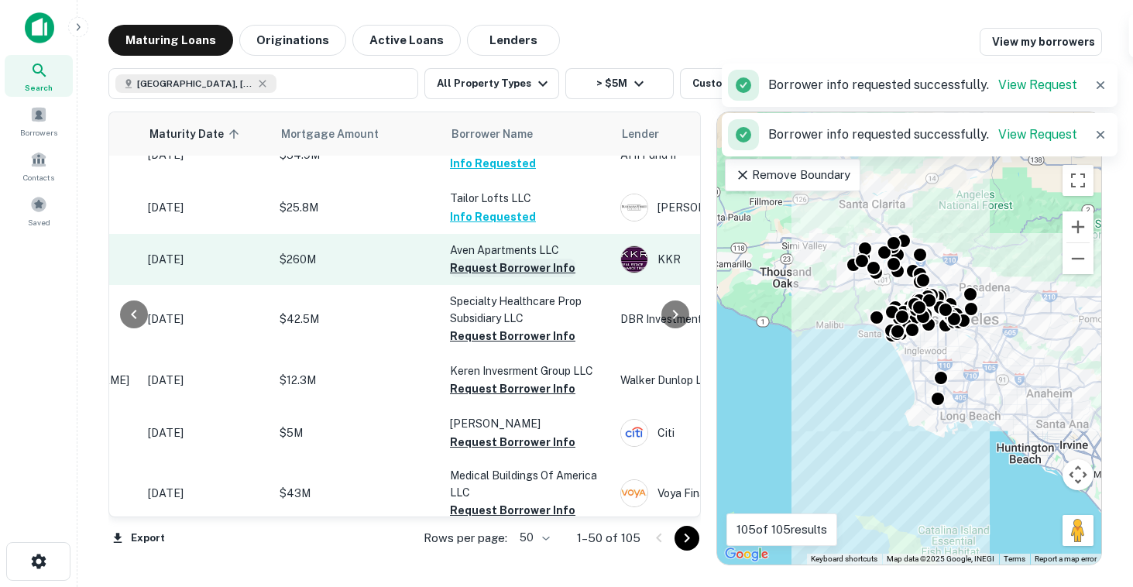
click at [528, 277] on button "Request Borrower Info" at bounding box center [512, 268] width 125 height 19
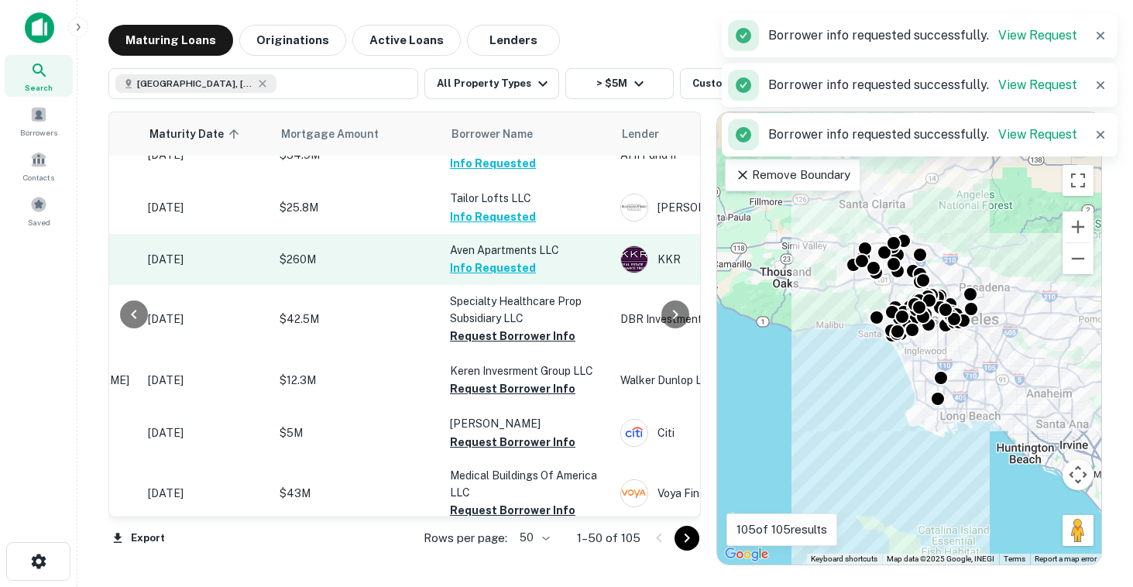
scroll to position [2199, 231]
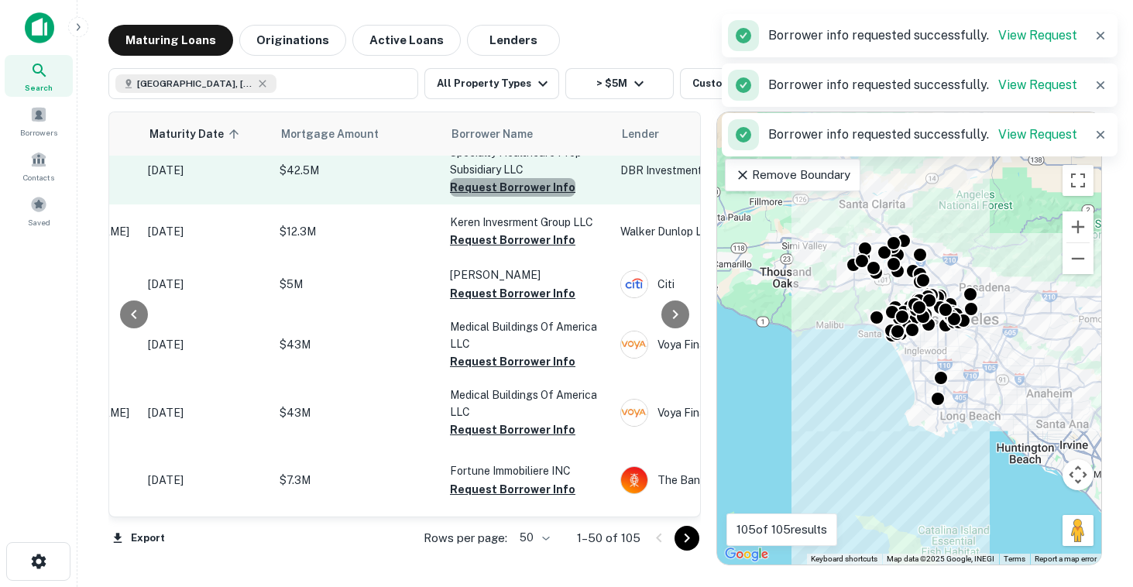
click at [516, 197] on button "Request Borrower Info" at bounding box center [512, 187] width 125 height 19
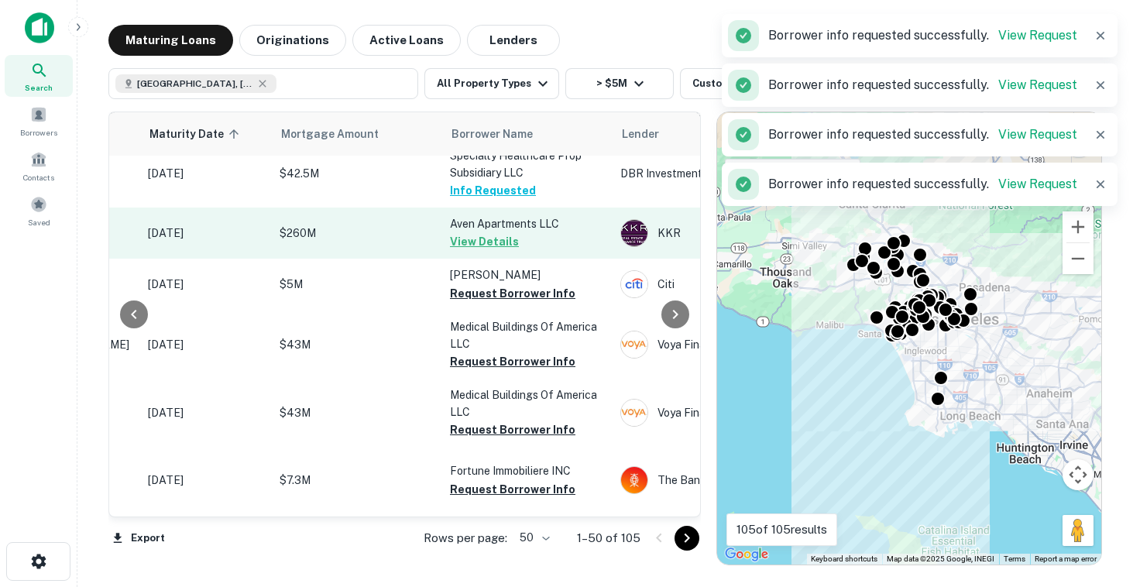
scroll to position [2205, 231]
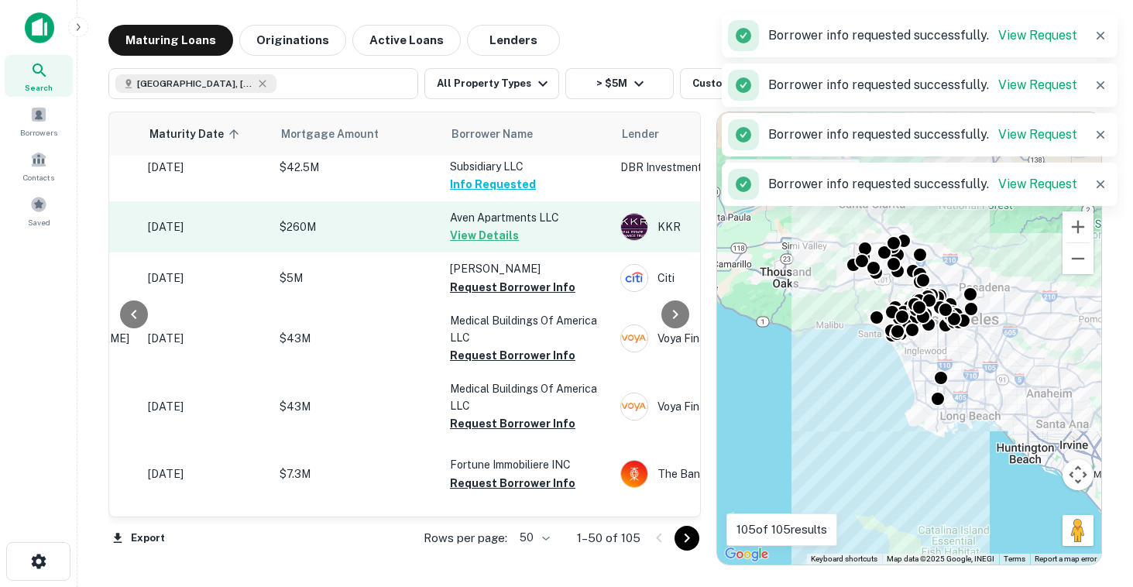
click at [514, 226] on p "Aven Apartments LLC" at bounding box center [527, 217] width 155 height 17
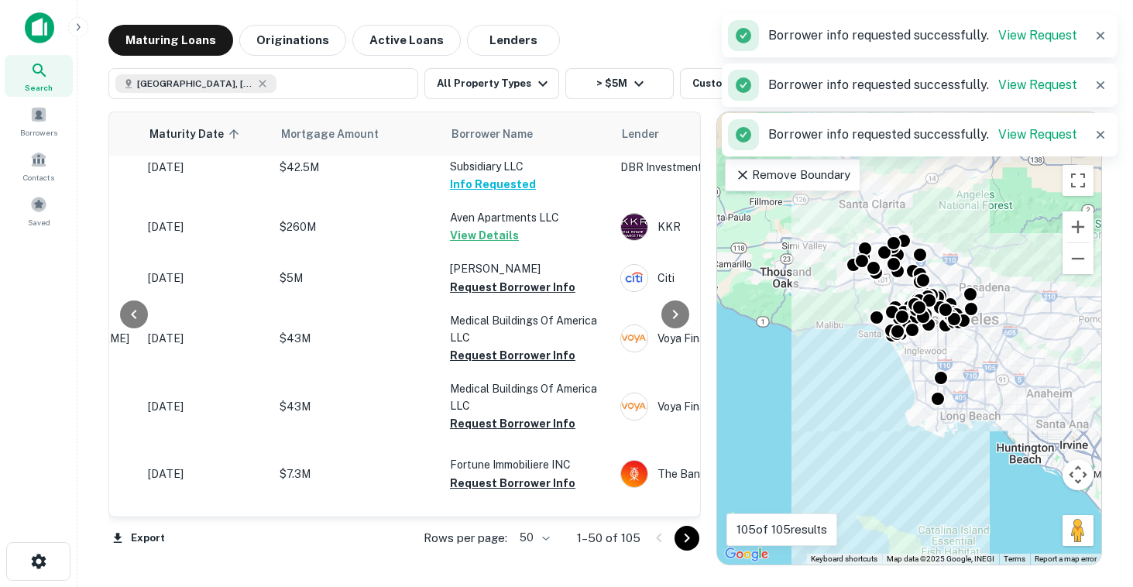
click at [547, 124] on button "Request Borrower Info" at bounding box center [512, 114] width 125 height 19
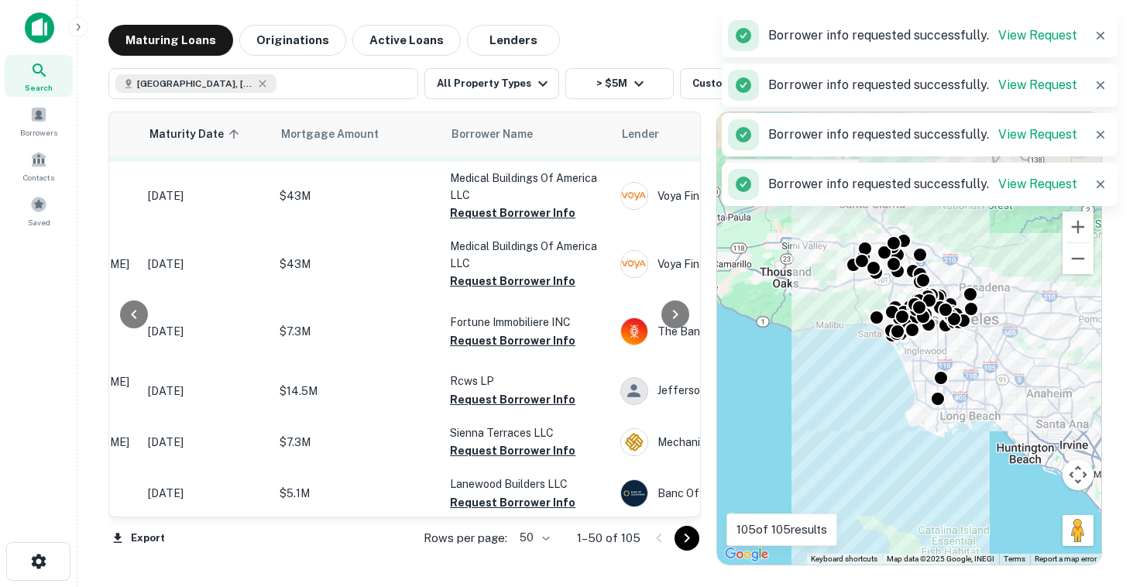
click at [526, 154] on button "Request Borrower Info" at bounding box center [512, 145] width 125 height 19
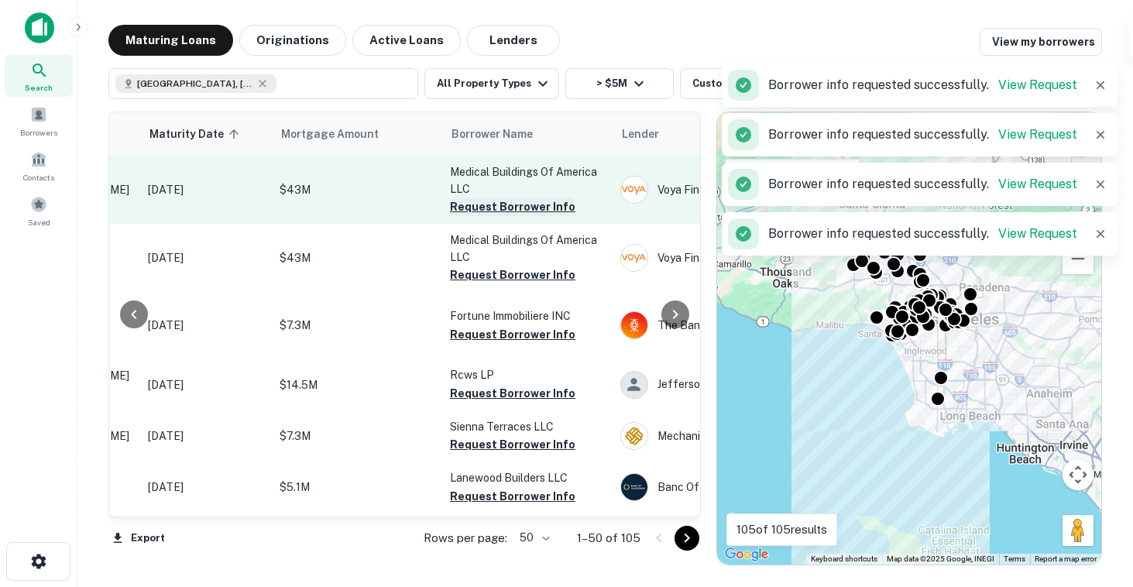
click at [514, 216] on button "Request Borrower Info" at bounding box center [512, 207] width 125 height 19
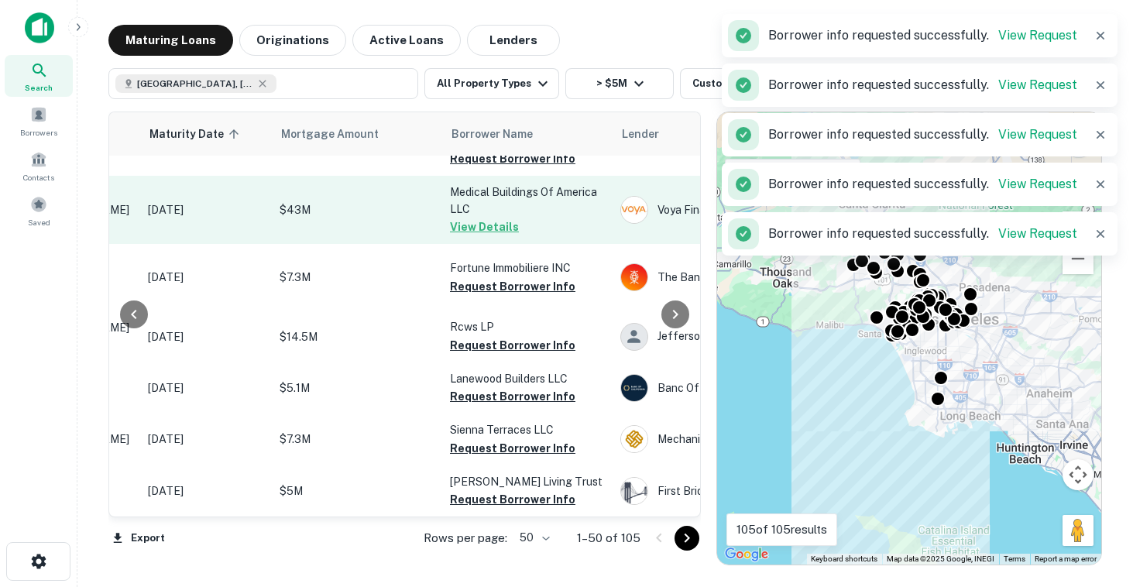
scroll to position [2421, 231]
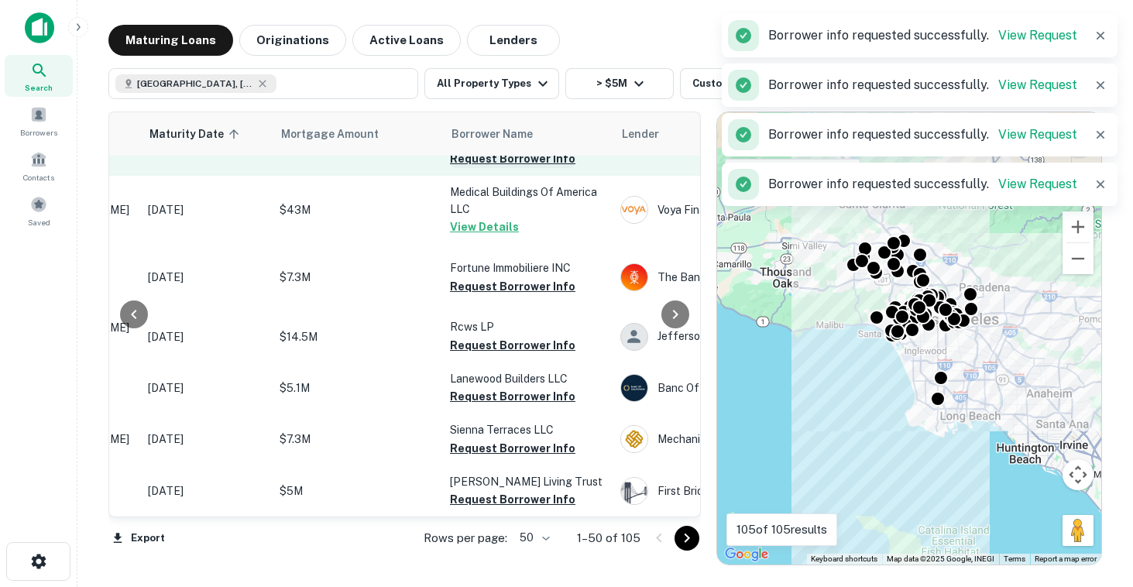
click at [511, 168] on button "Request Borrower Info" at bounding box center [512, 159] width 125 height 19
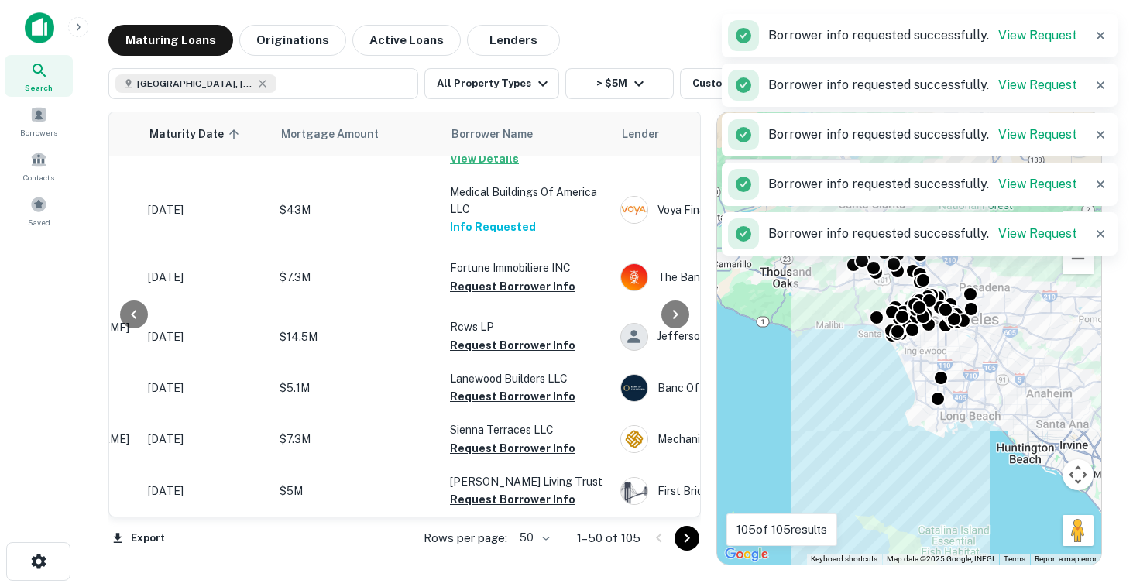
scroll to position [2581, 231]
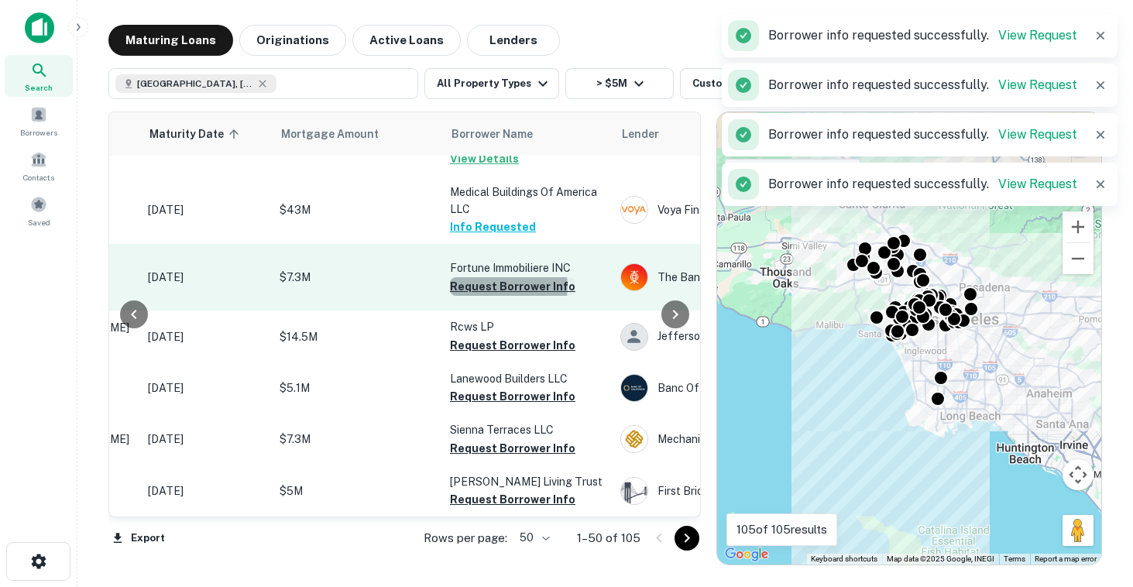
click at [507, 296] on button "Request Borrower Info" at bounding box center [512, 286] width 125 height 19
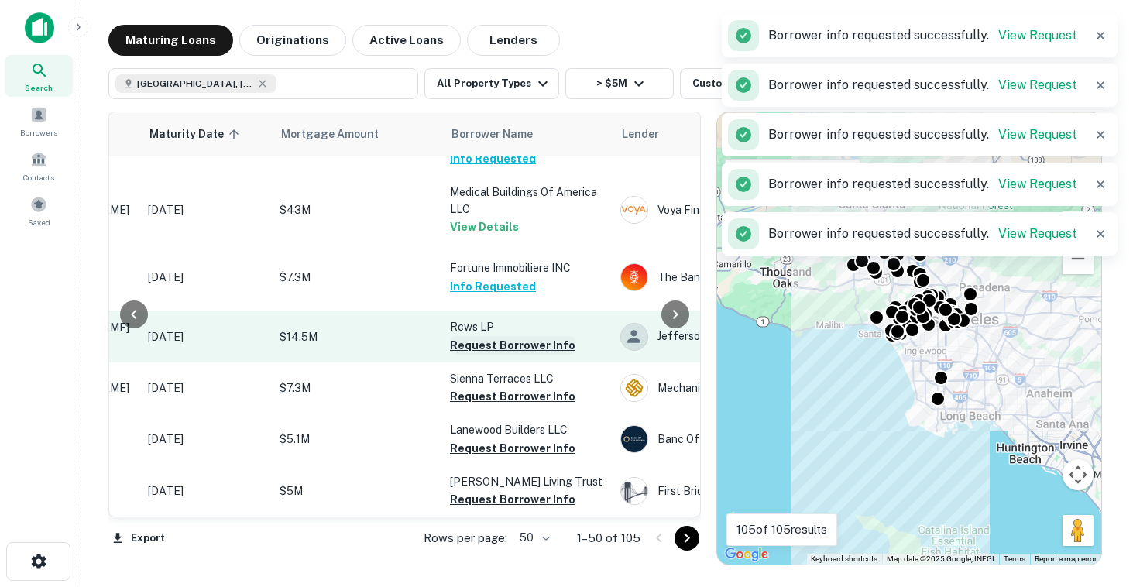
click at [502, 355] on button "Request Borrower Info" at bounding box center [512, 345] width 125 height 19
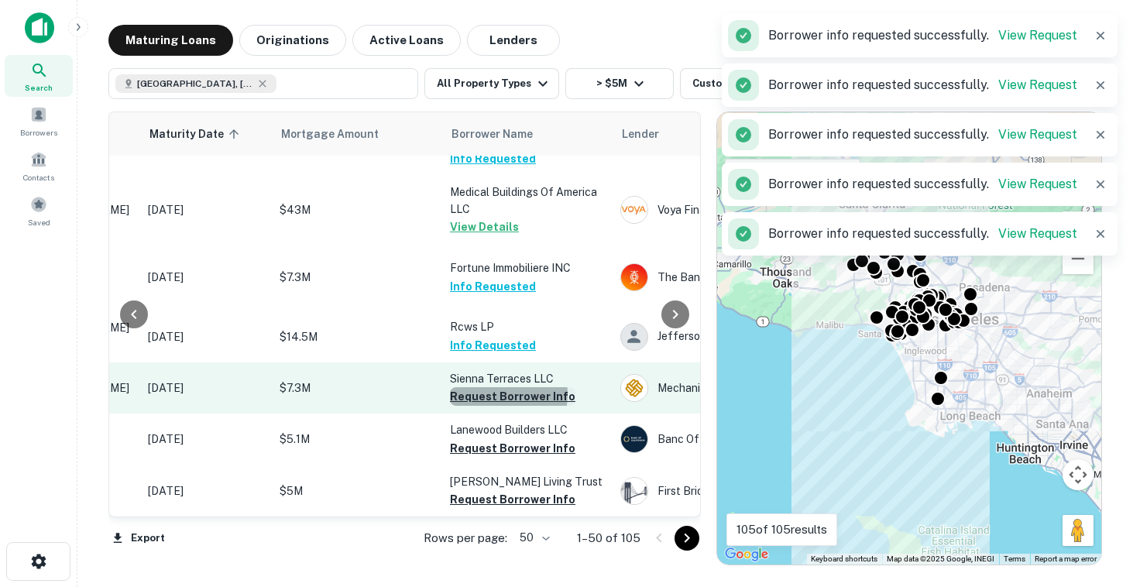
click at [500, 406] on button "Request Borrower Info" at bounding box center [512, 396] width 125 height 19
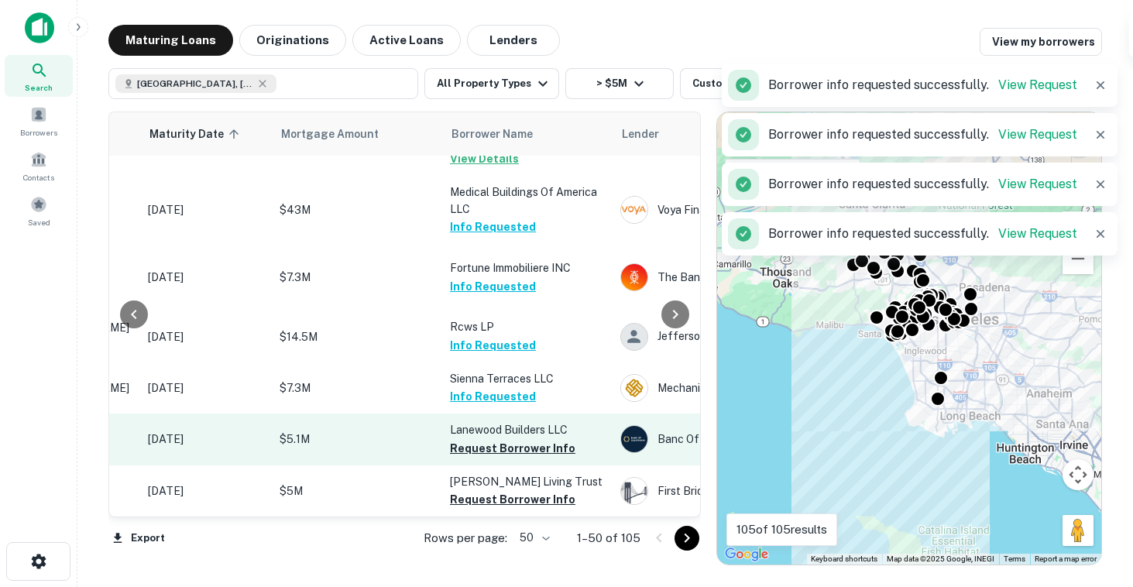
scroll to position [2687, 231]
click at [486, 439] on button "Request Borrower Info" at bounding box center [512, 448] width 125 height 19
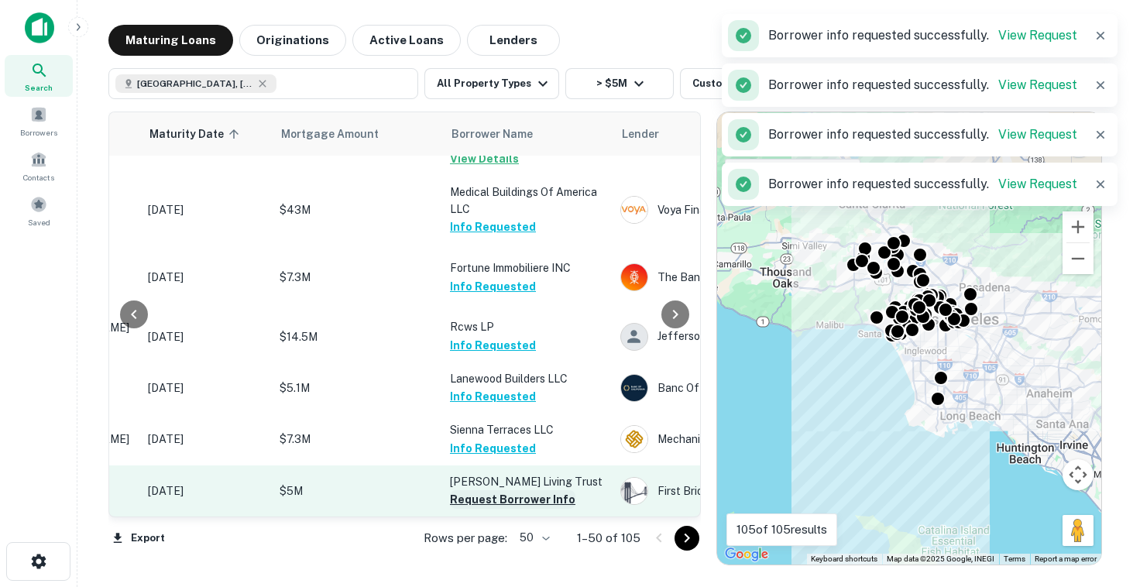
click at [473, 500] on button "Request Borrower Info" at bounding box center [512, 499] width 125 height 19
